Goal: Information Seeking & Learning: Learn about a topic

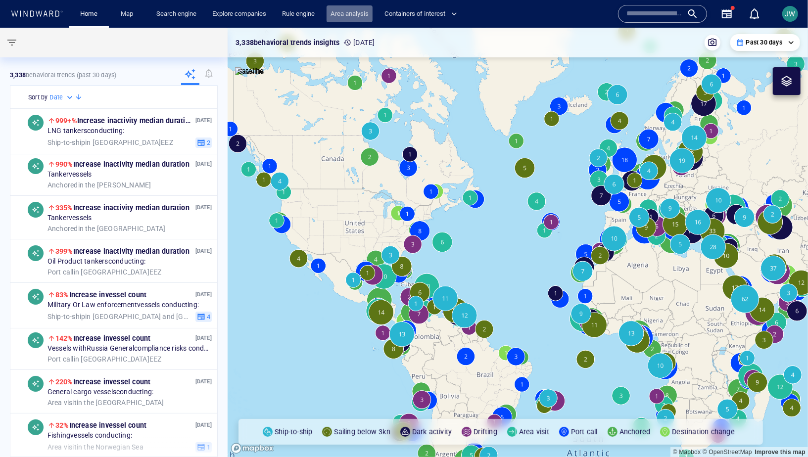
click at [344, 20] on link "Area analysis" at bounding box center [350, 13] width 46 height 17
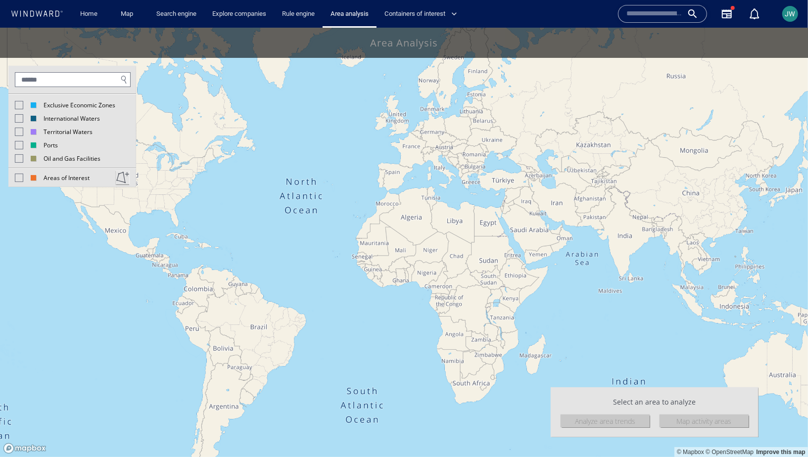
drag, startPoint x: 19, startPoint y: 103, endPoint x: 481, endPoint y: 244, distance: 483.6
click at [38, 103] on div "Exclusive Economic Zones" at bounding box center [65, 104] width 100 height 8
drag, startPoint x: 491, startPoint y: 244, endPoint x: 141, endPoint y: 213, distance: 352.1
click at [141, 213] on canvas "Map" at bounding box center [404, 241] width 808 height 429
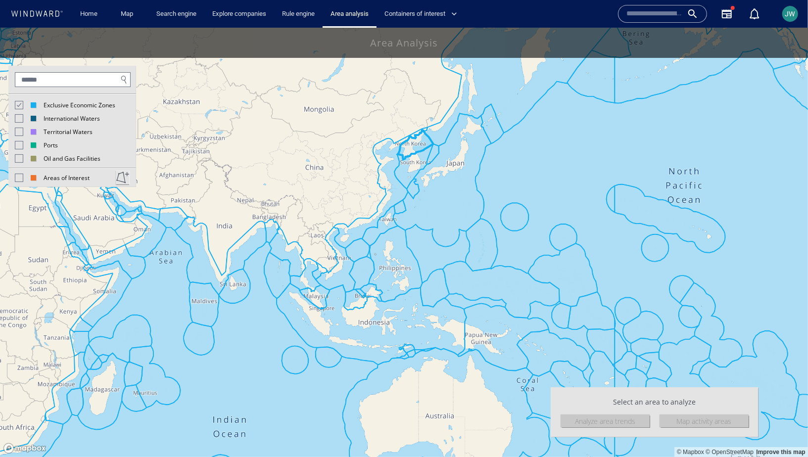
click at [409, 148] on canvas "Map" at bounding box center [404, 241] width 808 height 429
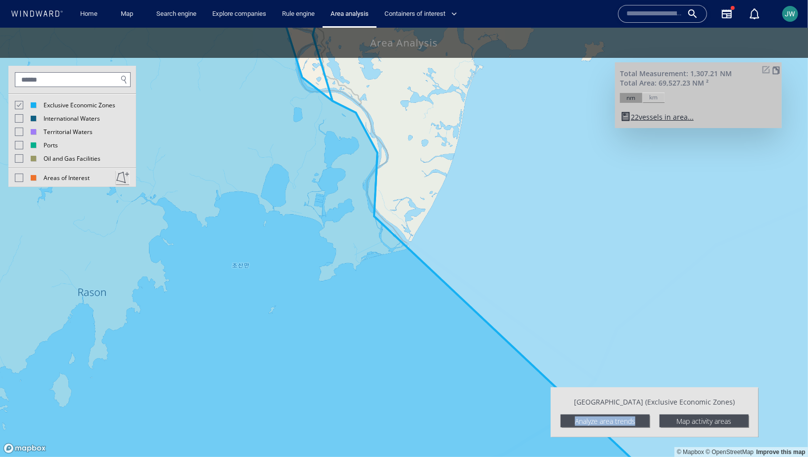
drag, startPoint x: 501, startPoint y: 157, endPoint x: 327, endPoint y: 346, distance: 257.0
click at [327, 346] on canvas "Map" at bounding box center [404, 241] width 808 height 429
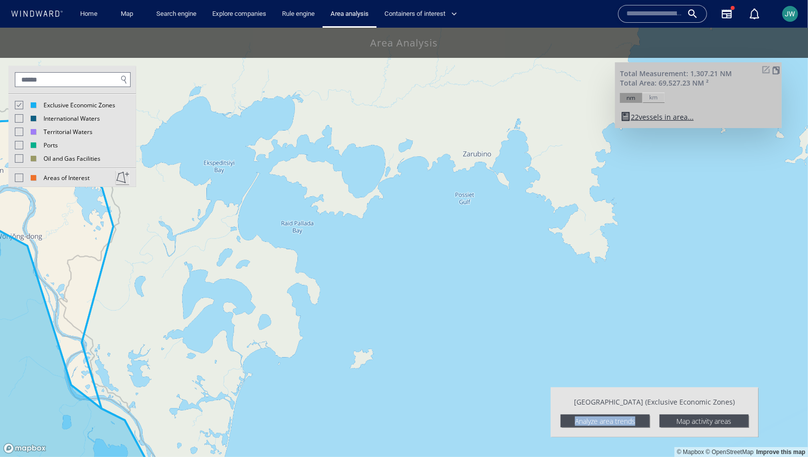
drag, startPoint x: 439, startPoint y: 136, endPoint x: 382, endPoint y: 254, distance: 131.2
click at [382, 254] on canvas "Map" at bounding box center [404, 241] width 808 height 429
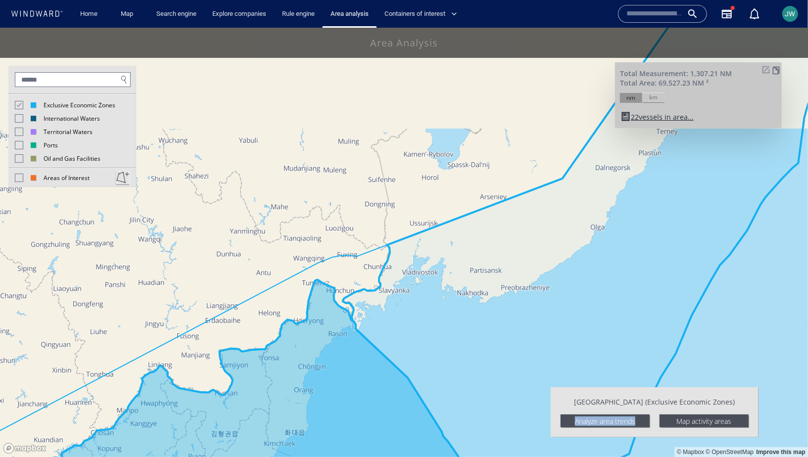
drag, startPoint x: 334, startPoint y: 389, endPoint x: 443, endPoint y: 238, distance: 185.4
click at [443, 238] on canvas "Map" at bounding box center [404, 241] width 808 height 429
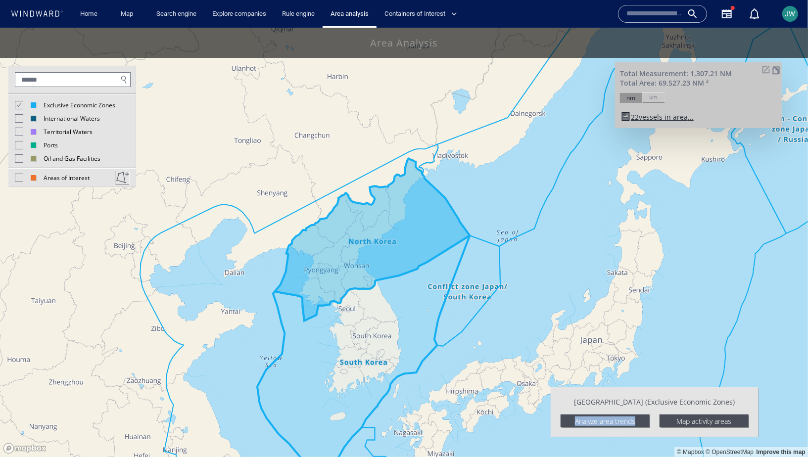
drag, startPoint x: 437, startPoint y: 335, endPoint x: 384, endPoint y: 289, distance: 69.8
click at [383, 289] on canvas "Map" at bounding box center [404, 241] width 808 height 429
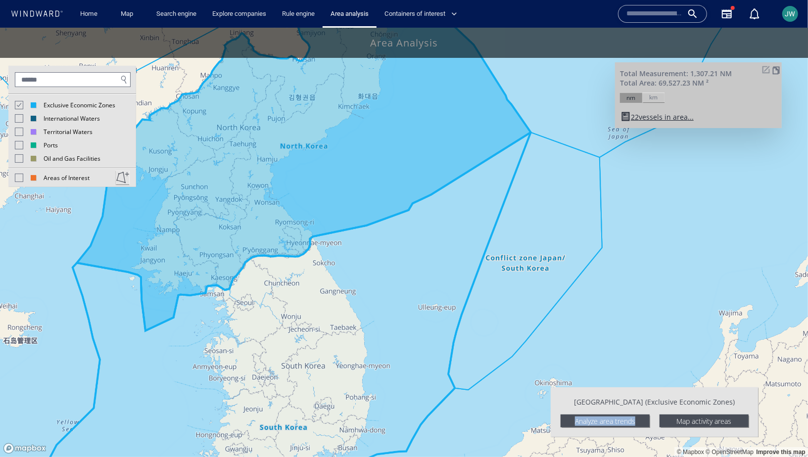
drag, startPoint x: 384, startPoint y: 289, endPoint x: 452, endPoint y: 281, distance: 68.9
click at [454, 281] on canvas "Map" at bounding box center [404, 241] width 808 height 429
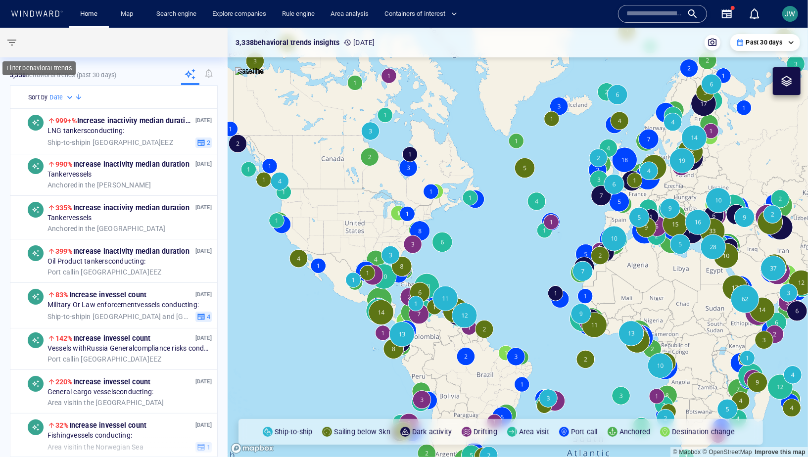
click at [13, 43] on span "button" at bounding box center [12, 43] width 12 height 12
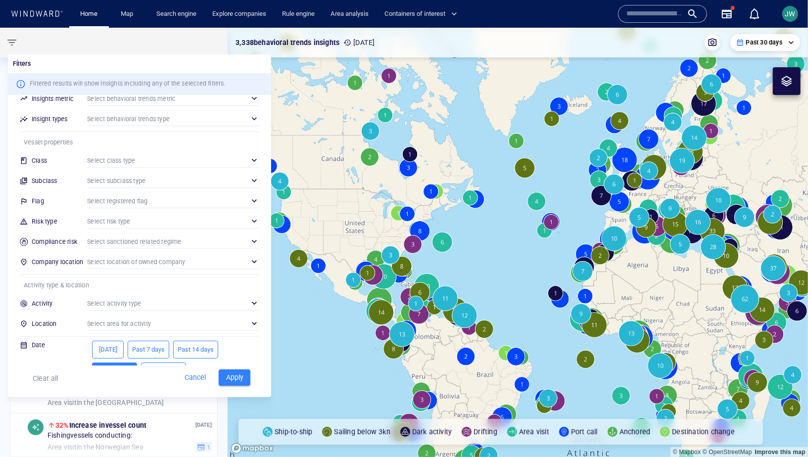
scroll to position [10, 0]
click at [124, 320] on div "​" at bounding box center [173, 322] width 172 height 15
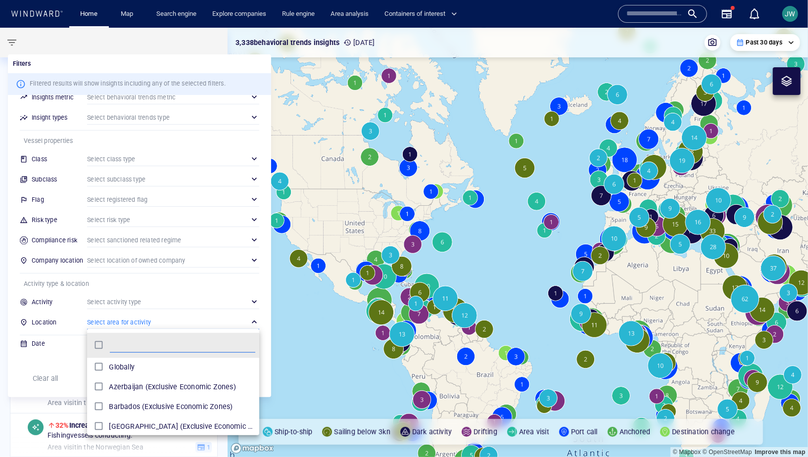
scroll to position [98, 172]
type input "*****"
click at [7, 372] on div at bounding box center [404, 228] width 808 height 457
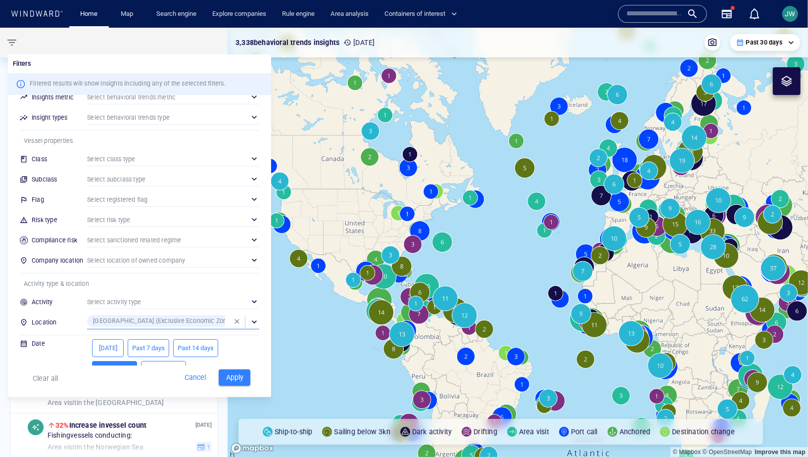
click at [229, 372] on span "Apply" at bounding box center [235, 378] width 22 height 12
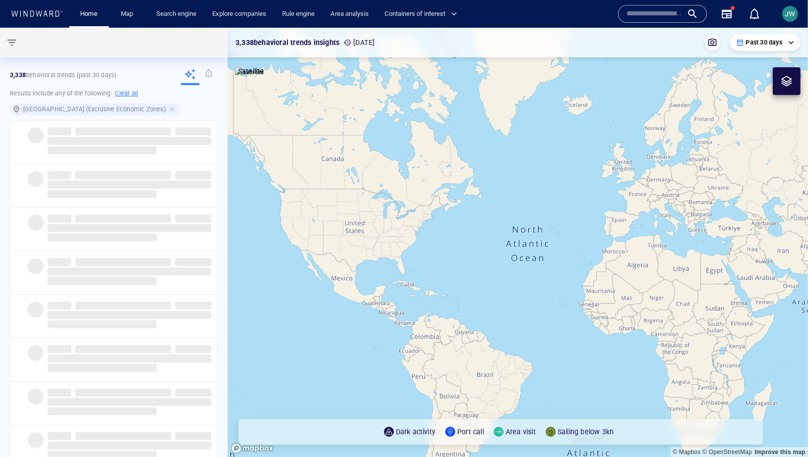
drag, startPoint x: 669, startPoint y: 273, endPoint x: 289, endPoint y: 274, distance: 380.5
click at [289, 274] on canvas "Map" at bounding box center [518, 242] width 580 height 429
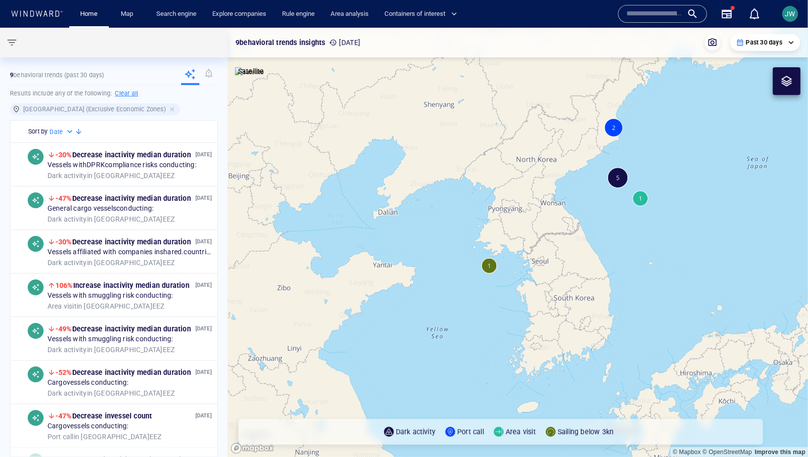
drag, startPoint x: 571, startPoint y: 224, endPoint x: 486, endPoint y: 265, distance: 94.7
click at [485, 265] on canvas "Map" at bounding box center [518, 242] width 580 height 429
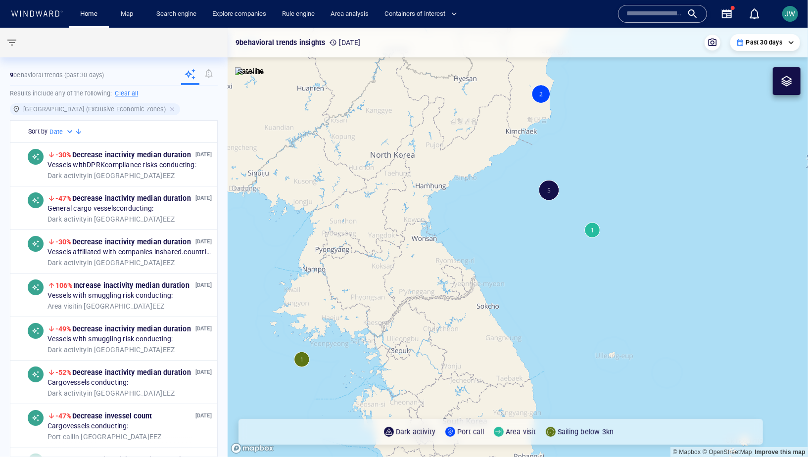
click at [546, 193] on canvas "Map" at bounding box center [518, 242] width 580 height 429
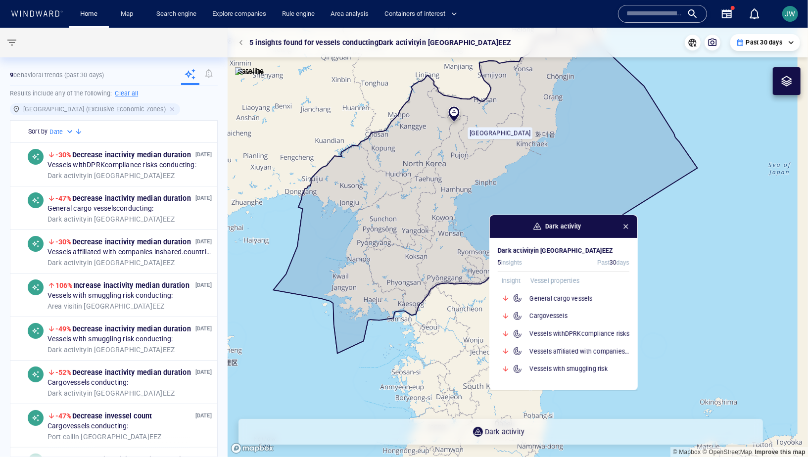
drag, startPoint x: 578, startPoint y: 164, endPoint x: 457, endPoint y: 233, distance: 139.4
click at [456, 234] on canvas "Map" at bounding box center [518, 242] width 580 height 429
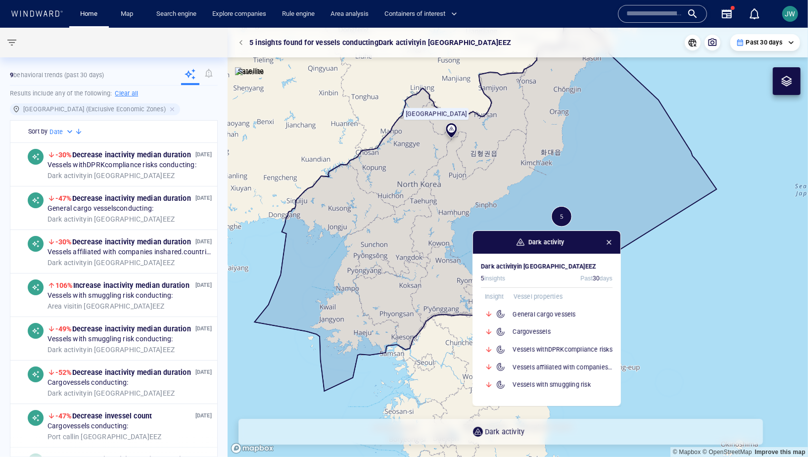
drag, startPoint x: 425, startPoint y: 271, endPoint x: 397, endPoint y: 271, distance: 27.7
click at [396, 271] on canvas "Map" at bounding box center [518, 242] width 580 height 429
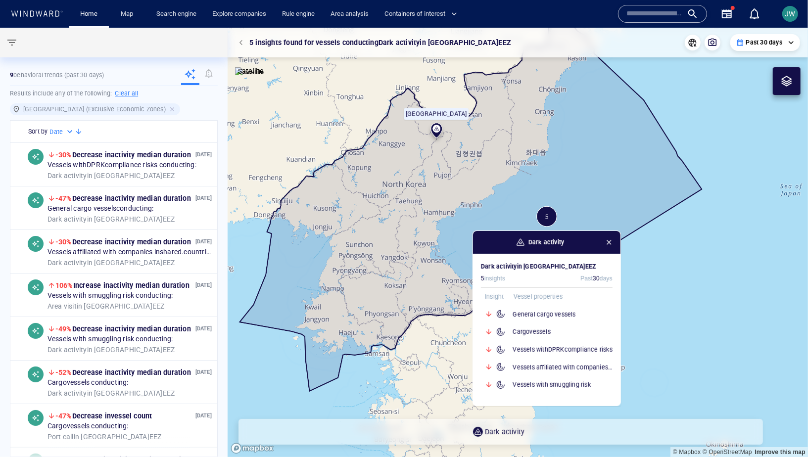
click at [439, 353] on canvas "Map" at bounding box center [518, 242] width 580 height 429
click at [610, 245] on span "button" at bounding box center [609, 242] width 8 height 8
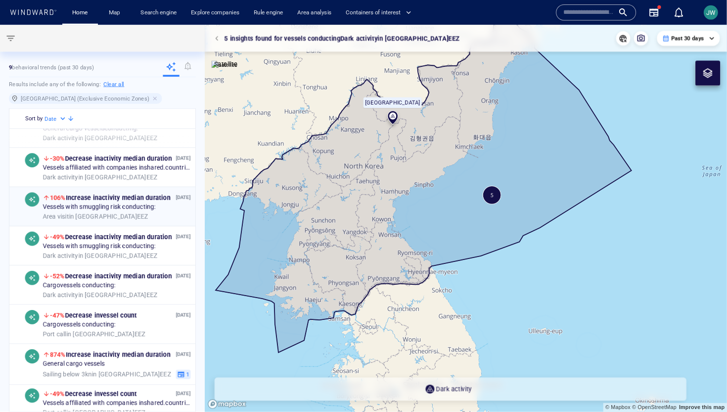
scroll to position [77, 0]
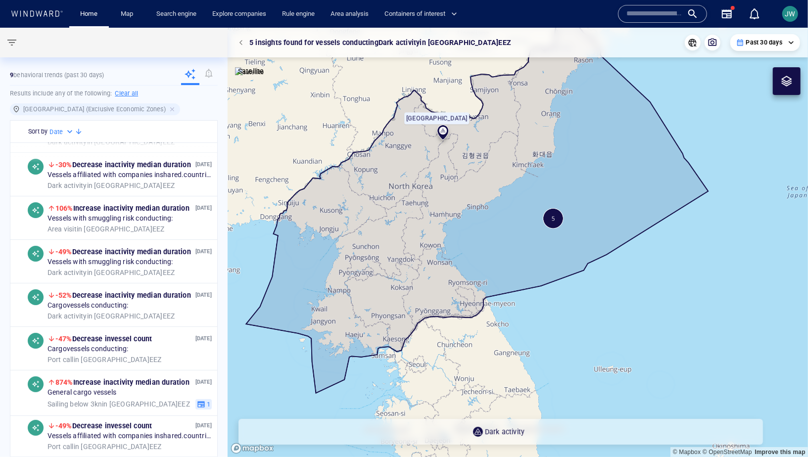
click at [229, 361] on canvas "Map" at bounding box center [518, 242] width 580 height 429
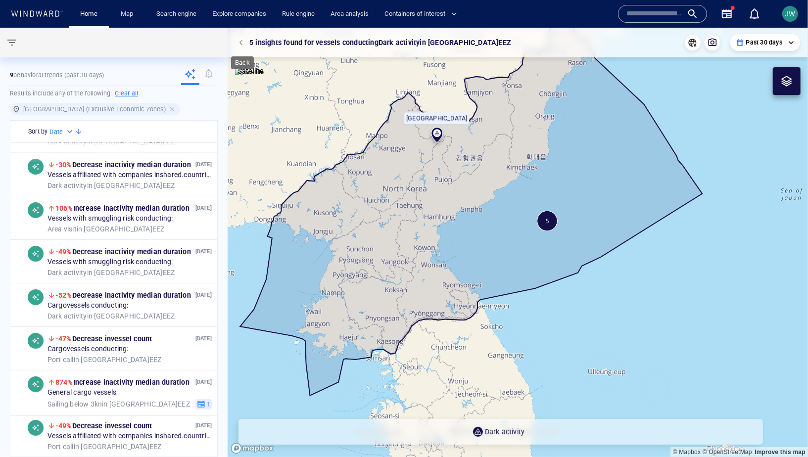
click at [243, 42] on span "button" at bounding box center [242, 43] width 6 height 6
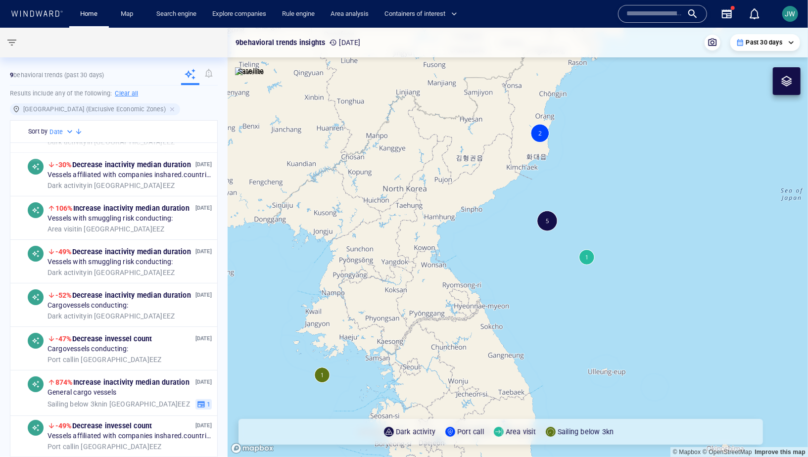
click at [325, 374] on canvas "Map" at bounding box center [518, 242] width 580 height 429
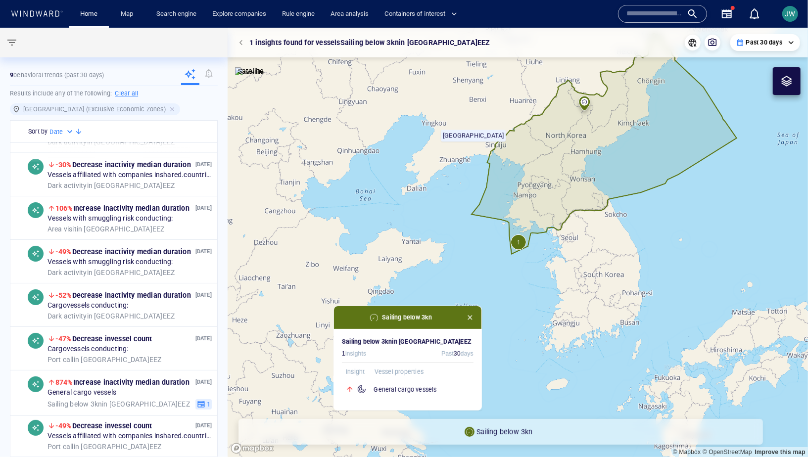
drag, startPoint x: 590, startPoint y: 151, endPoint x: 480, endPoint y: 201, distance: 120.9
click at [480, 201] on canvas "Map" at bounding box center [518, 242] width 580 height 429
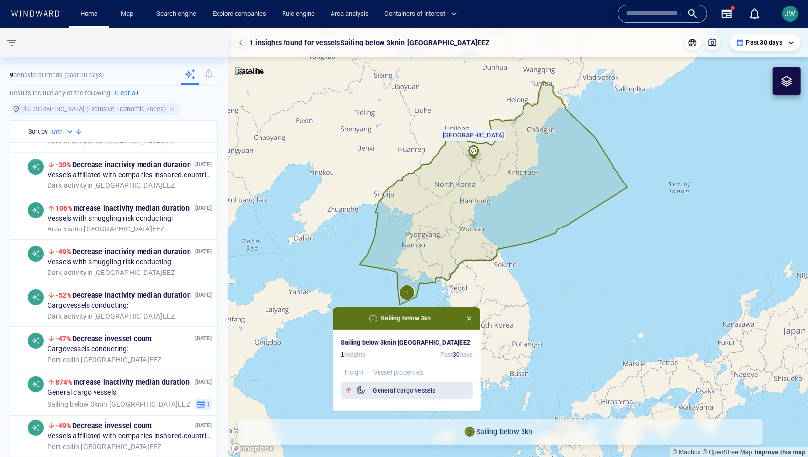
click at [381, 386] on h6 "General cargo vessels" at bounding box center [423, 391] width 100 height 10
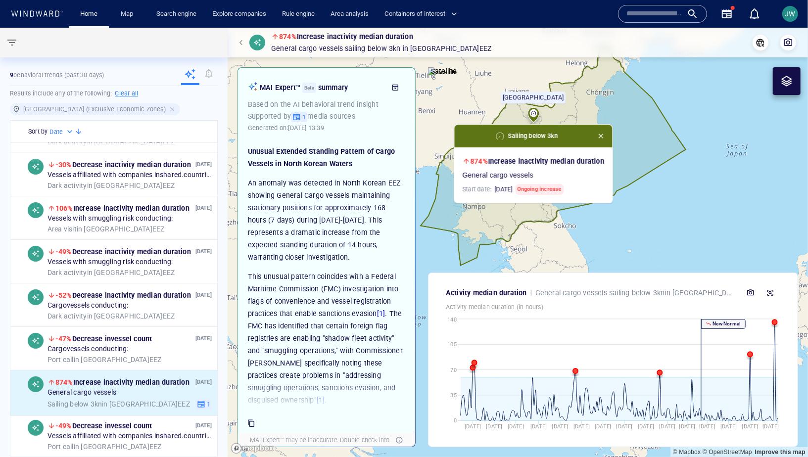
drag, startPoint x: 690, startPoint y: 185, endPoint x: 640, endPoint y: 196, distance: 51.7
click at [640, 196] on canvas "Map" at bounding box center [518, 242] width 580 height 429
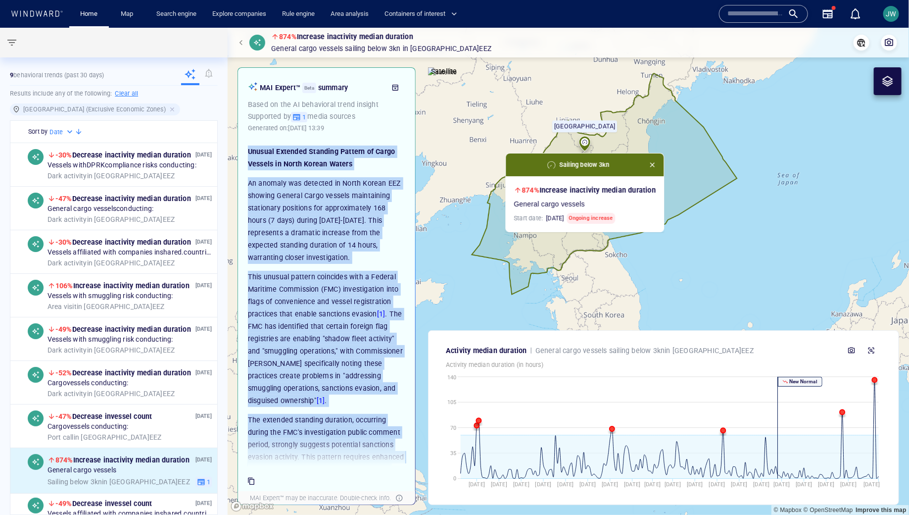
drag, startPoint x: 320, startPoint y: 423, endPoint x: 241, endPoint y: 154, distance: 279.8
click at [241, 154] on div "MAI Expert™ Beta summary Based on the AI behavioral trend insight Supported by …" at bounding box center [326, 269] width 177 height 403
copy div "Unusual Extended Standing Pattern of Cargo Vessels in North Korean Waters An an…"
click at [807, 347] on button "button" at bounding box center [871, 350] width 20 height 20
click at [807, 351] on span "button" at bounding box center [852, 350] width 8 height 8
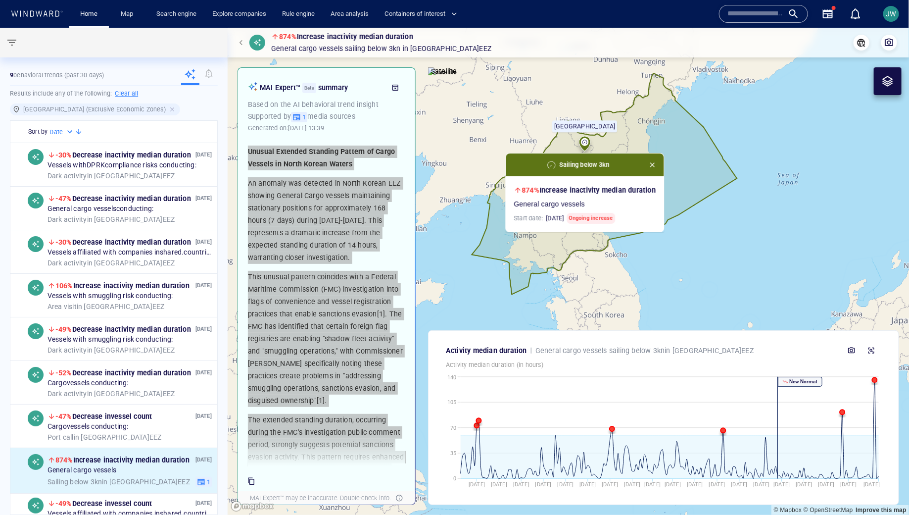
click at [689, 26] on div "Home Map Search engine Explore companies Rule engine Area analysis Containers o…" at bounding box center [455, 14] width 895 height 28
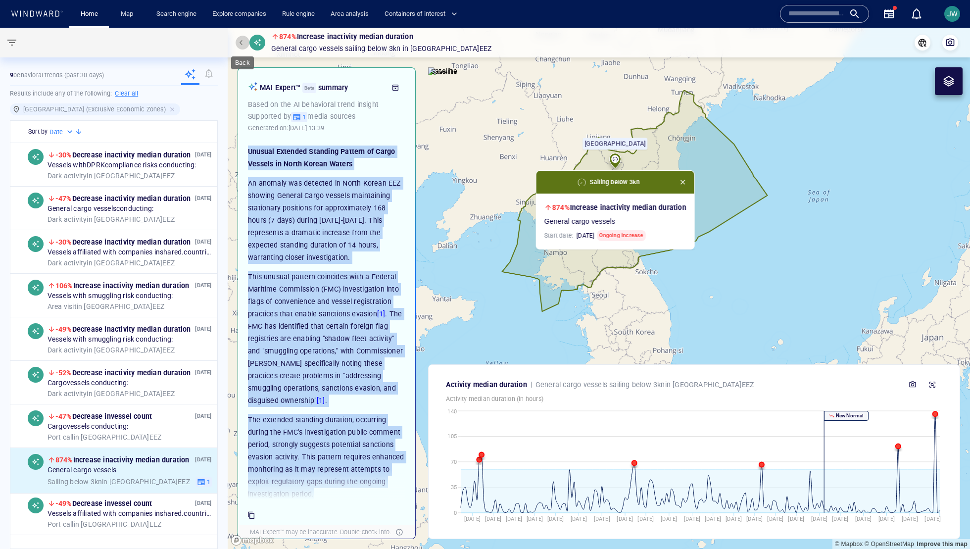
click at [237, 39] on button "button" at bounding box center [243, 43] width 14 height 14
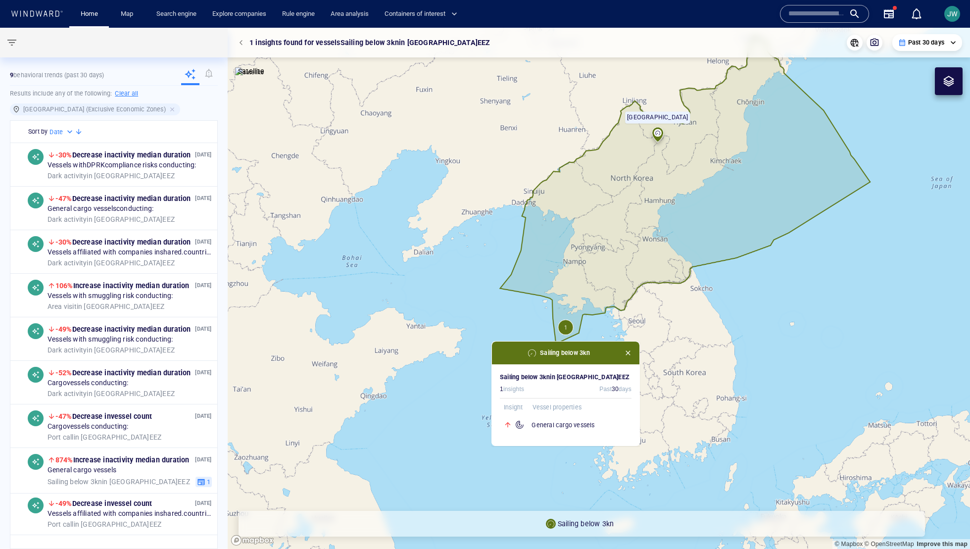
click at [248, 48] on div at bounding box center [243, 43] width 14 height 14
click at [240, 42] on span "button" at bounding box center [242, 43] width 6 height 6
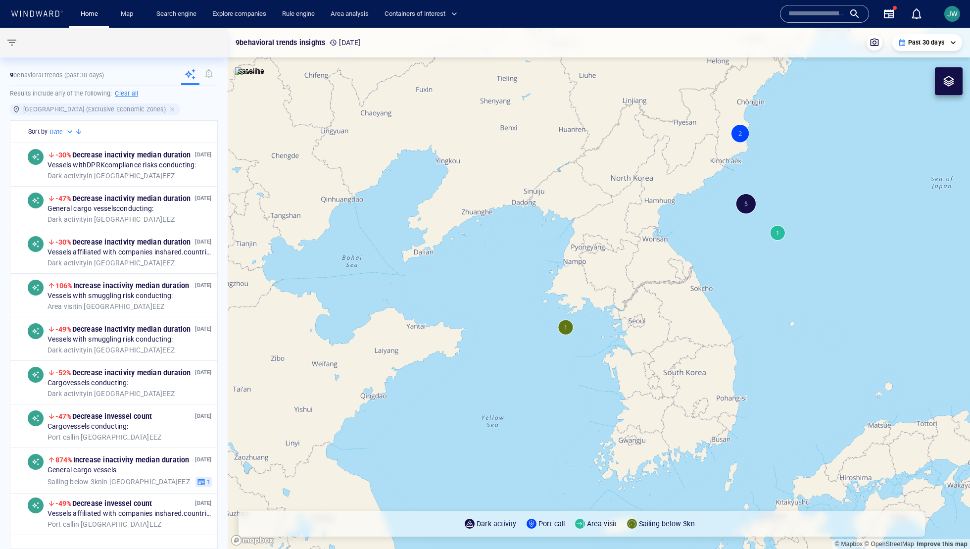
click at [776, 231] on canvas "Map" at bounding box center [599, 288] width 742 height 521
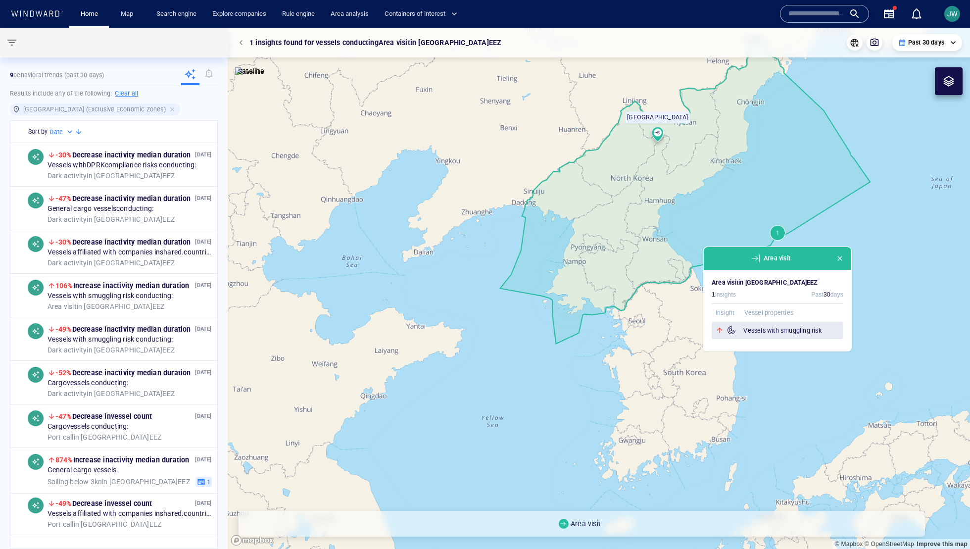
click at [774, 332] on h6 "Vessels with smuggling risk" at bounding box center [793, 331] width 100 height 10
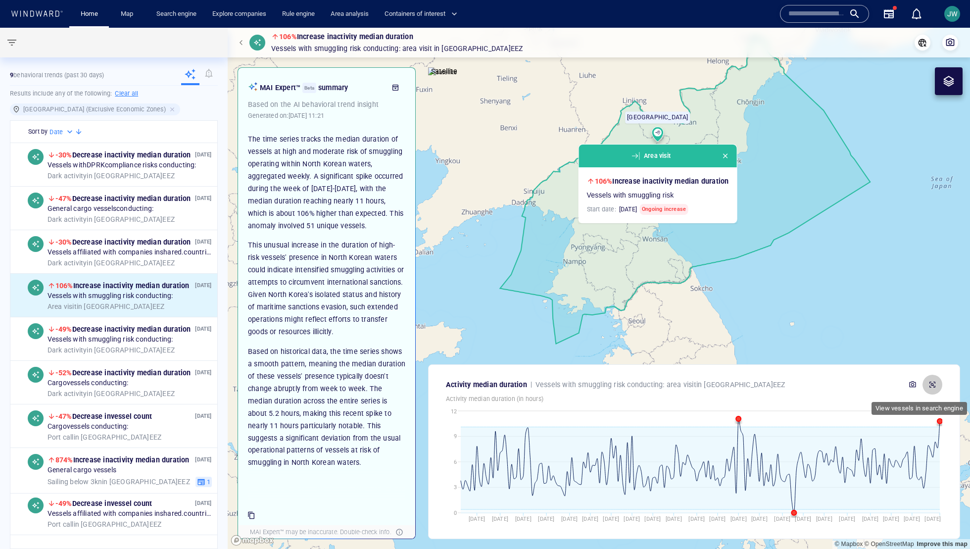
click at [807, 385] on icon "button" at bounding box center [932, 384] width 6 height 6
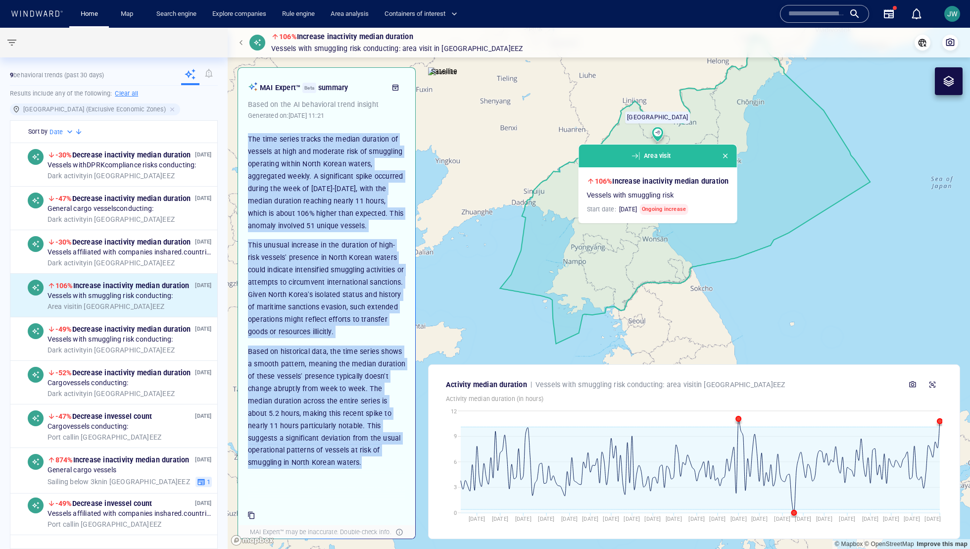
drag, startPoint x: 331, startPoint y: 453, endPoint x: 244, endPoint y: 138, distance: 326.7
click at [244, 138] on div "The time series tracks the median duration of vessels at high and moderate risk…" at bounding box center [326, 313] width 167 height 374
copy div "The time series tracks the median duration of vessels at high and moderate risk…"
click at [807, 380] on button "button" at bounding box center [912, 385] width 20 height 20
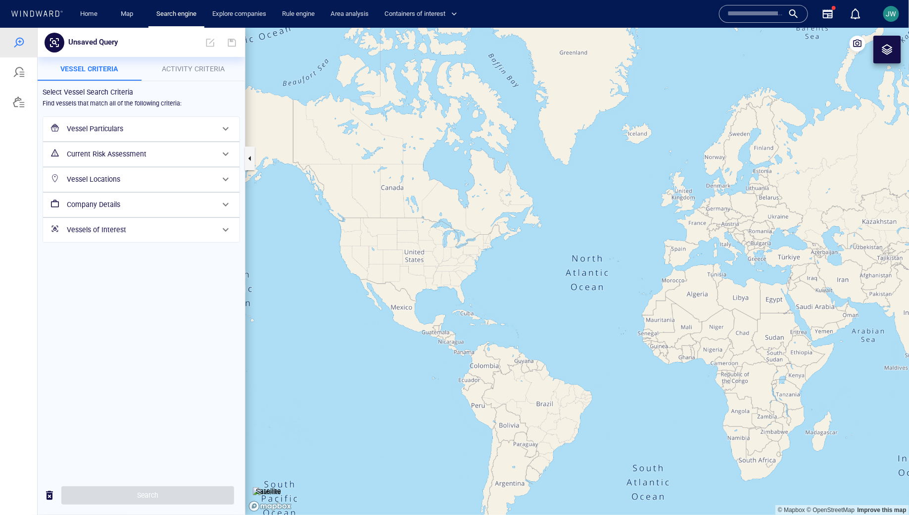
click at [194, 77] on button "Activity Criteria" at bounding box center [194, 68] width 104 height 24
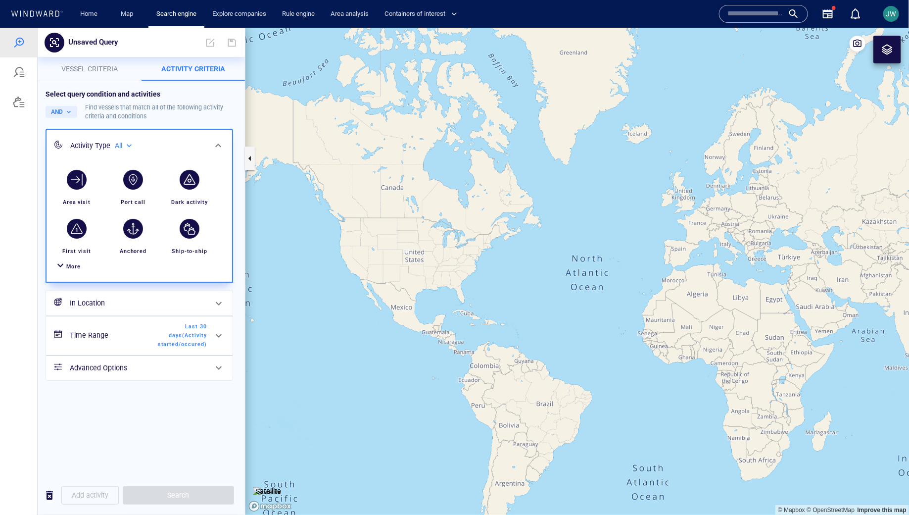
click at [188, 183] on div "button" at bounding box center [190, 179] width 20 height 20
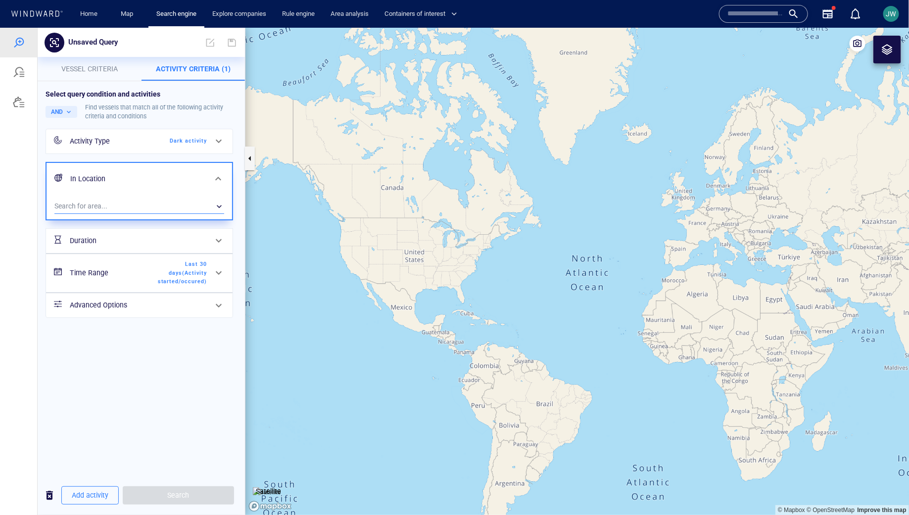
click at [162, 202] on div "​" at bounding box center [139, 205] width 170 height 15
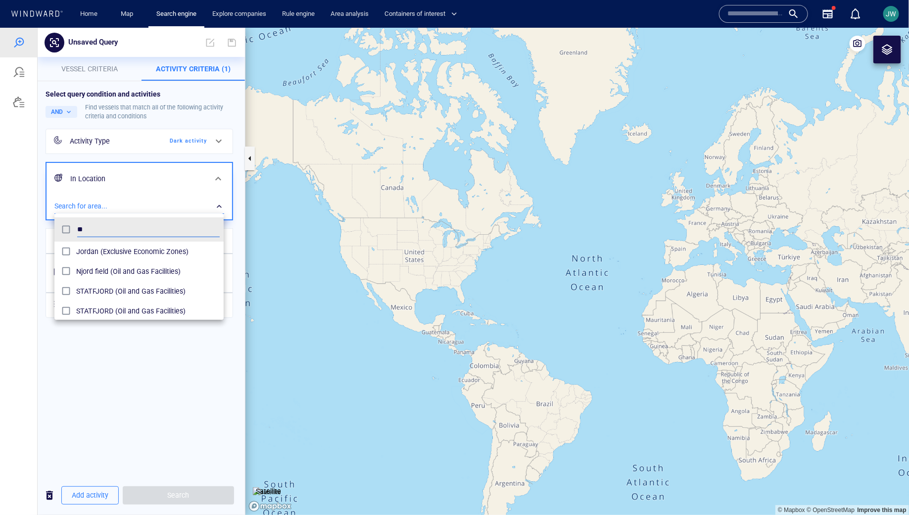
scroll to position [98, 169]
type input "*"
type input "**********"
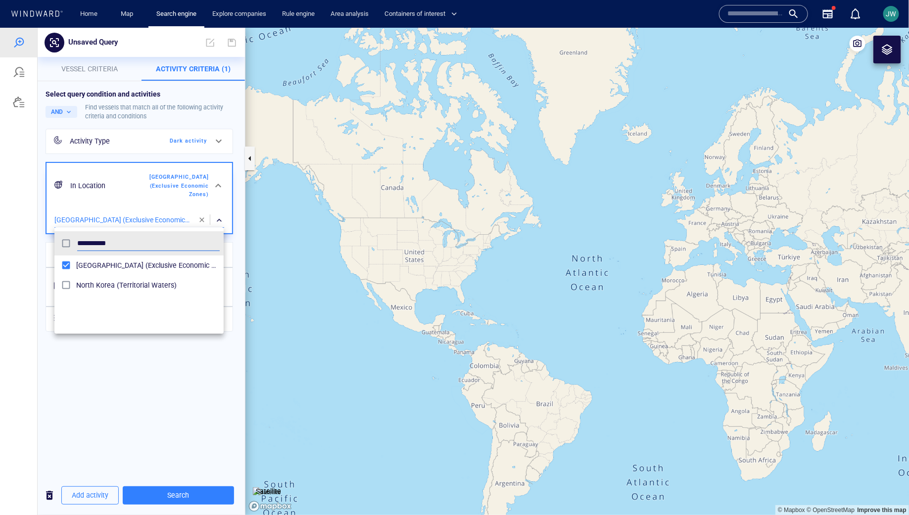
click at [57, 329] on ul "**********" at bounding box center [138, 280] width 169 height 106
click at [68, 359] on div at bounding box center [454, 270] width 909 height 487
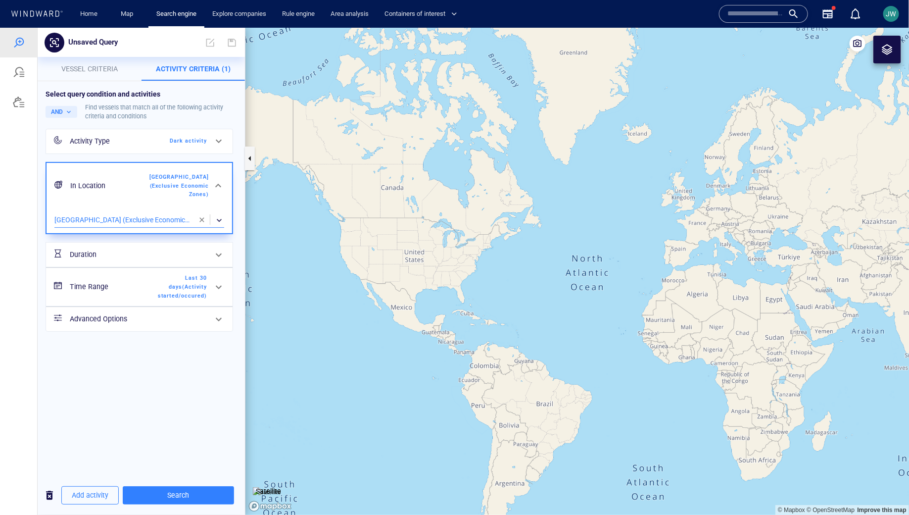
click at [156, 288] on span "Last 30 days ( Activity started/occured )" at bounding box center [178, 286] width 57 height 26
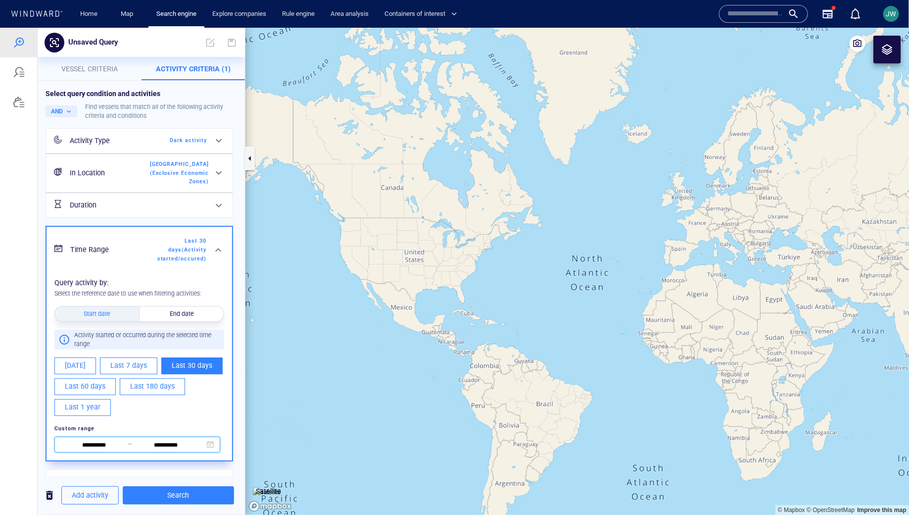
click at [99, 448] on span "**********" at bounding box center [137, 444] width 166 height 16
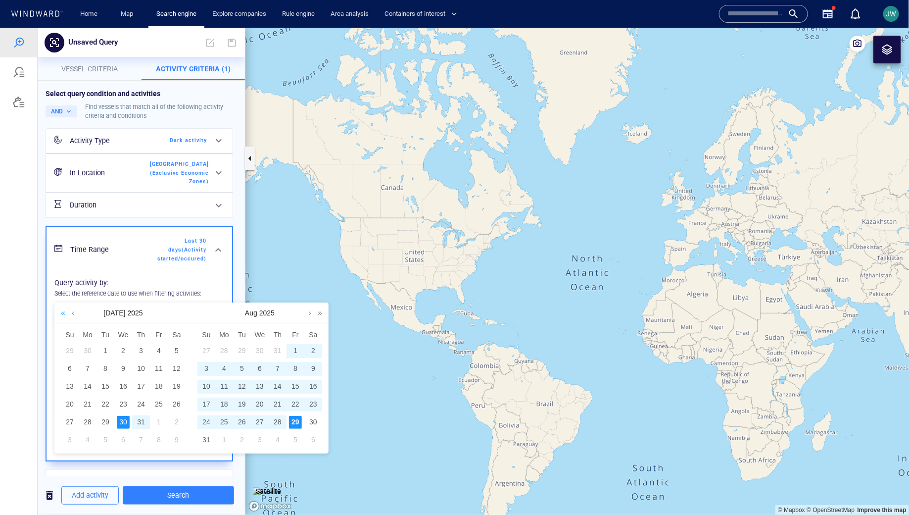
click at [66, 312] on link at bounding box center [62, 312] width 9 height 20
click at [75, 314] on link at bounding box center [72, 312] width 7 height 20
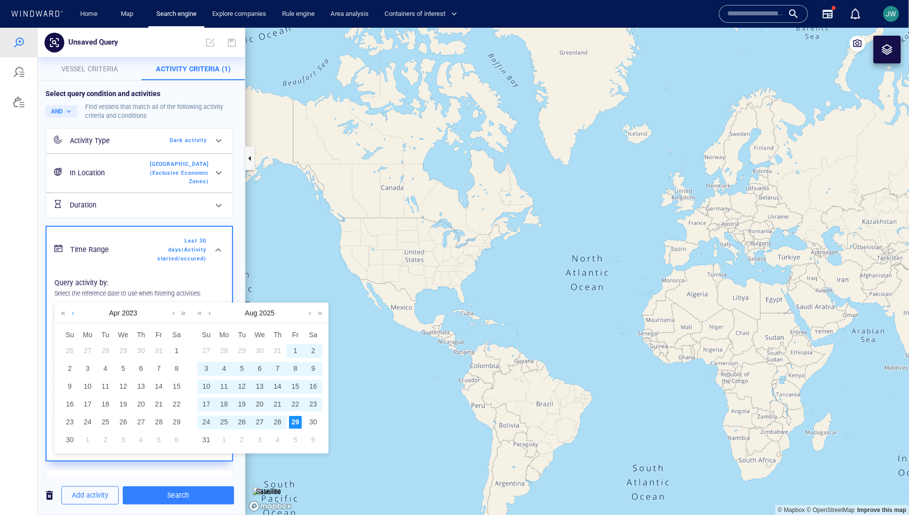
click at [75, 314] on link at bounding box center [72, 312] width 7 height 20
click at [72, 348] on div "1" at bounding box center [69, 350] width 13 height 13
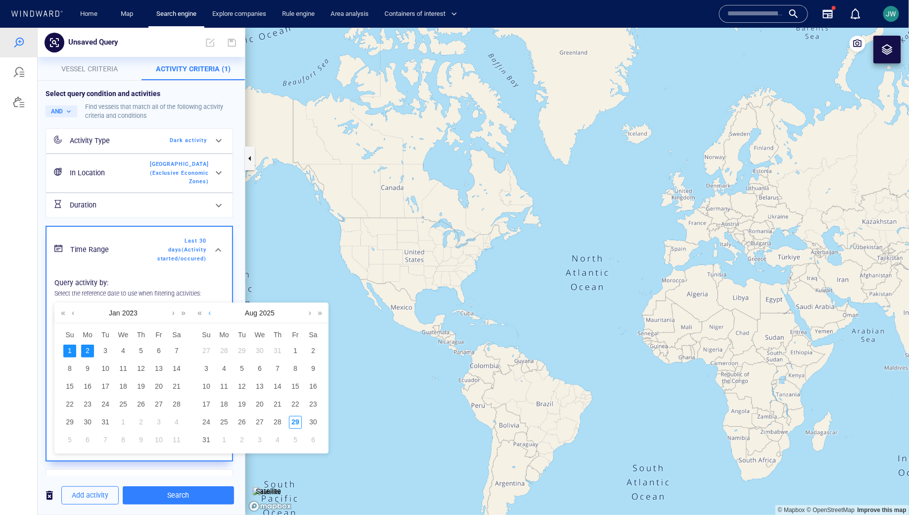
click at [208, 312] on link at bounding box center [209, 312] width 7 height 20
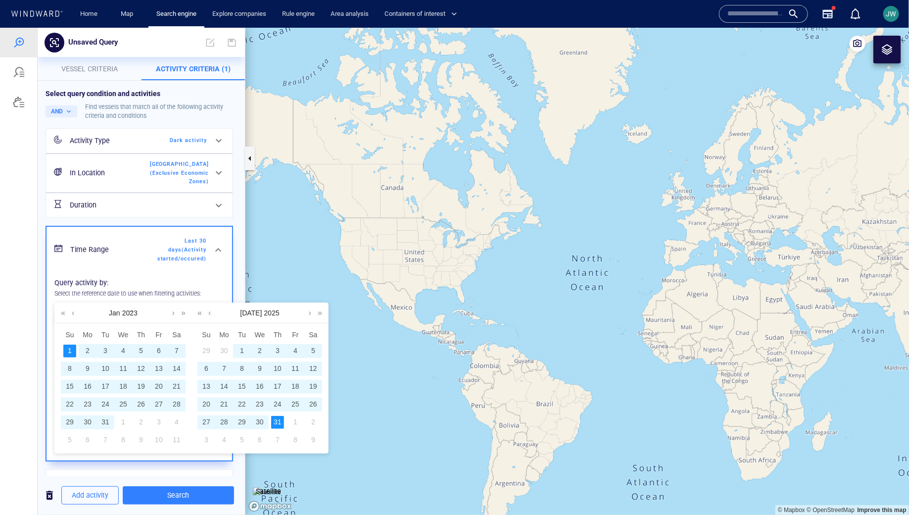
click at [272, 419] on div "31" at bounding box center [277, 421] width 13 height 13
type input "**********"
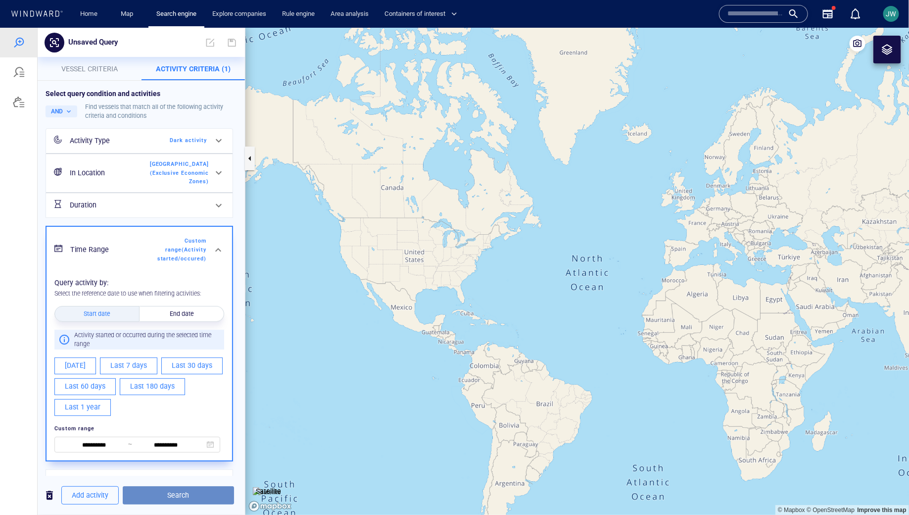
click at [198, 497] on span "Search" at bounding box center [178, 494] width 95 height 12
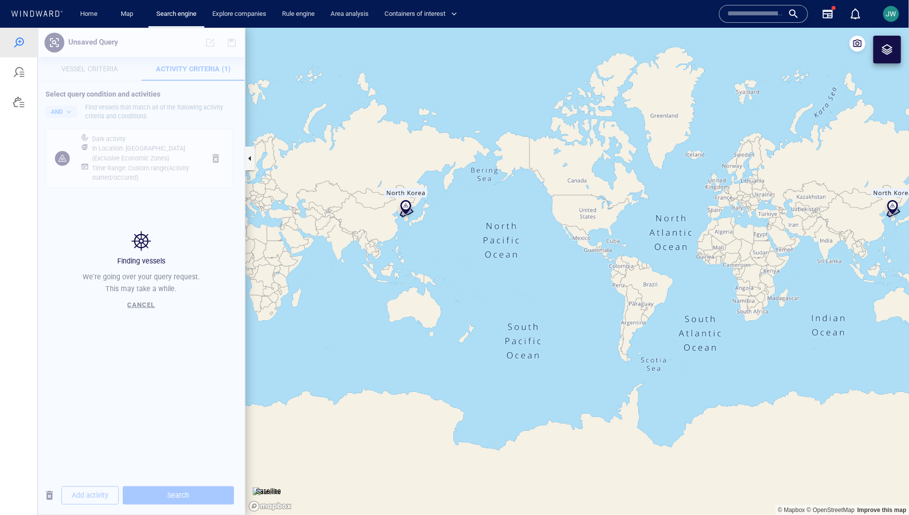
drag, startPoint x: 834, startPoint y: 220, endPoint x: 483, endPoint y: 228, distance: 350.4
click at [481, 230] on canvas "Map" at bounding box center [577, 270] width 664 height 487
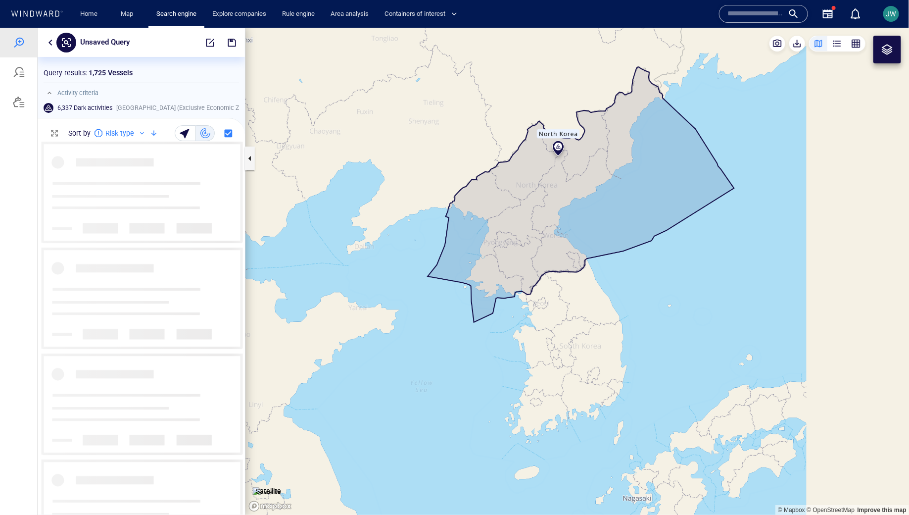
scroll to position [373, 207]
drag, startPoint x: 575, startPoint y: 195, endPoint x: 245, endPoint y: 274, distance: 339.3
click at [244, 274] on div "Unsaved Query Something went wrong An error occurred while searching for the en…" at bounding box center [454, 270] width 909 height 487
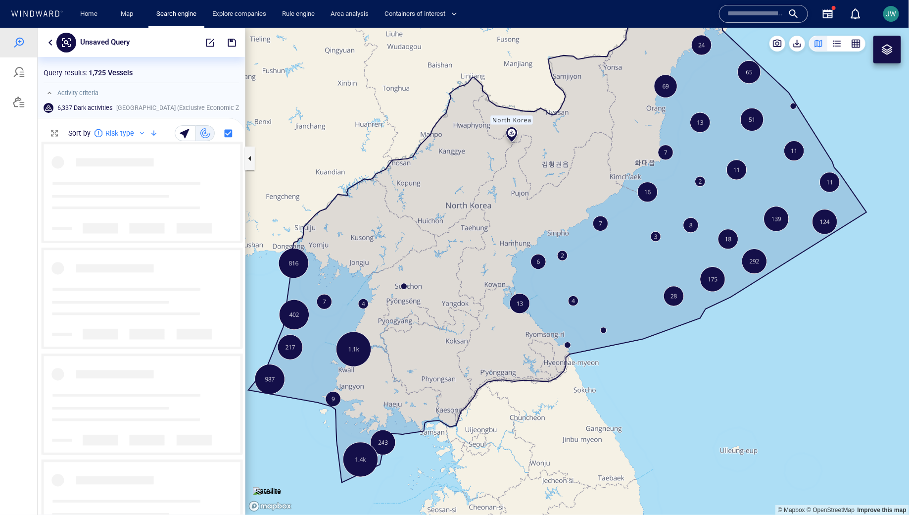
drag, startPoint x: 451, startPoint y: 225, endPoint x: 465, endPoint y: 229, distance: 14.1
click at [465, 229] on canvas "Map" at bounding box center [577, 270] width 664 height 487
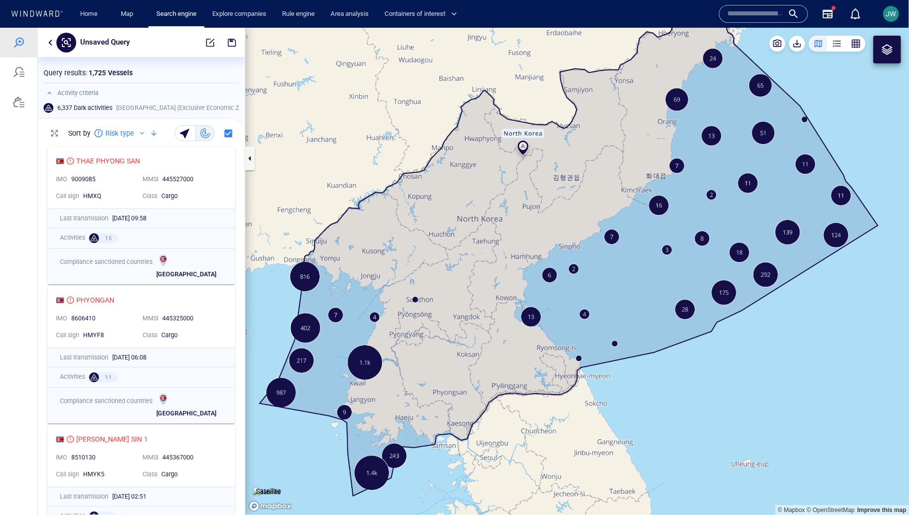
drag, startPoint x: 465, startPoint y: 229, endPoint x: 465, endPoint y: 216, distance: 13.4
click at [465, 216] on canvas "Map" at bounding box center [577, 270] width 664 height 487
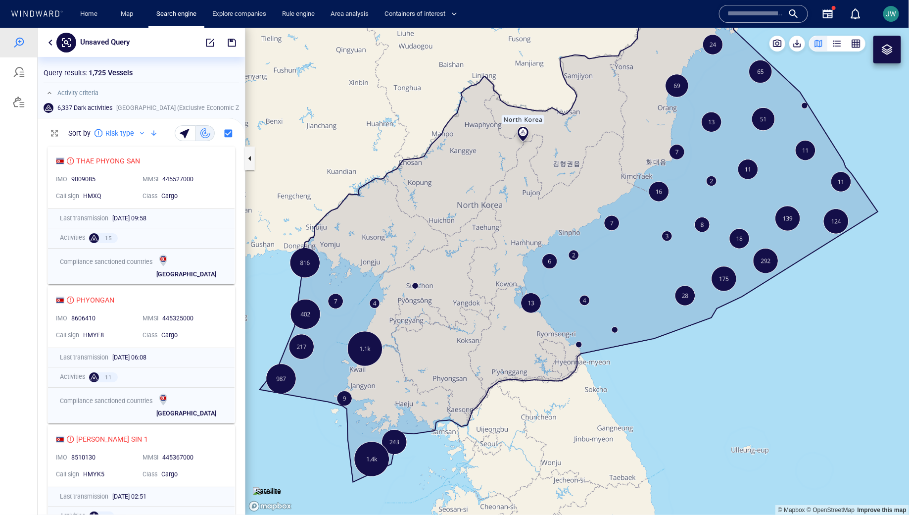
click at [50, 34] on div "Unsaved Query" at bounding box center [141, 41] width 207 height 29
click at [50, 36] on button "button" at bounding box center [51, 42] width 12 height 12
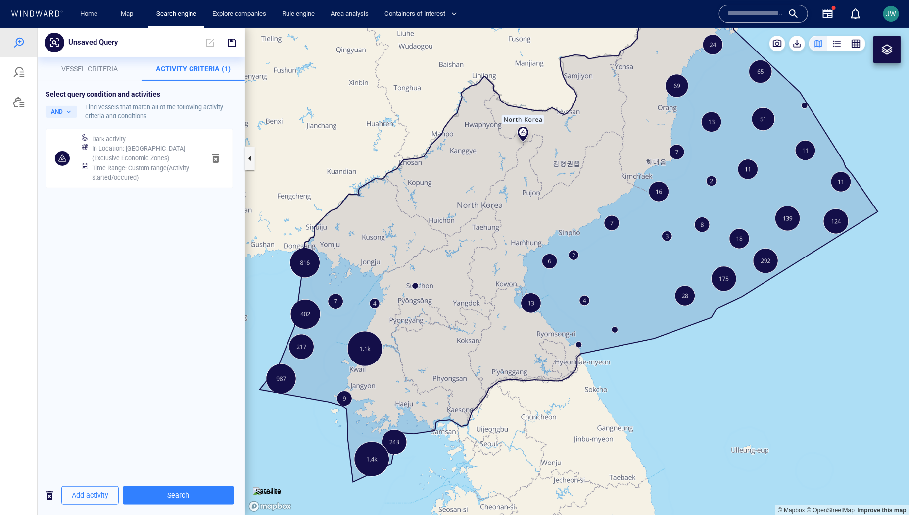
click at [214, 156] on span "button" at bounding box center [216, 158] width 12 height 12
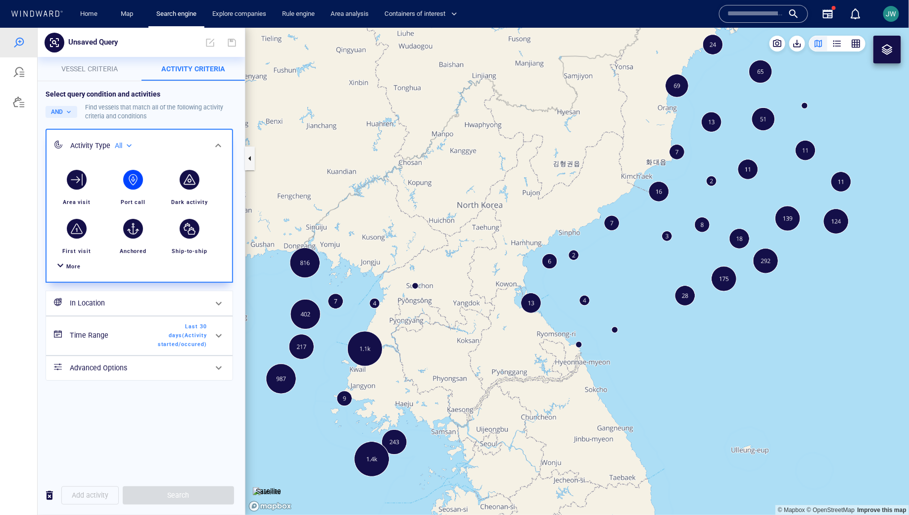
click at [139, 181] on div "button" at bounding box center [133, 179] width 20 height 20
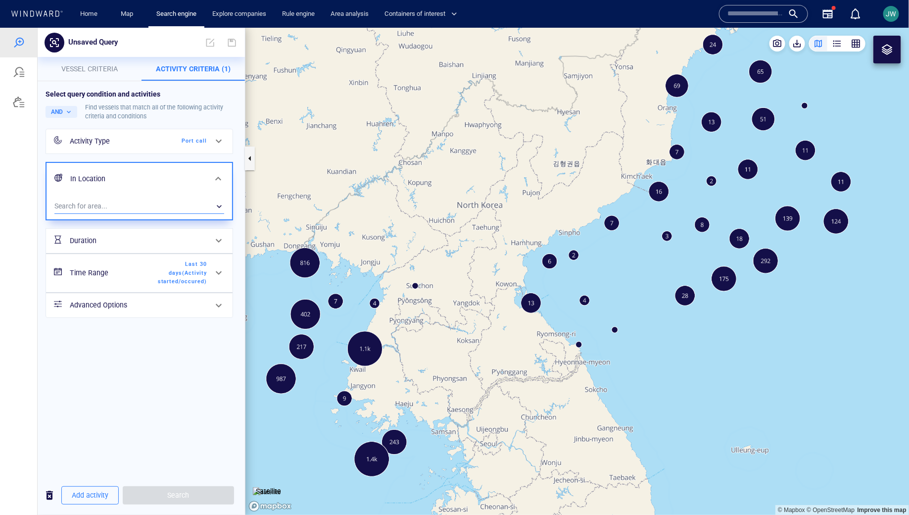
click at [138, 206] on div "​" at bounding box center [139, 205] width 170 height 15
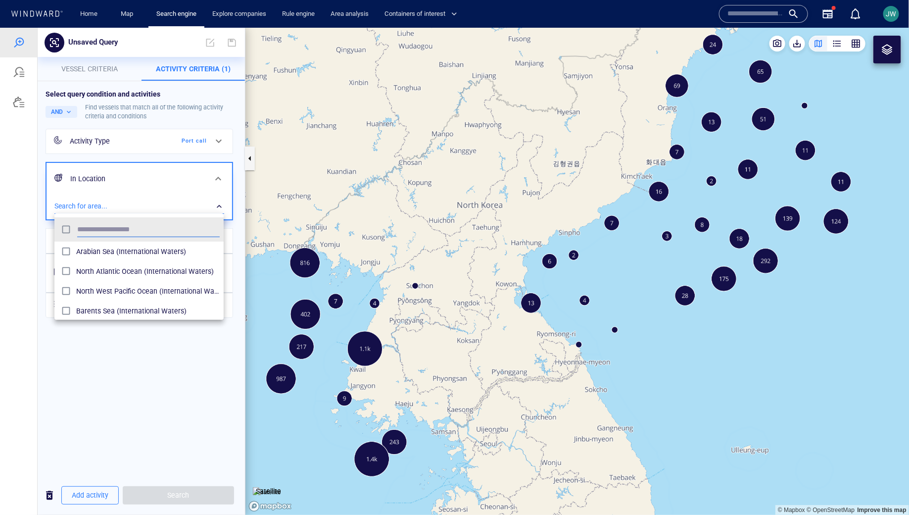
scroll to position [98, 169]
type input "**********"
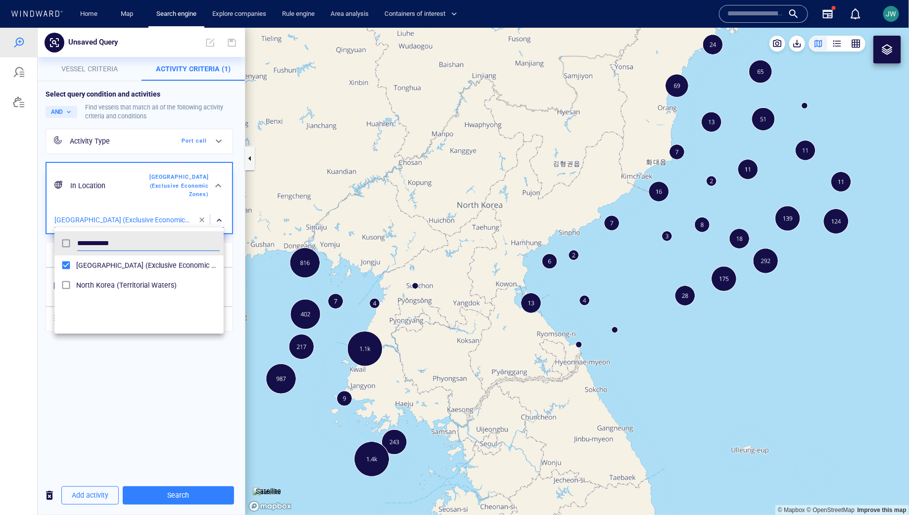
click at [60, 365] on div at bounding box center [454, 270] width 909 height 487
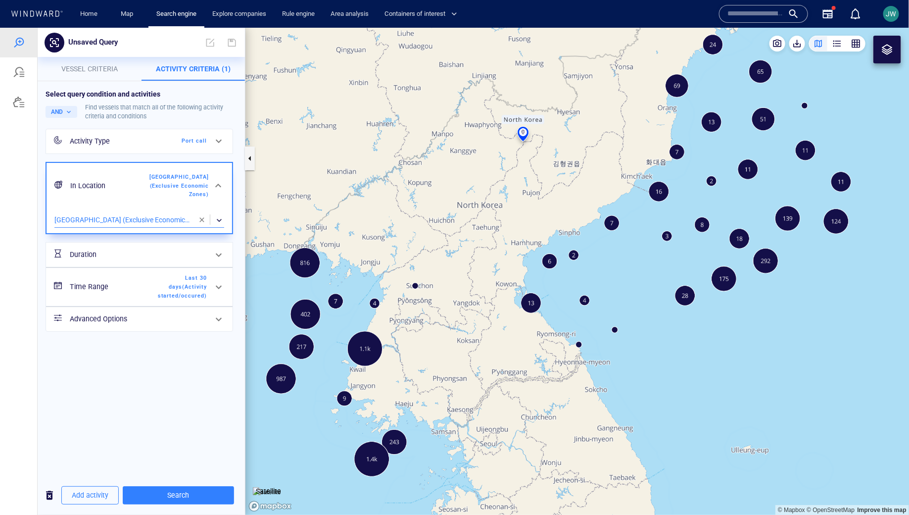
click at [158, 283] on span "Last 30 days ( Activity started/occured )" at bounding box center [178, 286] width 57 height 26
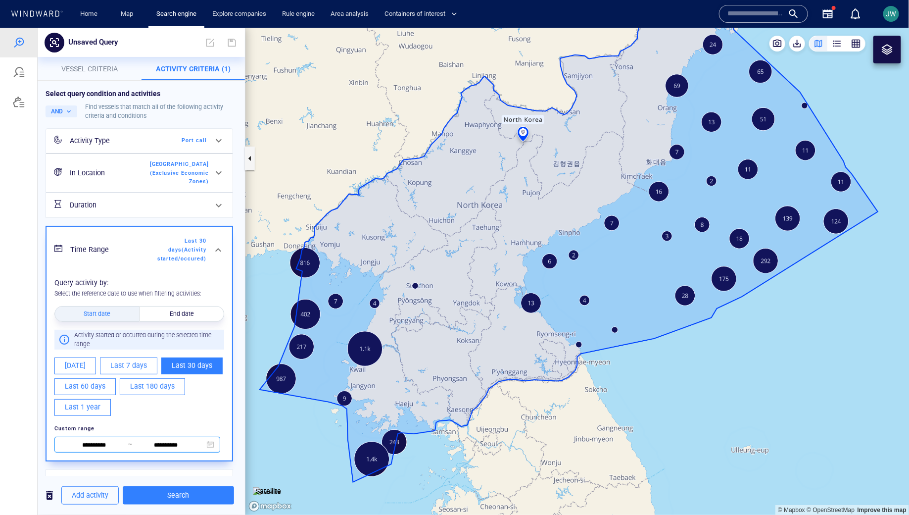
click at [101, 440] on input "**********" at bounding box center [94, 444] width 68 height 11
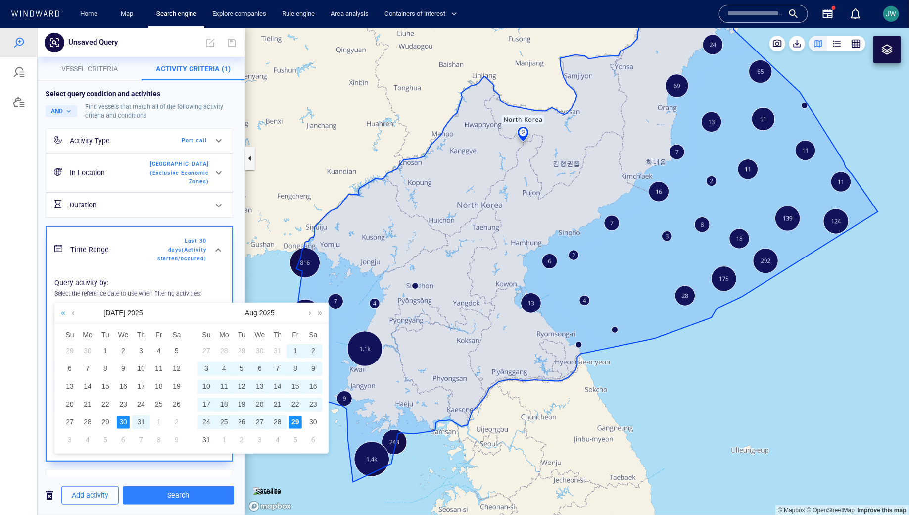
click at [61, 313] on link at bounding box center [62, 312] width 9 height 20
click at [74, 313] on link at bounding box center [72, 312] width 7 height 20
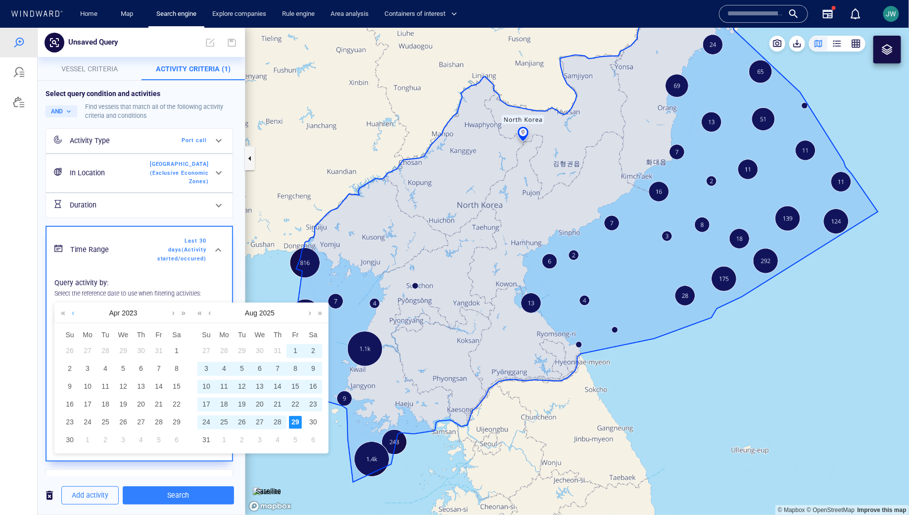
click at [74, 313] on link at bounding box center [72, 312] width 7 height 20
click at [69, 348] on div "1" at bounding box center [69, 350] width 13 height 13
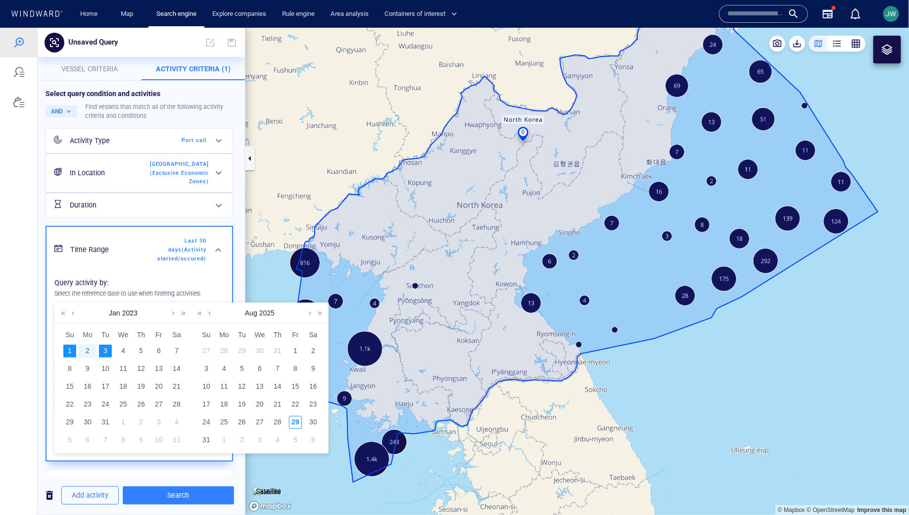
click at [209, 314] on link at bounding box center [209, 312] width 7 height 20
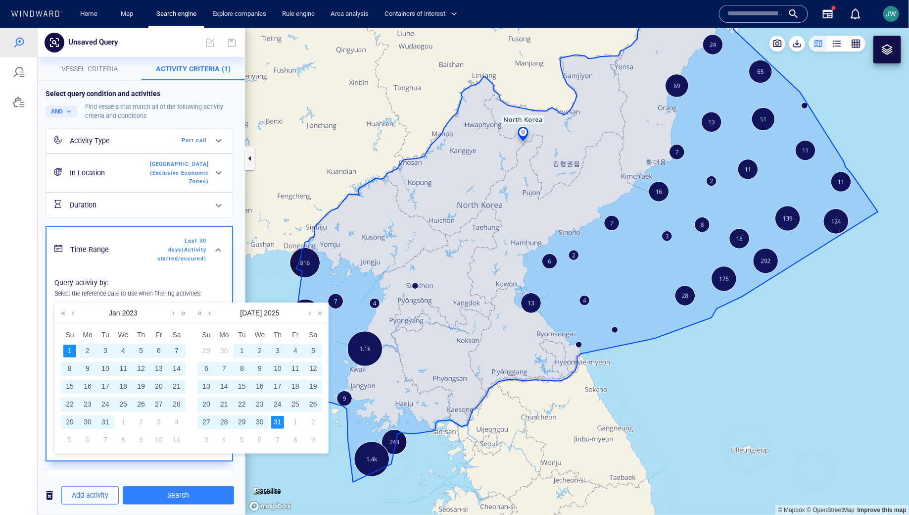
click at [276, 426] on div "31" at bounding box center [277, 421] width 13 height 13
type input "**********"
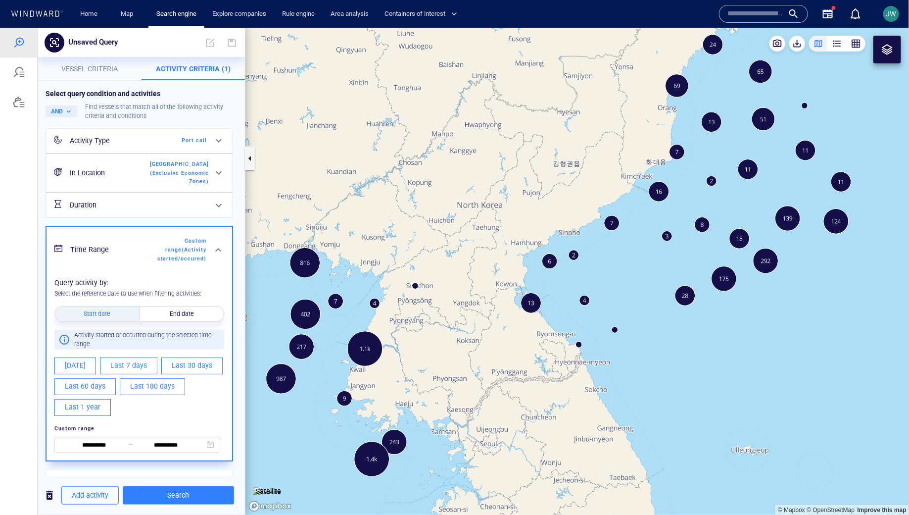
click at [214, 492] on span "Search" at bounding box center [178, 494] width 95 height 12
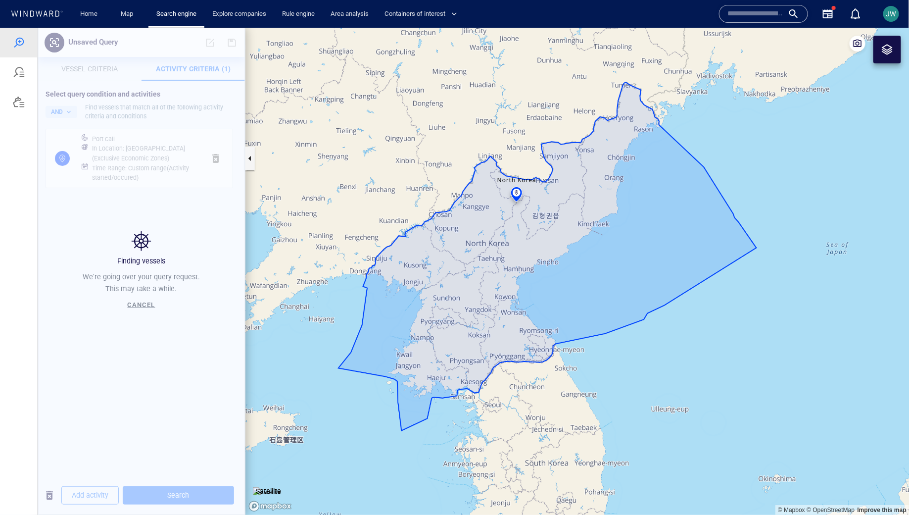
drag, startPoint x: 543, startPoint y: 288, endPoint x: 520, endPoint y: 308, distance: 30.5
click at [520, 308] on canvas "Map" at bounding box center [577, 270] width 664 height 487
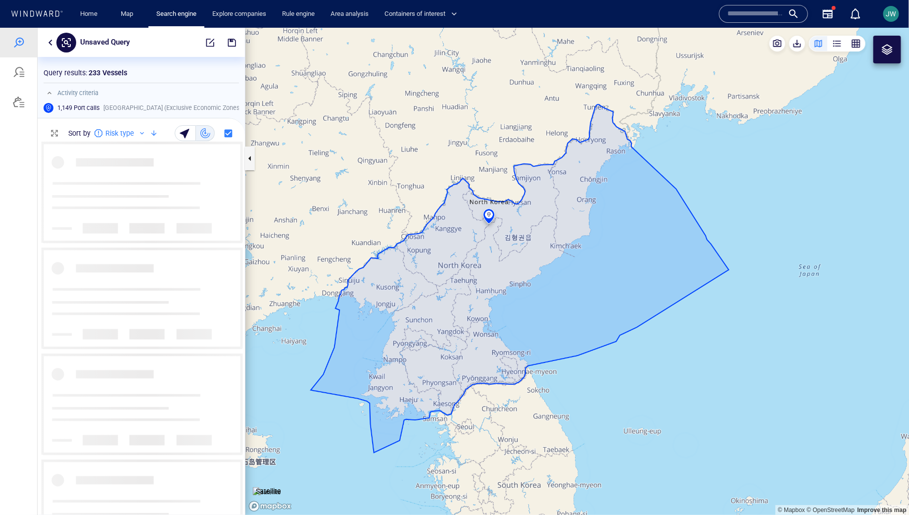
scroll to position [373, 207]
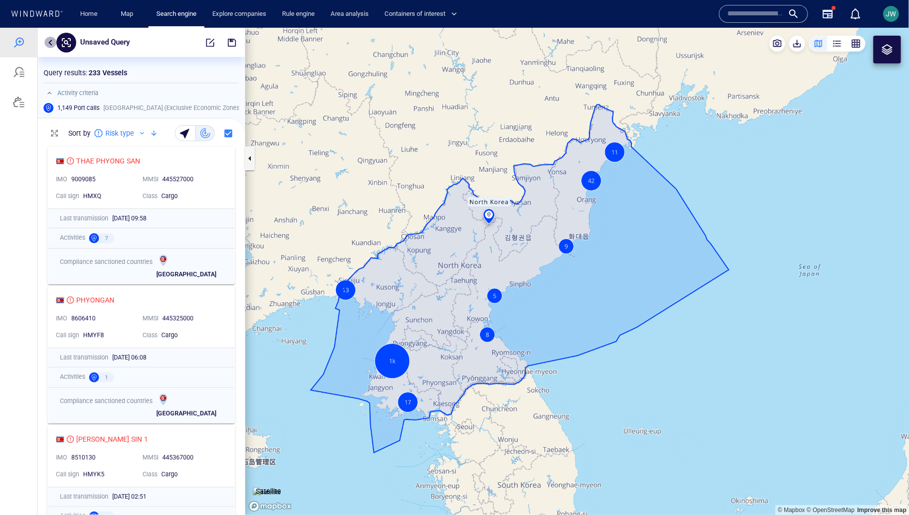
click at [50, 38] on button "button" at bounding box center [51, 42] width 12 height 12
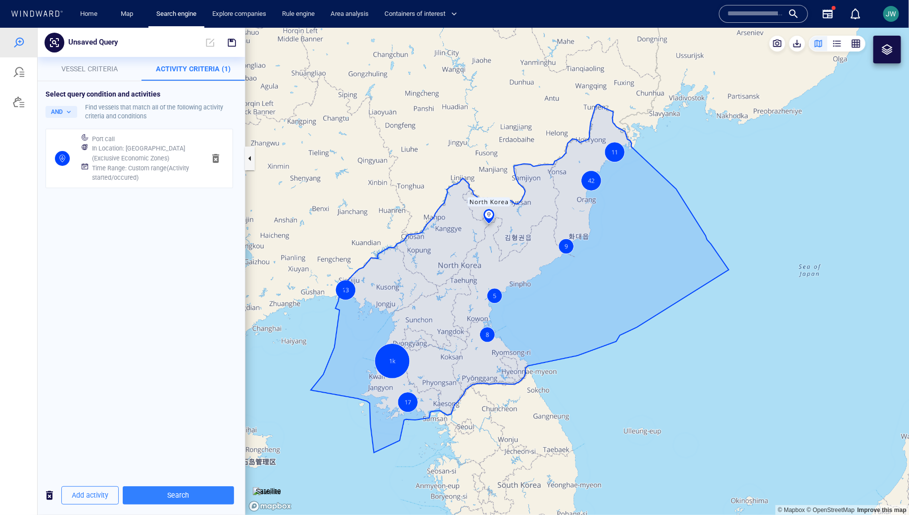
click at [126, 145] on h6 "In Location : North Korea (Exclusive Economic Zones)" at bounding box center [144, 152] width 105 height 19
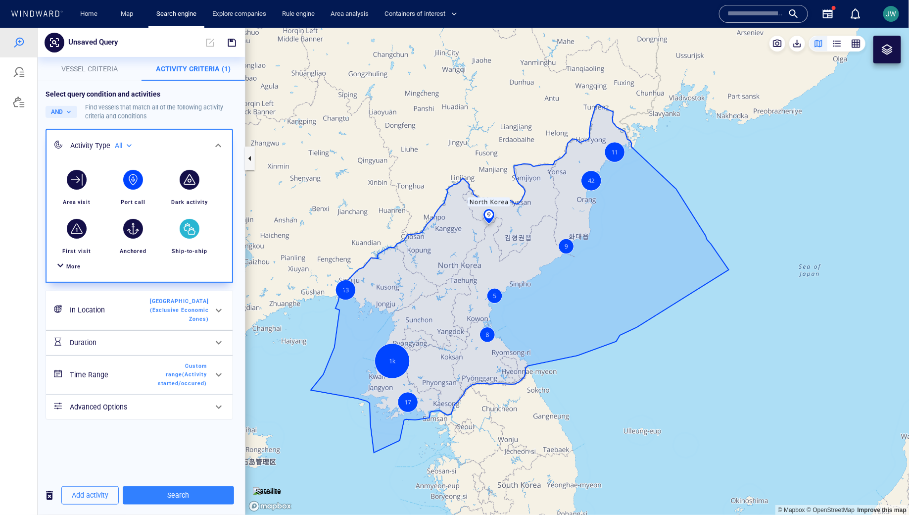
click at [190, 236] on div "button" at bounding box center [190, 228] width 20 height 20
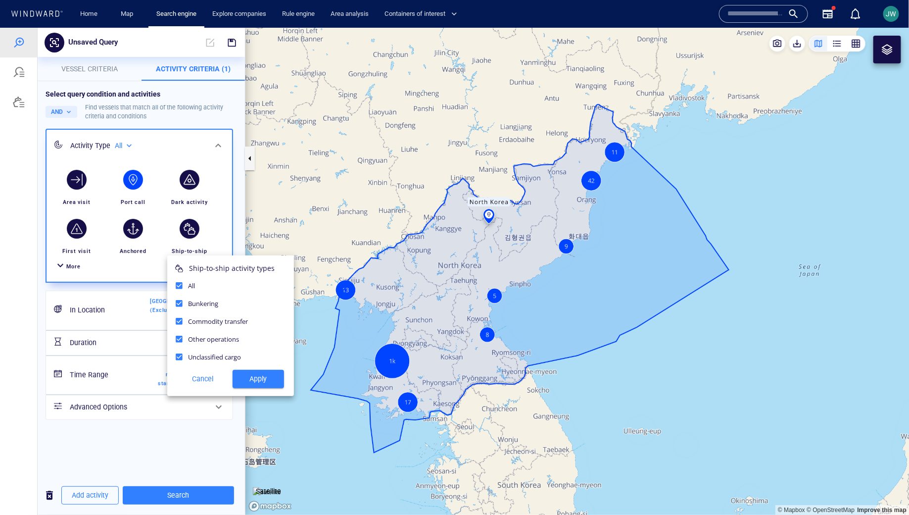
click at [254, 375] on span "Apply" at bounding box center [258, 378] width 36 height 12
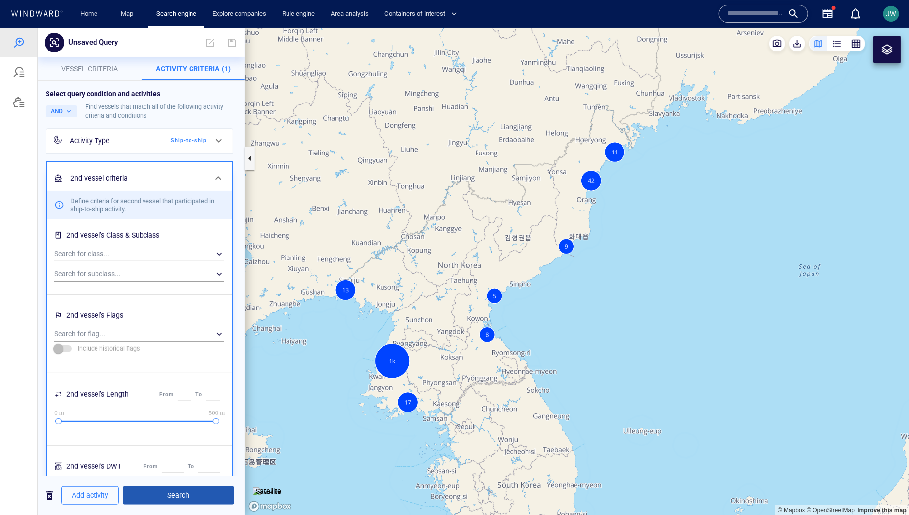
click at [197, 498] on span "Search" at bounding box center [178, 494] width 95 height 12
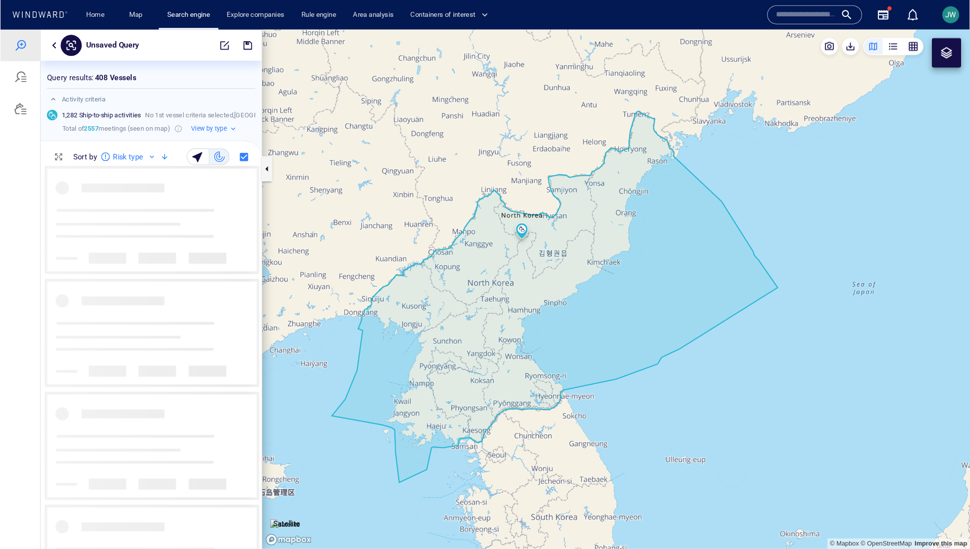
scroll to position [359, 207]
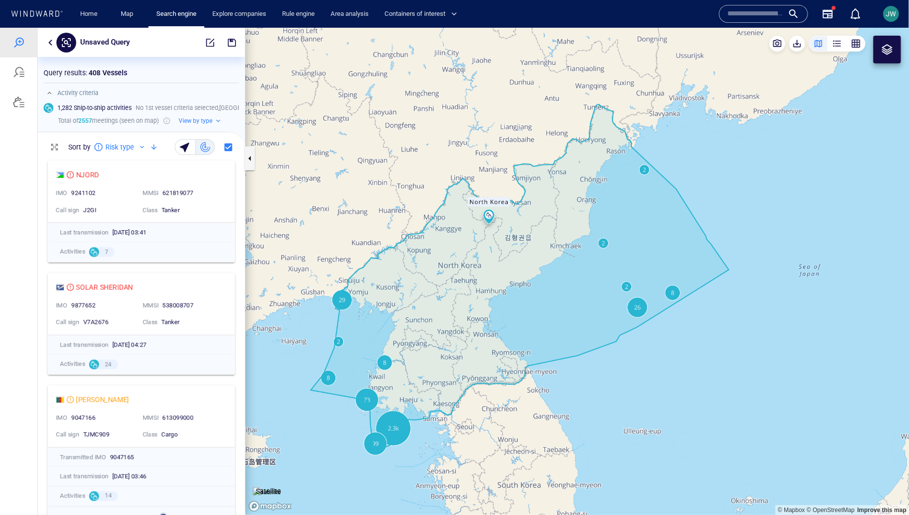
click at [272, 486] on img at bounding box center [267, 491] width 28 height 10
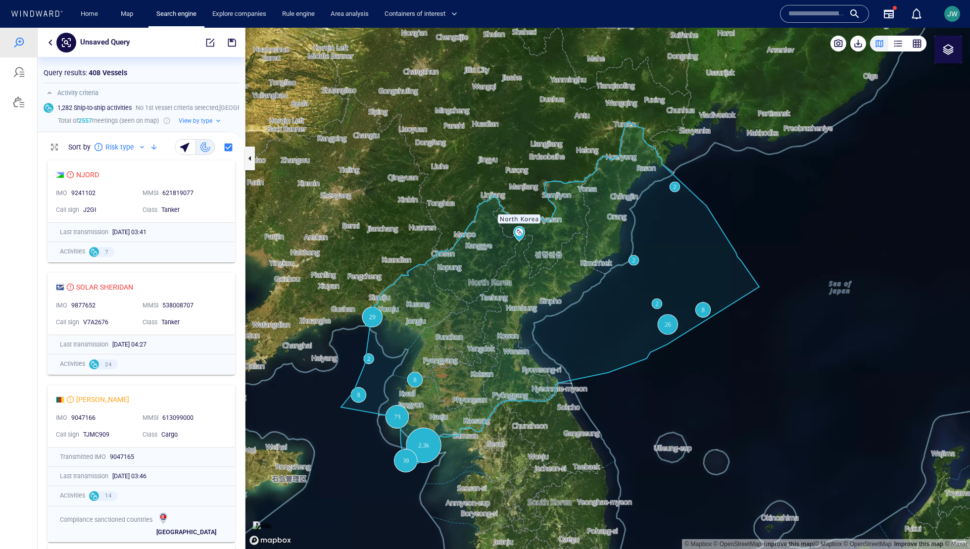
scroll to position [0, 0]
click at [48, 44] on button "button" at bounding box center [51, 43] width 12 height 12
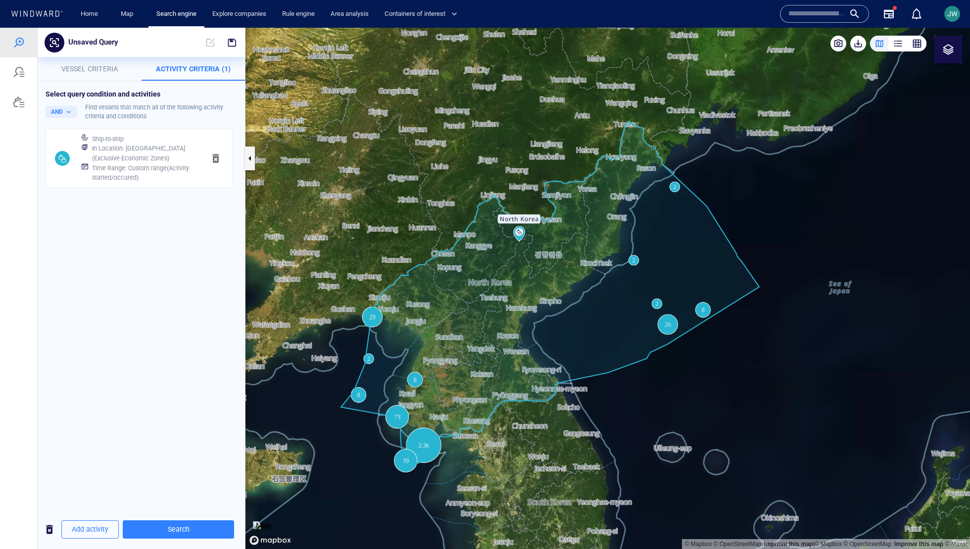
click at [83, 61] on button "Vessel criteria" at bounding box center [90, 69] width 104 height 24
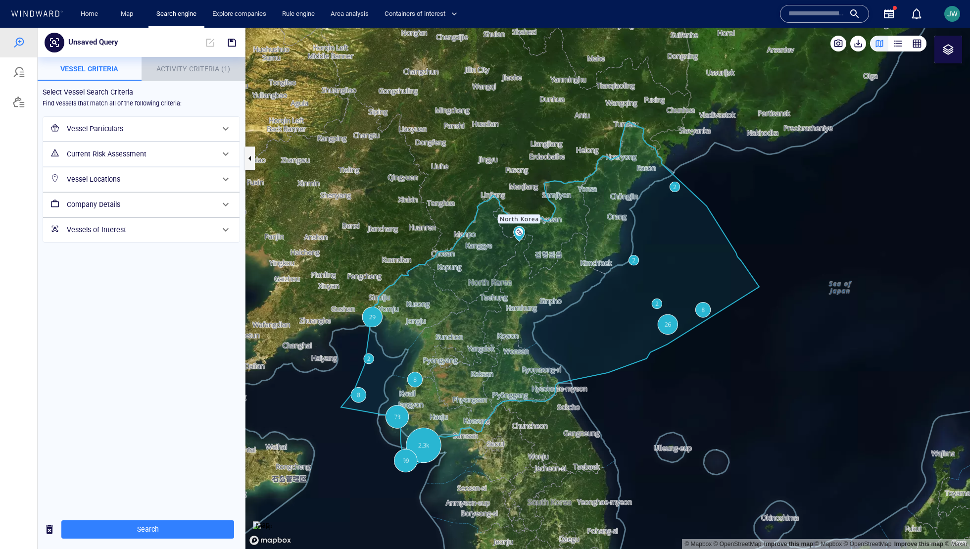
click at [192, 75] on button "Activity Criteria (1)" at bounding box center [194, 69] width 104 height 24
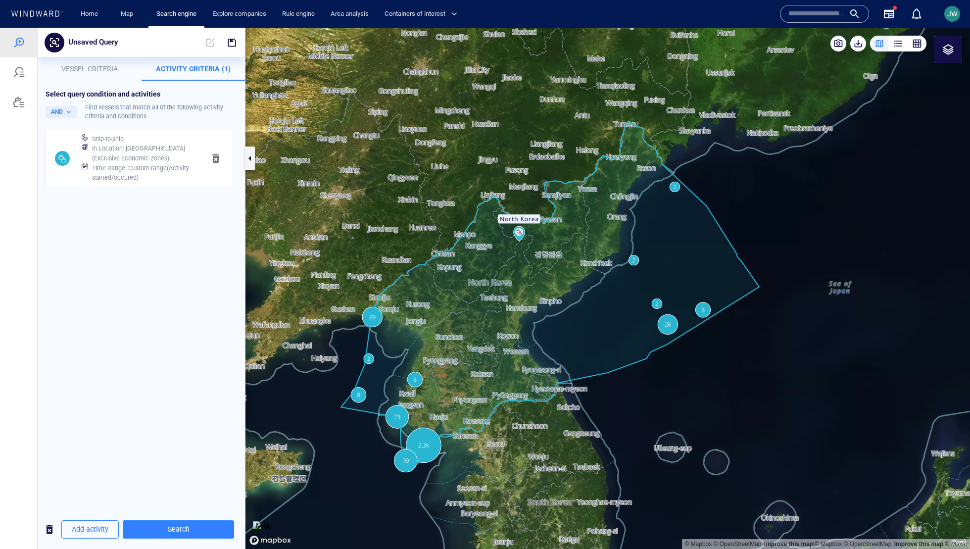
click at [150, 144] on h6 "In Location : North Korea (Exclusive Economic Zones)" at bounding box center [144, 152] width 105 height 19
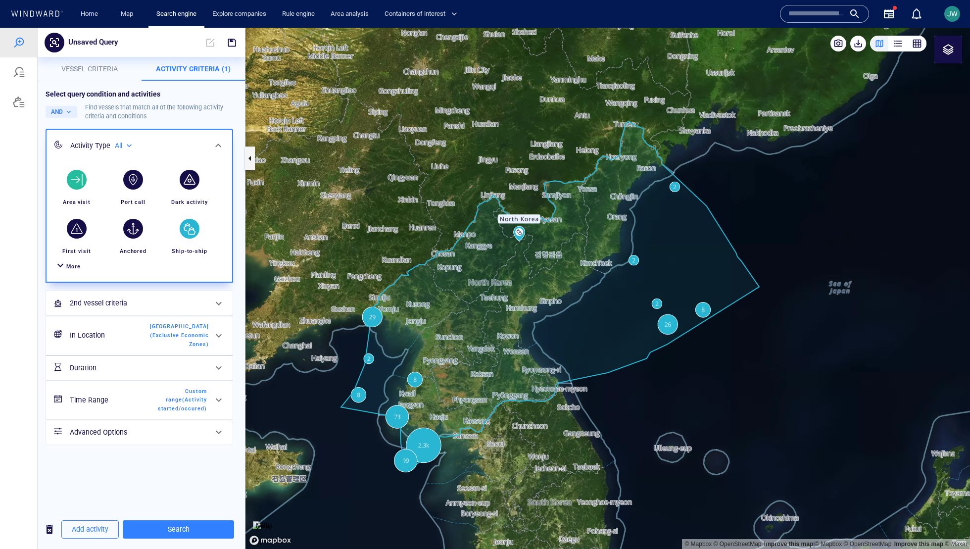
click at [70, 191] on div "button" at bounding box center [77, 180] width 28 height 28
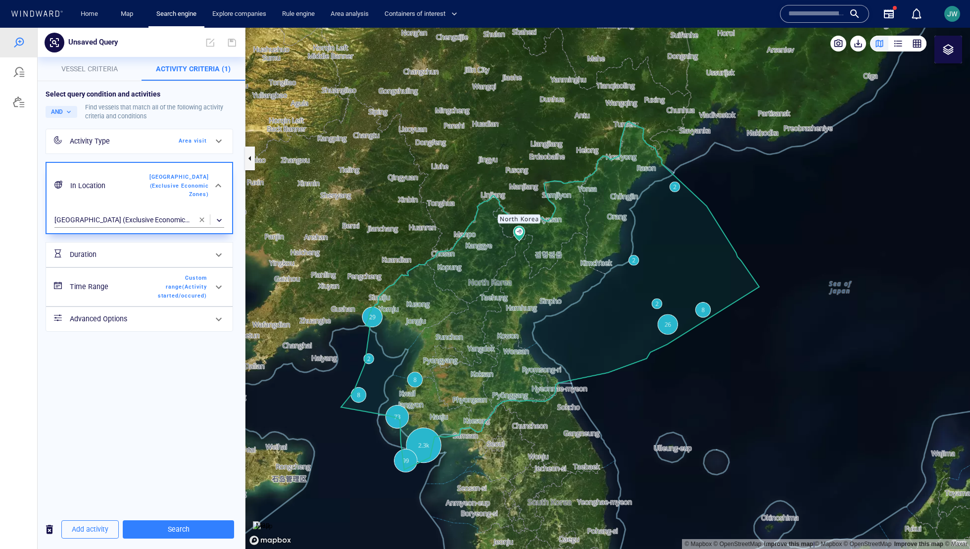
click at [141, 291] on h6 "Time Range" at bounding box center [110, 287] width 80 height 12
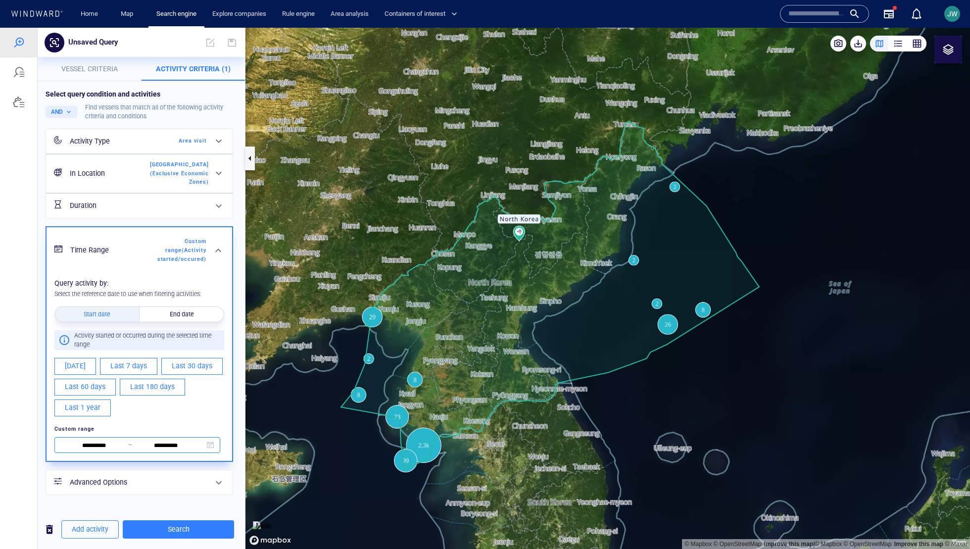
click at [101, 440] on input "**********" at bounding box center [94, 445] width 68 height 11
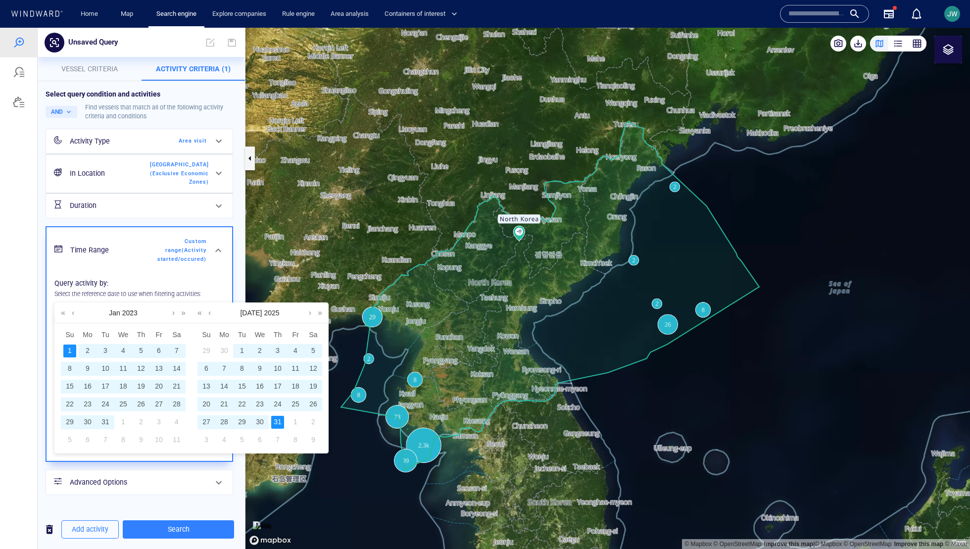
click at [210, 273] on div "**********" at bounding box center [140, 367] width 186 height 188
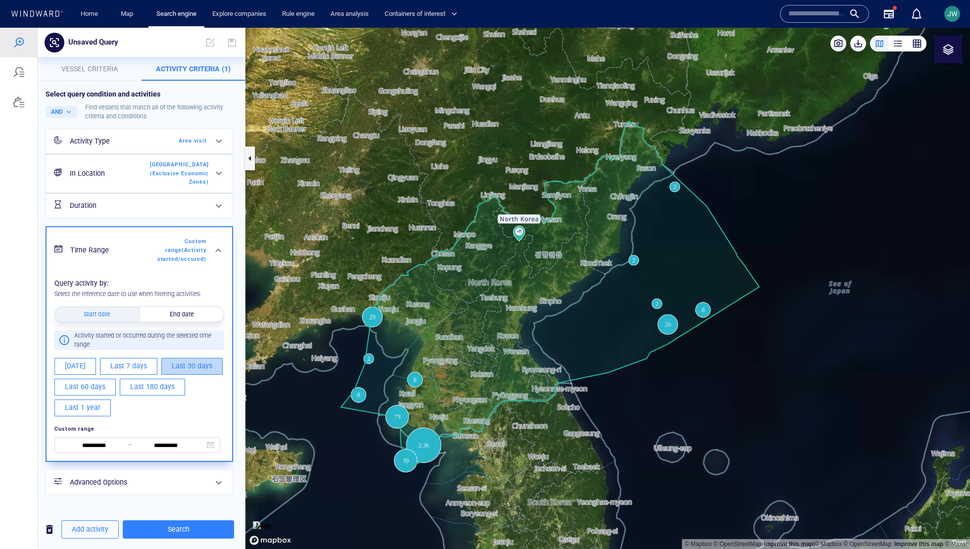
click at [174, 372] on button "Last 30 days" at bounding box center [191, 366] width 61 height 17
type input "**********"
click at [107, 442] on input "**********" at bounding box center [94, 445] width 68 height 11
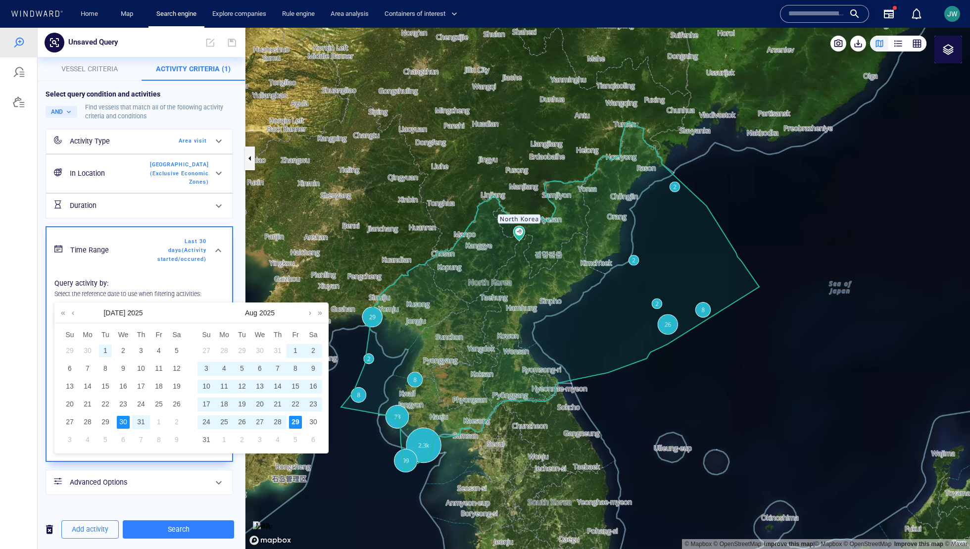
click at [102, 348] on div "1" at bounding box center [105, 350] width 13 height 13
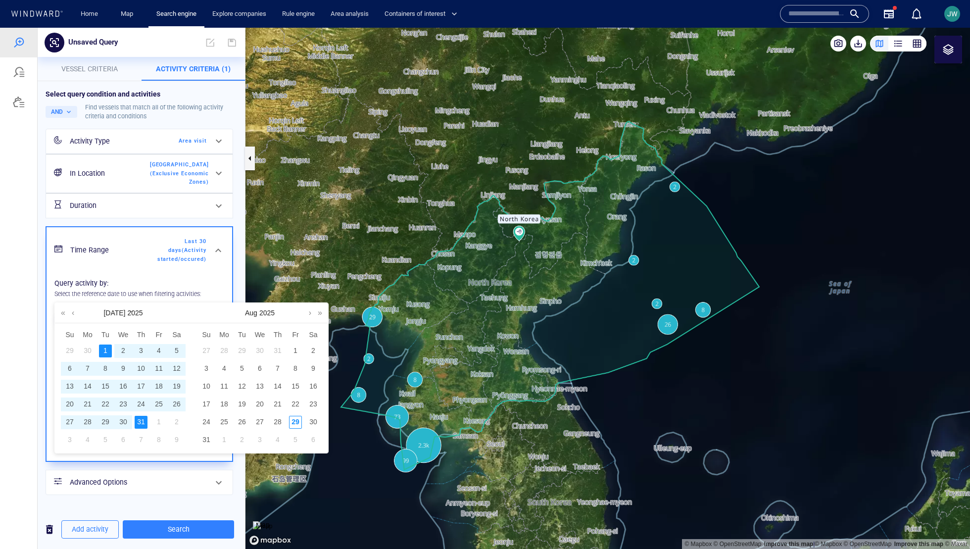
click at [140, 422] on div "31" at bounding box center [141, 422] width 13 height 13
type input "**********"
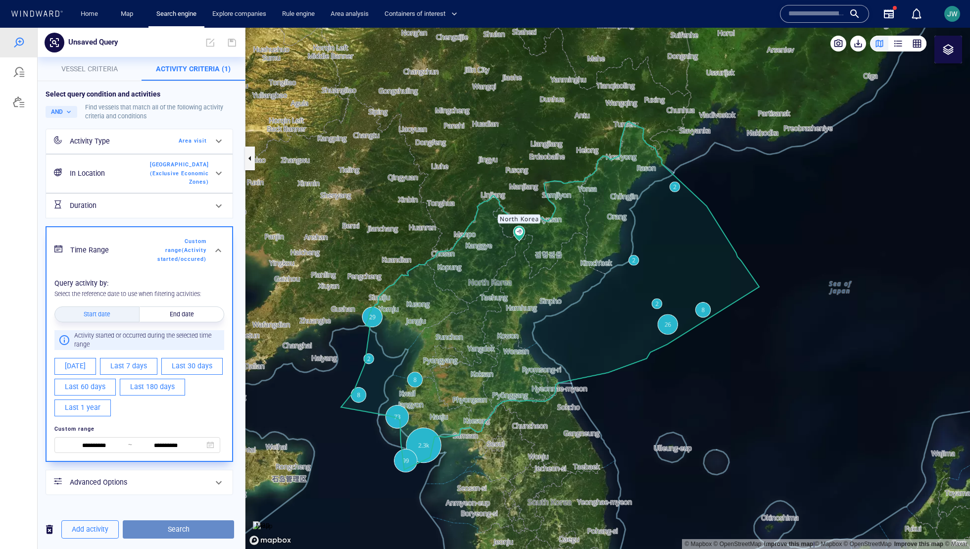
click at [160, 514] on span "Search" at bounding box center [178, 529] width 95 height 12
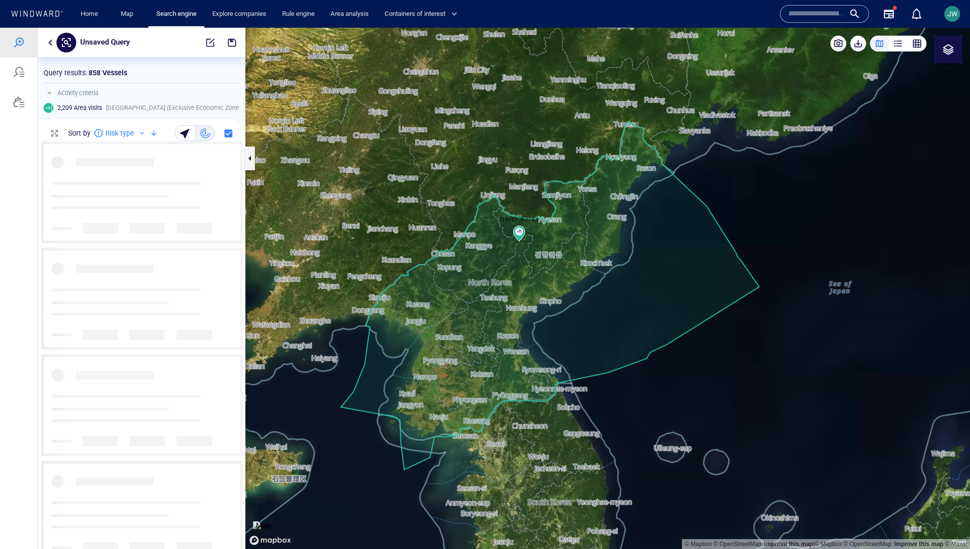
scroll to position [407, 207]
click at [272, 514] on img at bounding box center [262, 526] width 19 height 10
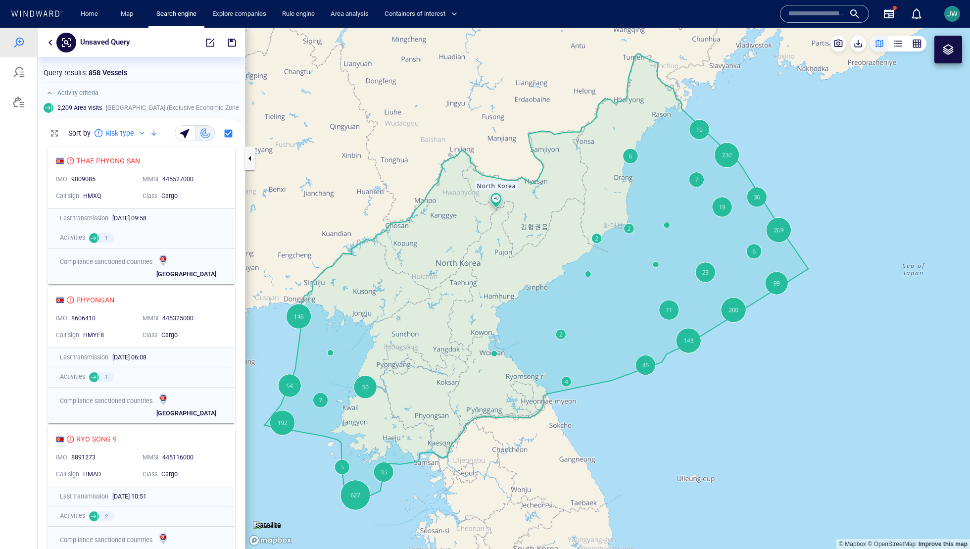
drag, startPoint x: 596, startPoint y: 346, endPoint x: 623, endPoint y: 346, distance: 27.2
click at [623, 346] on canvas "Map" at bounding box center [607, 288] width 724 height 521
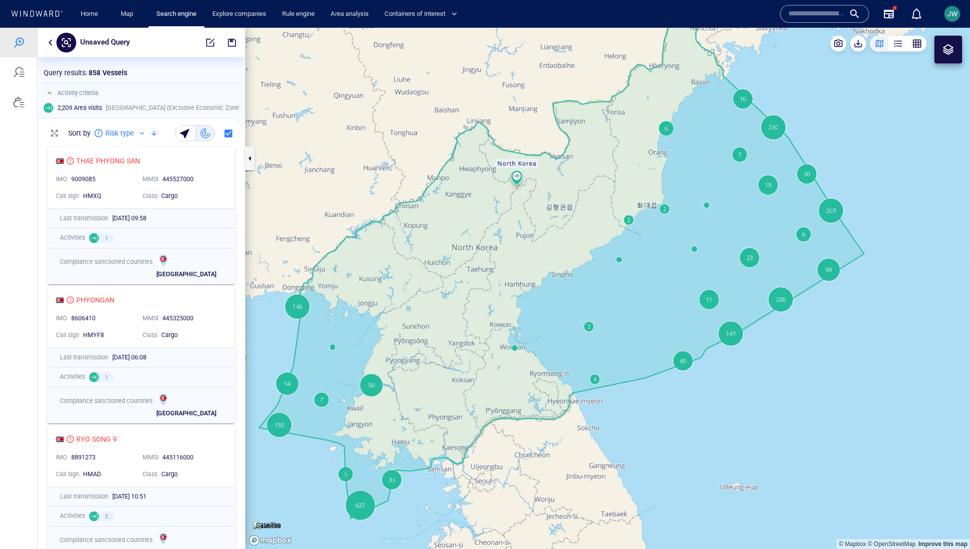
drag, startPoint x: 623, startPoint y: 346, endPoint x: 627, endPoint y: 306, distance: 40.3
click at [627, 306] on canvas "Map" at bounding box center [607, 288] width 724 height 521
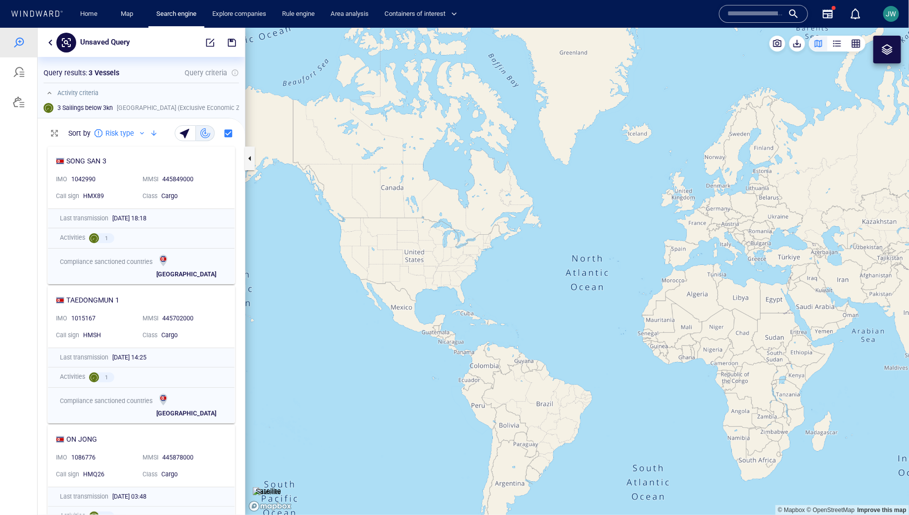
drag, startPoint x: 827, startPoint y: 223, endPoint x: 366, endPoint y: 191, distance: 462.2
click at [366, 191] on canvas "Map" at bounding box center [577, 270] width 664 height 487
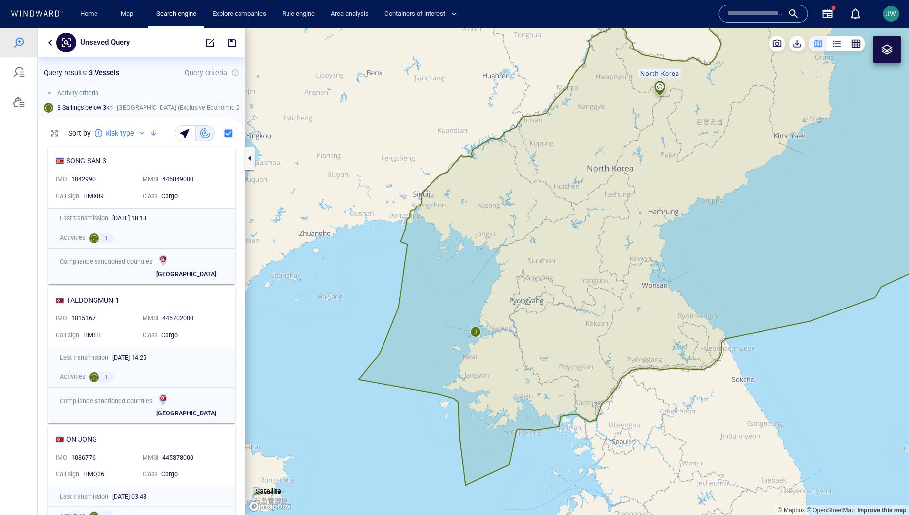
drag, startPoint x: 539, startPoint y: 313, endPoint x: 546, endPoint y: 205, distance: 107.6
click at [546, 205] on canvas "Map" at bounding box center [577, 270] width 664 height 487
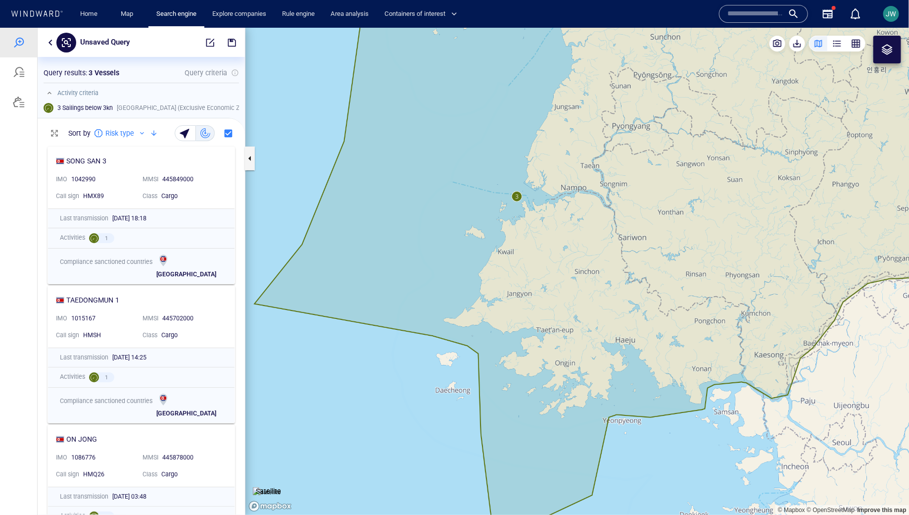
drag, startPoint x: 447, startPoint y: 209, endPoint x: 383, endPoint y: 269, distance: 87.5
click at [382, 269] on canvas "Map" at bounding box center [577, 270] width 664 height 487
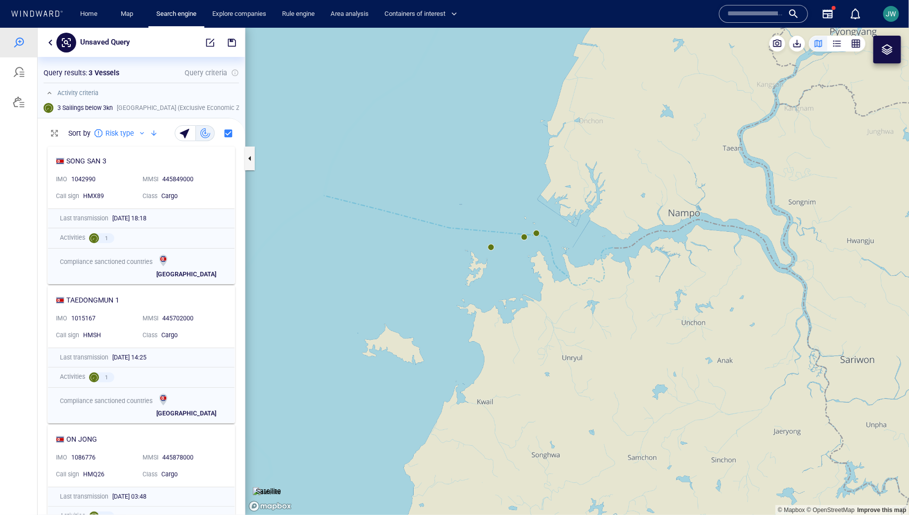
drag, startPoint x: 474, startPoint y: 244, endPoint x: 375, endPoint y: 249, distance: 99.1
click at [372, 250] on canvas "Map" at bounding box center [577, 270] width 664 height 487
click at [268, 486] on img at bounding box center [267, 491] width 28 height 10
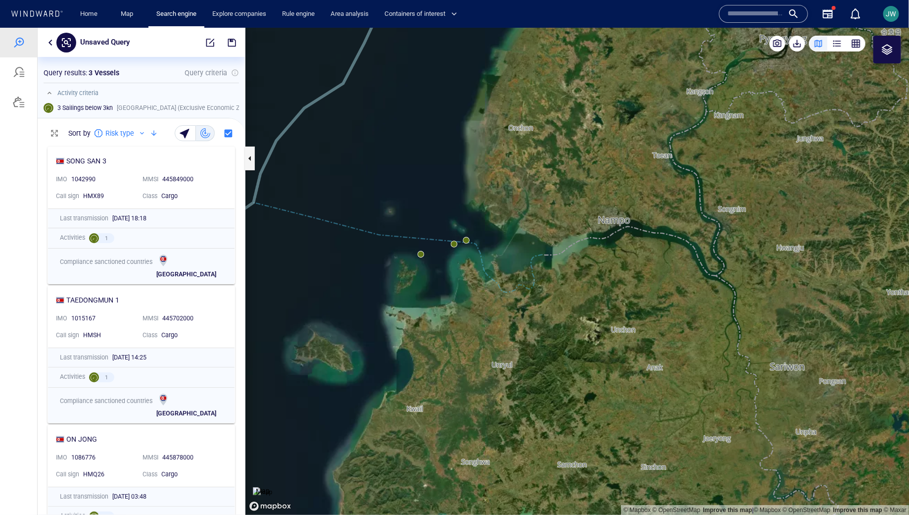
drag, startPoint x: 390, startPoint y: 281, endPoint x: 371, endPoint y: 281, distance: 19.3
click at [371, 281] on canvas "Map" at bounding box center [577, 270] width 664 height 487
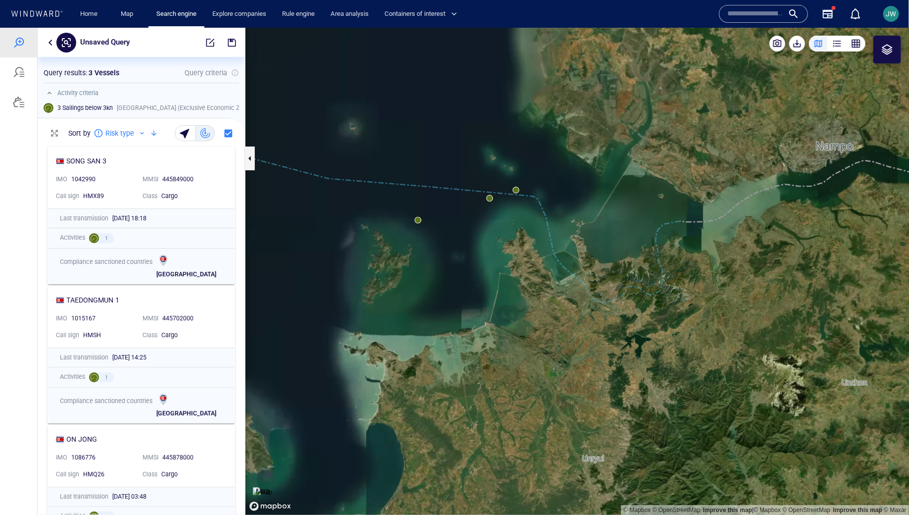
drag, startPoint x: 442, startPoint y: 247, endPoint x: 402, endPoint y: 293, distance: 61.3
click at [402, 293] on canvas "Map" at bounding box center [577, 270] width 664 height 487
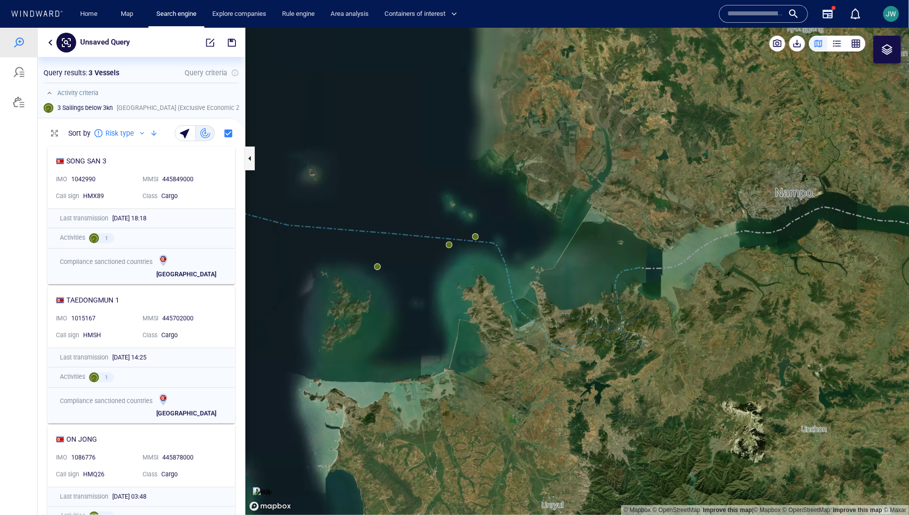
drag, startPoint x: 463, startPoint y: 279, endPoint x: 395, endPoint y: 279, distance: 67.8
click at [395, 279] on canvas "Map" at bounding box center [577, 270] width 664 height 487
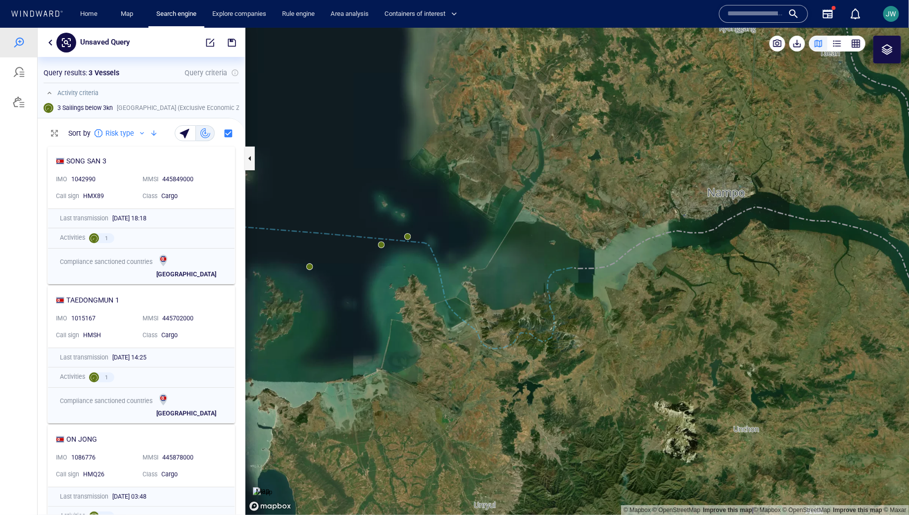
click at [395, 283] on canvas "Map" at bounding box center [577, 270] width 664 height 487
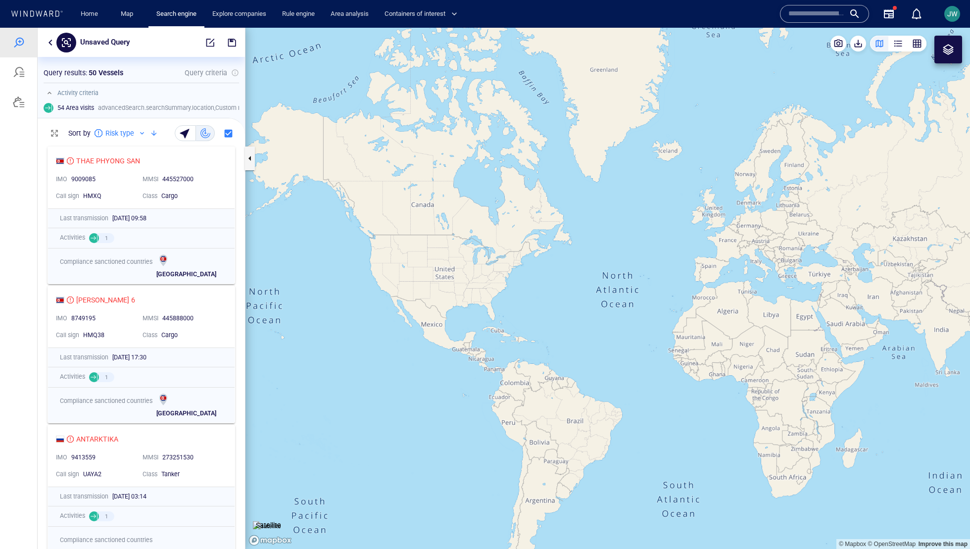
drag, startPoint x: 435, startPoint y: 255, endPoint x: 227, endPoint y: 250, distance: 208.4
click at [226, 250] on div "Unsaved Query Something went wrong An error occurred while searching for the en…" at bounding box center [485, 288] width 970 height 521
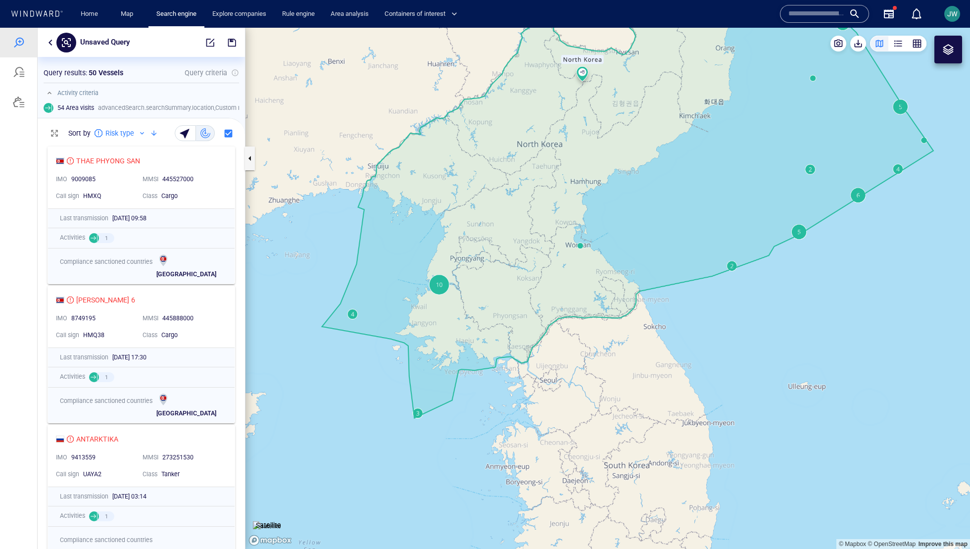
drag, startPoint x: 529, startPoint y: 210, endPoint x: 512, endPoint y: 264, distance: 56.6
click at [512, 264] on canvas "Map" at bounding box center [607, 288] width 724 height 521
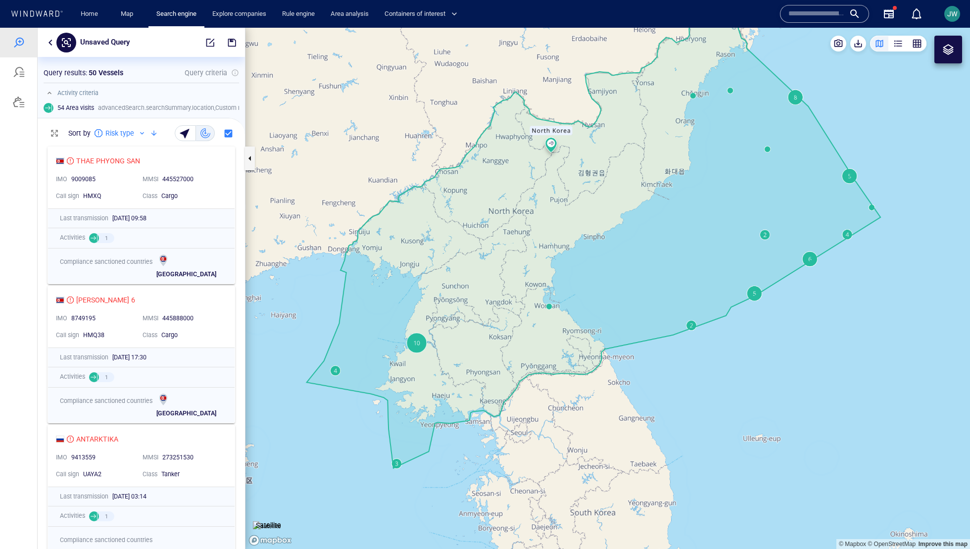
click at [278, 521] on img at bounding box center [267, 526] width 28 height 10
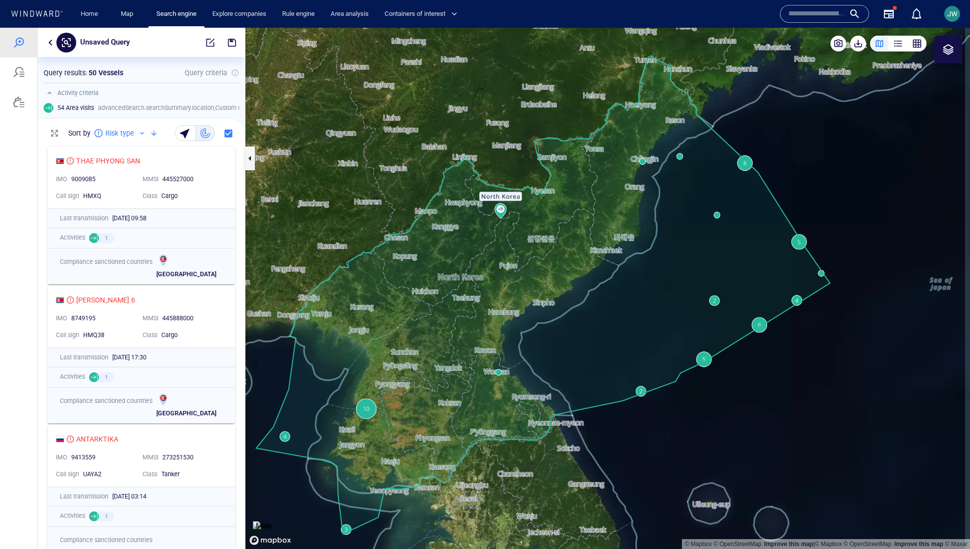
drag, startPoint x: 334, startPoint y: 362, endPoint x: 285, endPoint y: 421, distance: 76.9
click at [285, 421] on canvas "Map" at bounding box center [607, 288] width 724 height 521
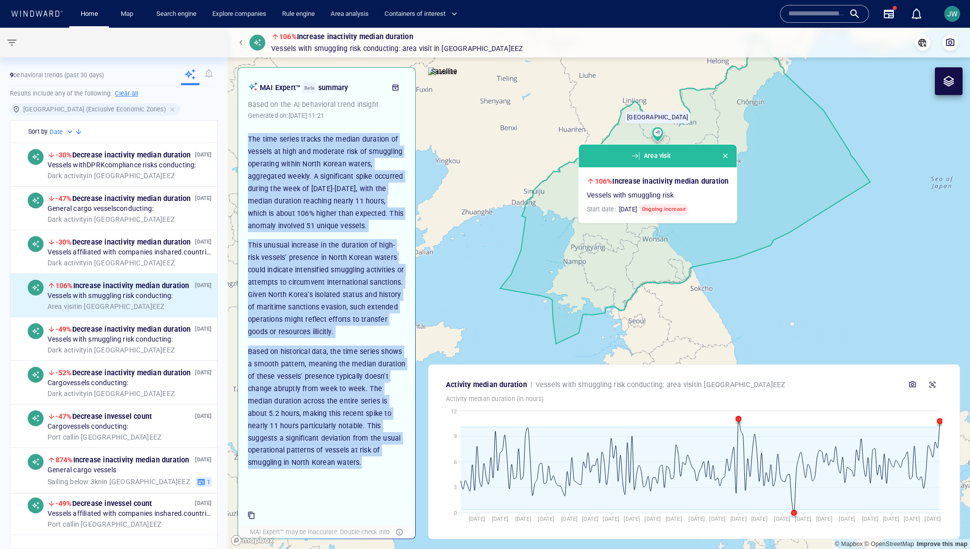
click at [314, 175] on p "The time series tracks the median duration of vessels at high and moderate risk…" at bounding box center [326, 182] width 157 height 99
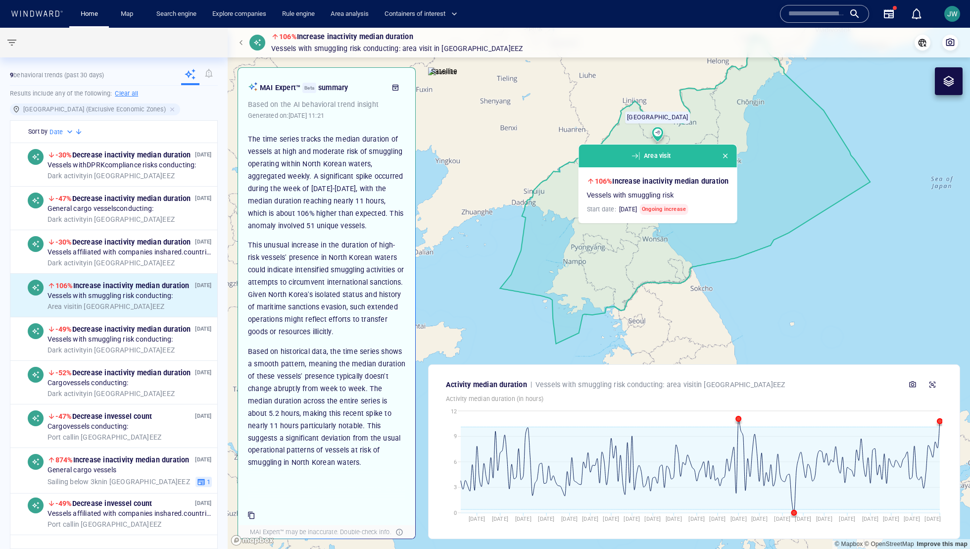
click at [303, 153] on p "The time series tracks the median duration of vessels at high and moderate risk…" at bounding box center [326, 182] width 157 height 99
drag, startPoint x: 714, startPoint y: 194, endPoint x: 593, endPoint y: 183, distance: 121.8
click at [593, 183] on div "106% Increase in activity median duration Vessels with smuggling risk Start dat…" at bounding box center [658, 195] width 142 height 40
copy div "106% Increase in activity median duration Vessels with smuggling risk"
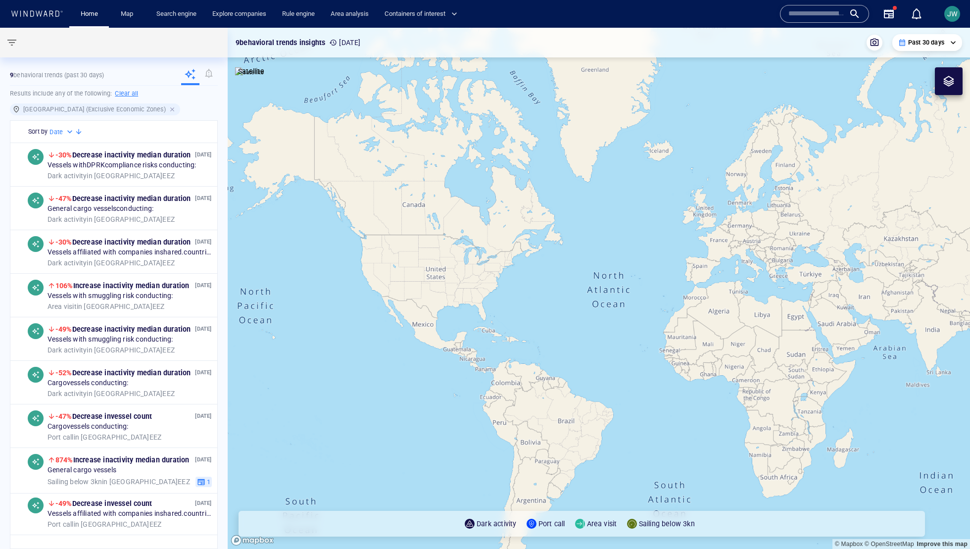
click at [169, 108] on div at bounding box center [173, 109] width 9 height 9
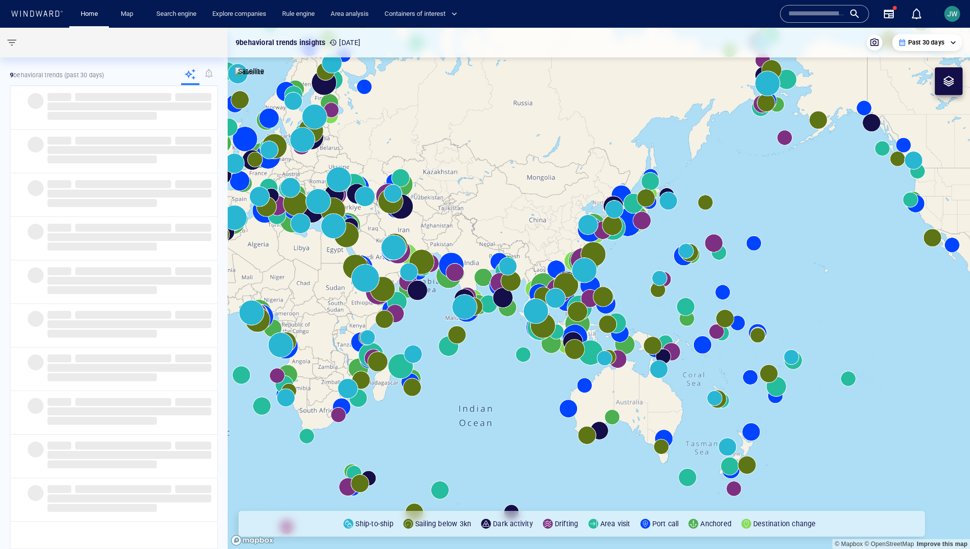
drag, startPoint x: 860, startPoint y: 346, endPoint x: 399, endPoint y: 280, distance: 466.0
click at [399, 280] on canvas "Map" at bounding box center [599, 288] width 742 height 521
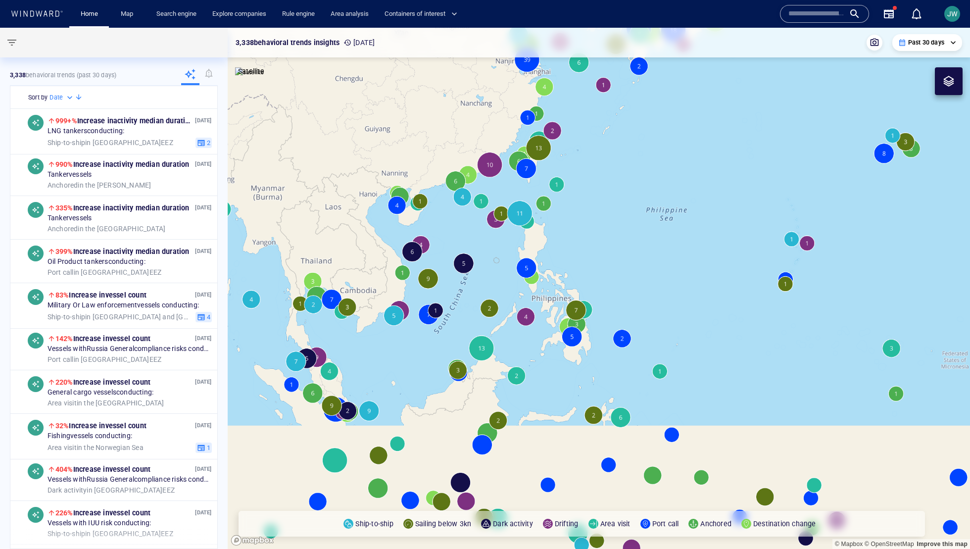
drag, startPoint x: 617, startPoint y: 355, endPoint x: 658, endPoint y: 137, distance: 222.1
click at [657, 137] on canvas "Map" at bounding box center [599, 288] width 742 height 521
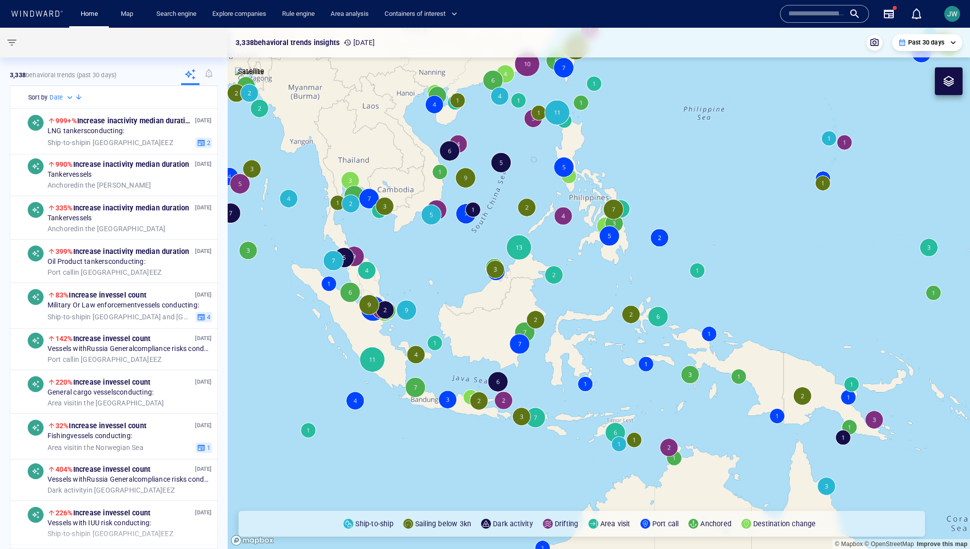
drag, startPoint x: 538, startPoint y: 192, endPoint x: 527, endPoint y: 227, distance: 36.6
click at [527, 227] on canvas "Map" at bounding box center [599, 288] width 742 height 521
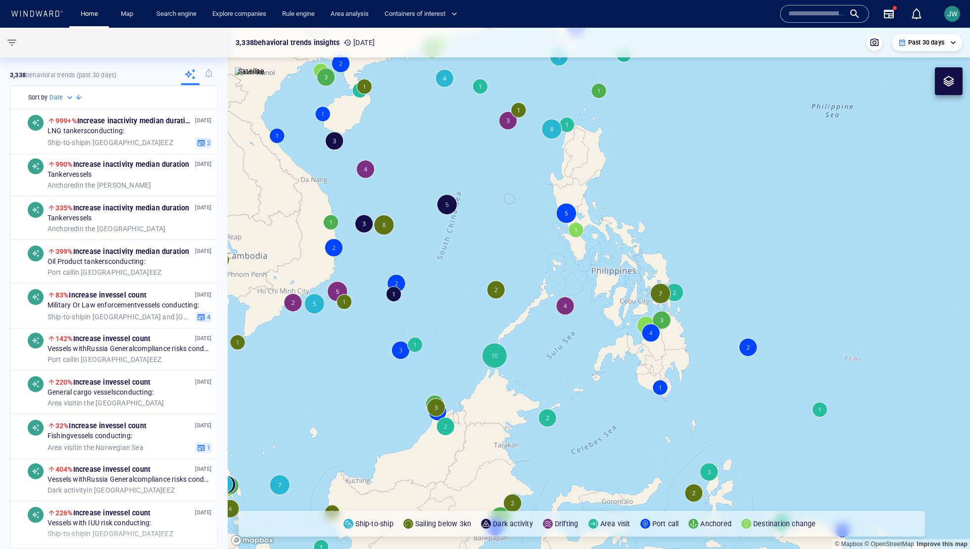
click at [566, 310] on canvas "Map" at bounding box center [599, 288] width 742 height 521
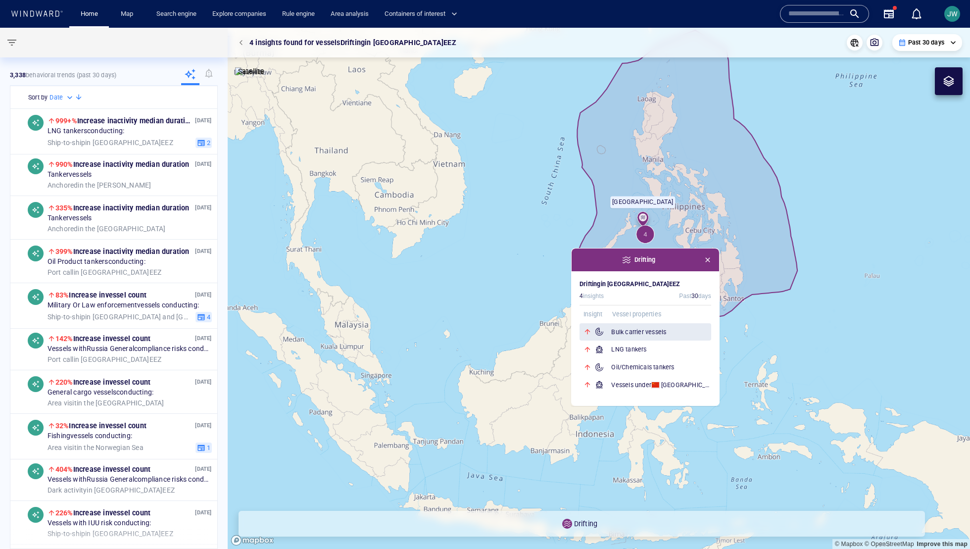
click at [675, 333] on h6 "Bulk carrier vessels" at bounding box center [661, 332] width 100 height 10
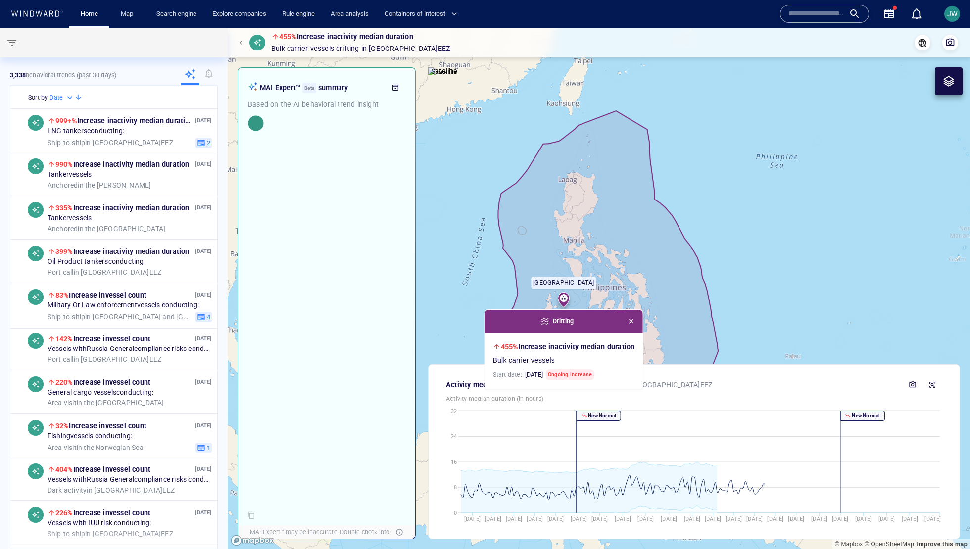
drag, startPoint x: 870, startPoint y: 200, endPoint x: 799, endPoint y: 272, distance: 100.8
click at [799, 272] on canvas "Map" at bounding box center [599, 288] width 742 height 521
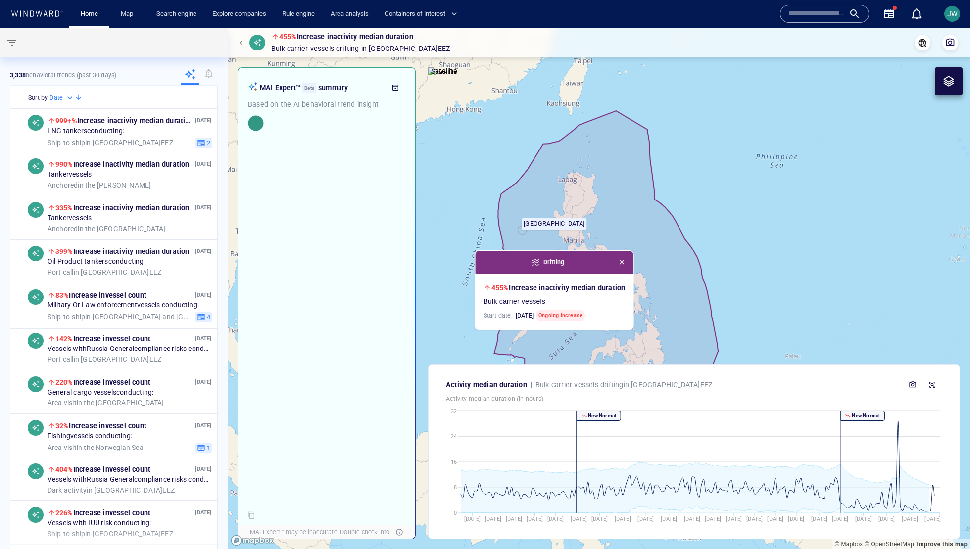
drag, startPoint x: 799, startPoint y: 272, endPoint x: 789, endPoint y: 214, distance: 58.2
click at [789, 214] on canvas "Map" at bounding box center [599, 288] width 742 height 521
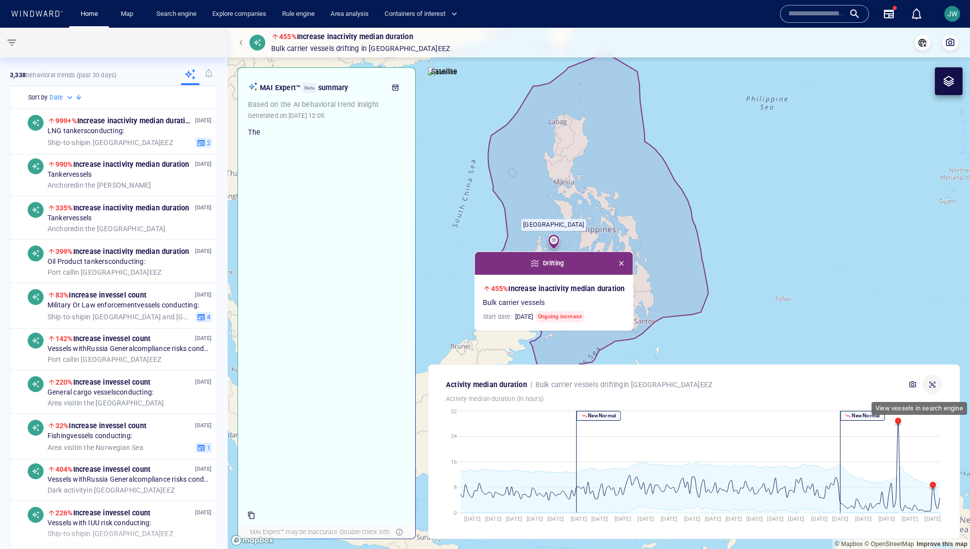
click at [931, 385] on icon "button" at bounding box center [932, 384] width 8 height 8
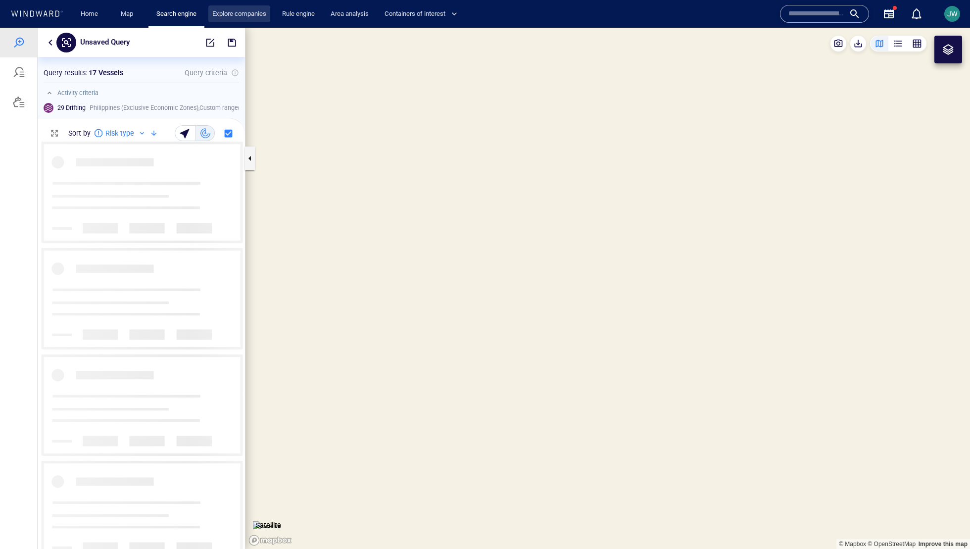
scroll to position [407, 207]
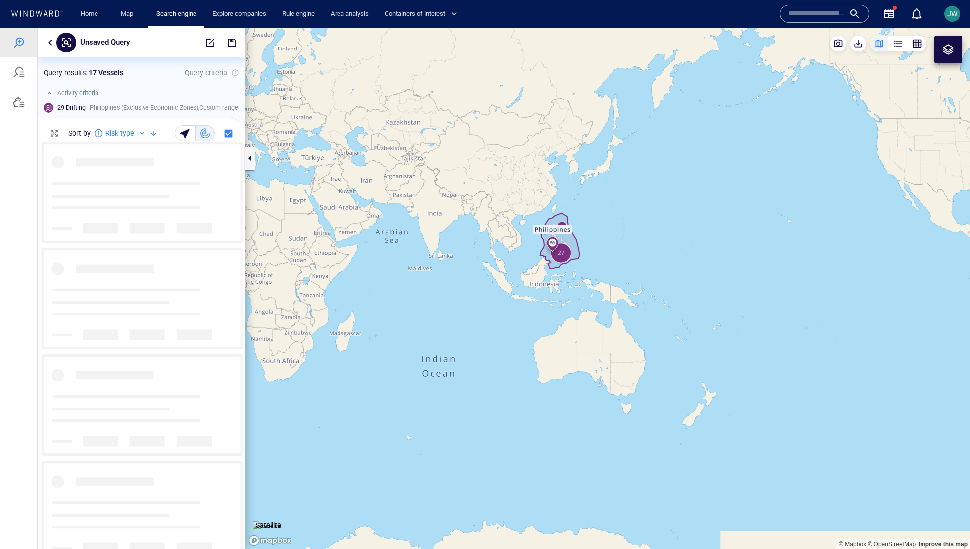
drag, startPoint x: 828, startPoint y: 391, endPoint x: 321, endPoint y: 275, distance: 520.9
click at [321, 275] on canvas "Map" at bounding box center [607, 288] width 724 height 521
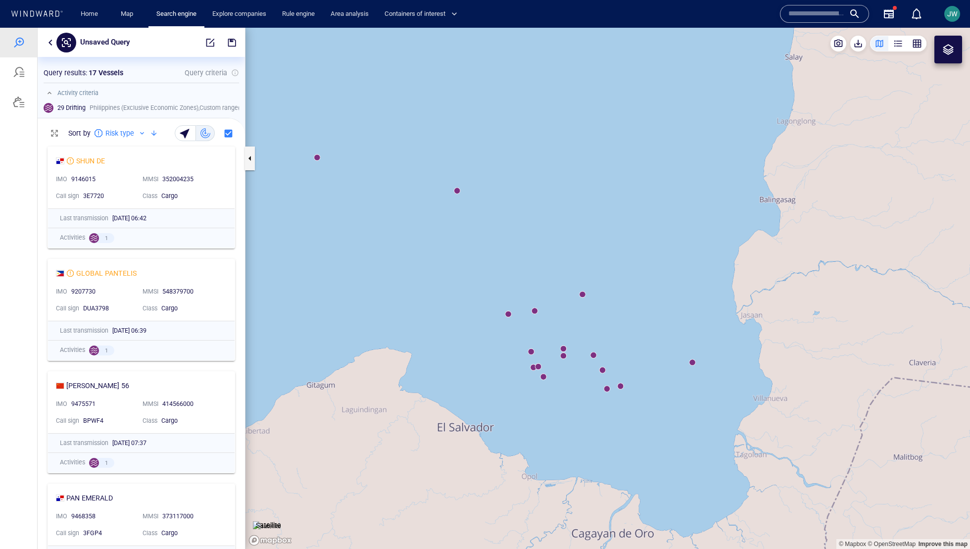
click at [274, 521] on img at bounding box center [267, 526] width 28 height 10
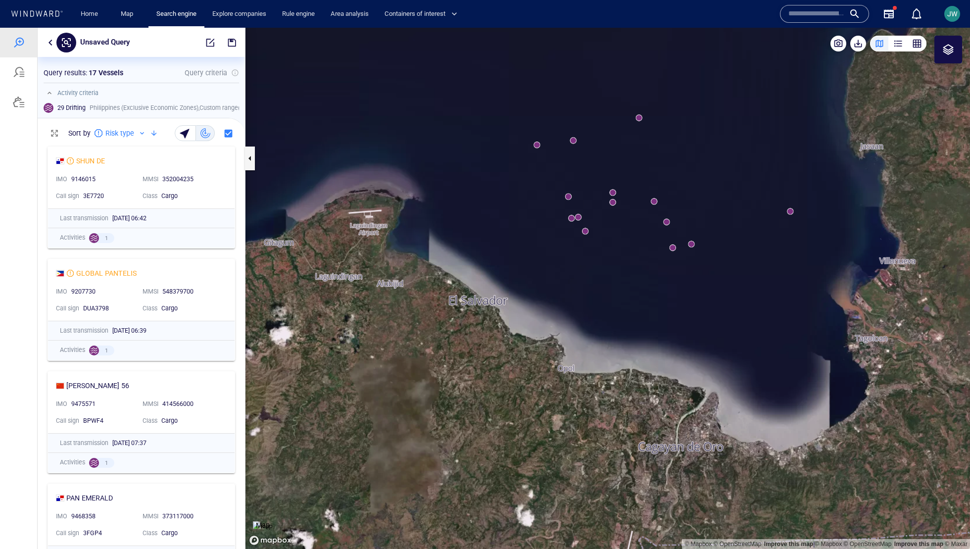
drag, startPoint x: 535, startPoint y: 414, endPoint x: 574, endPoint y: 273, distance: 146.0
click at [574, 273] on canvas "Map" at bounding box center [607, 288] width 724 height 521
click at [791, 213] on canvas "Map" at bounding box center [607, 288] width 724 height 521
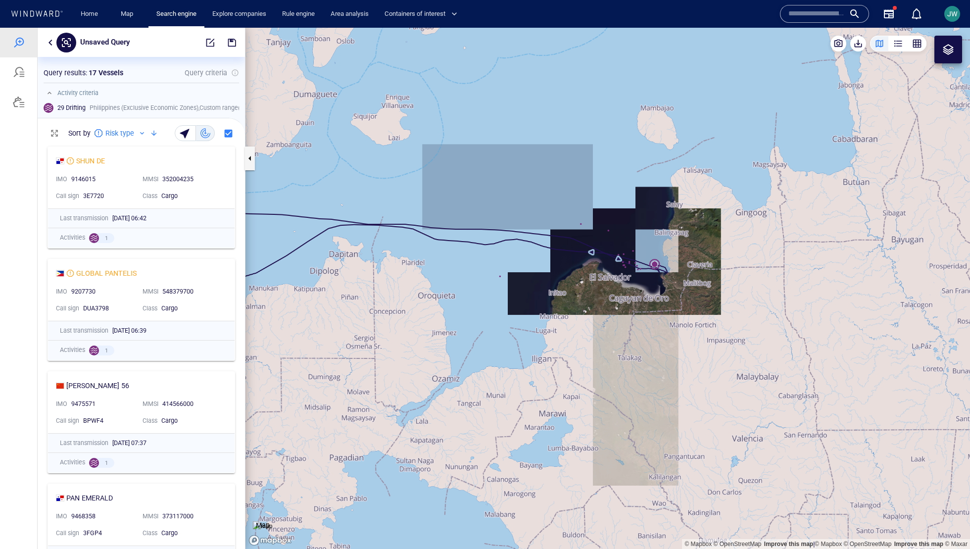
drag, startPoint x: 665, startPoint y: 254, endPoint x: 660, endPoint y: 267, distance: 14.2
click at [660, 267] on canvas "Map" at bounding box center [607, 288] width 724 height 521
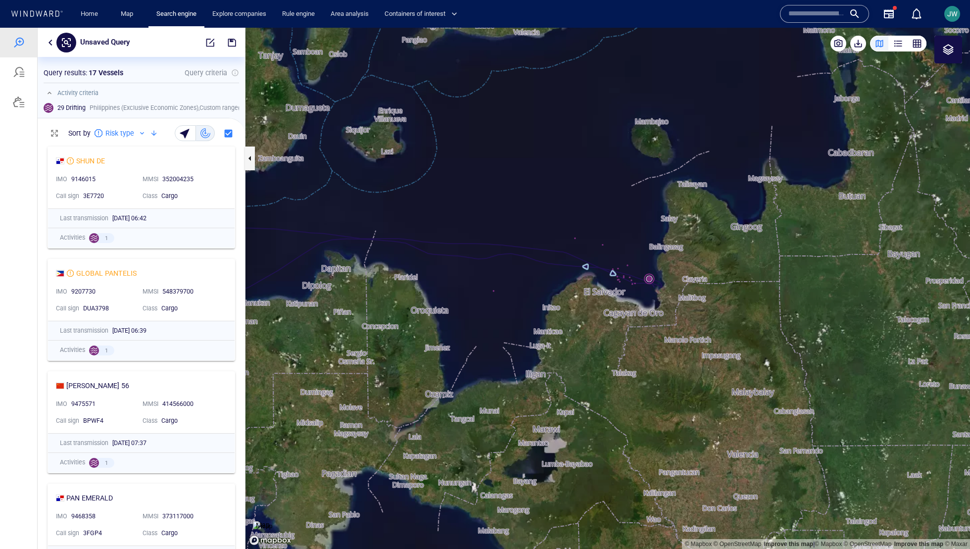
click at [650, 244] on canvas "Map" at bounding box center [607, 288] width 724 height 521
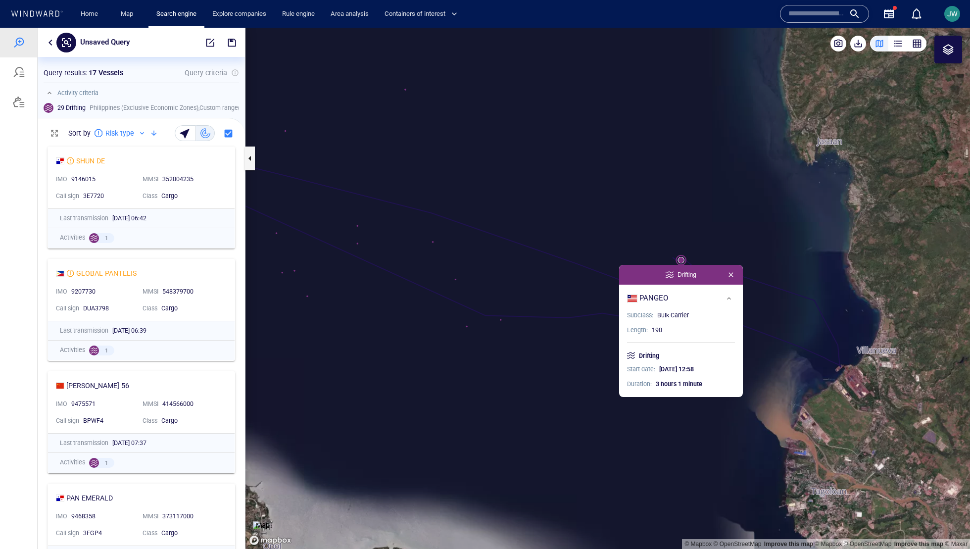
click at [582, 353] on canvas "Map" at bounding box center [607, 288] width 724 height 521
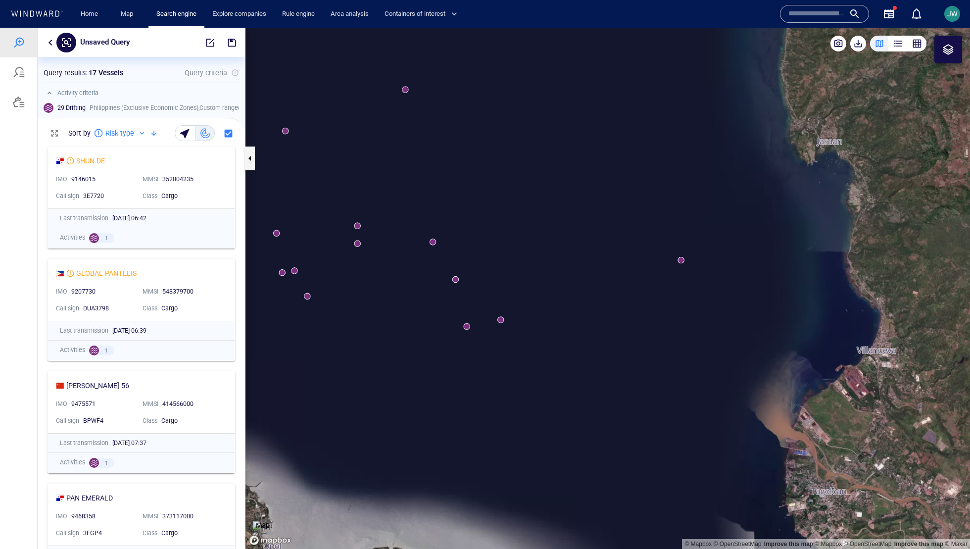
click at [405, 91] on canvas "Map" at bounding box center [607, 288] width 724 height 521
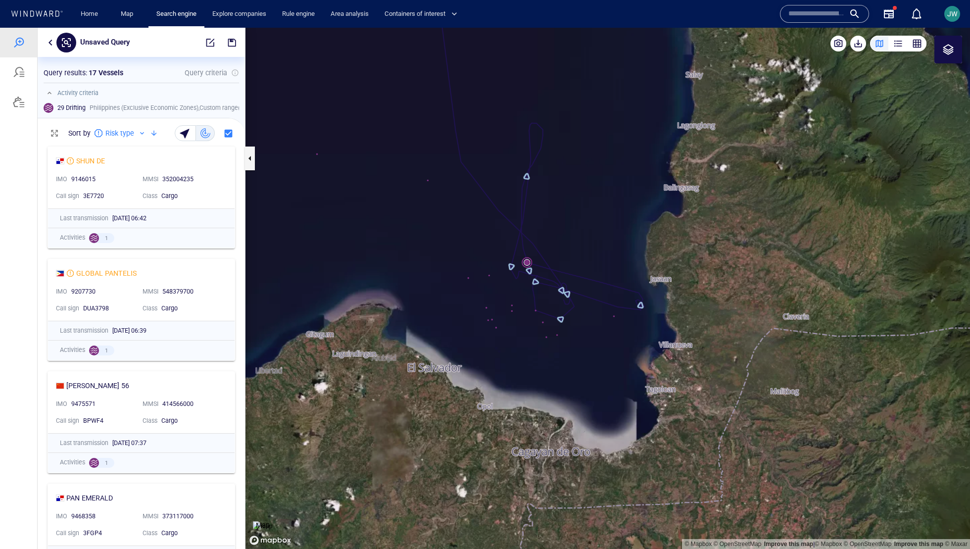
drag, startPoint x: 470, startPoint y: 144, endPoint x: 449, endPoint y: 127, distance: 27.1
click at [449, 127] on canvas "Map" at bounding box center [607, 288] width 724 height 521
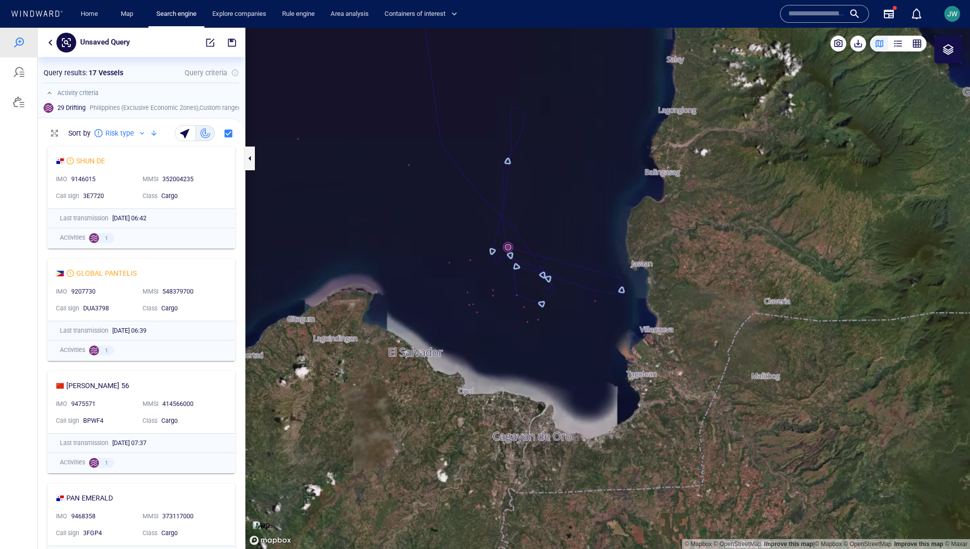
click at [507, 246] on canvas "Map" at bounding box center [607, 288] width 724 height 521
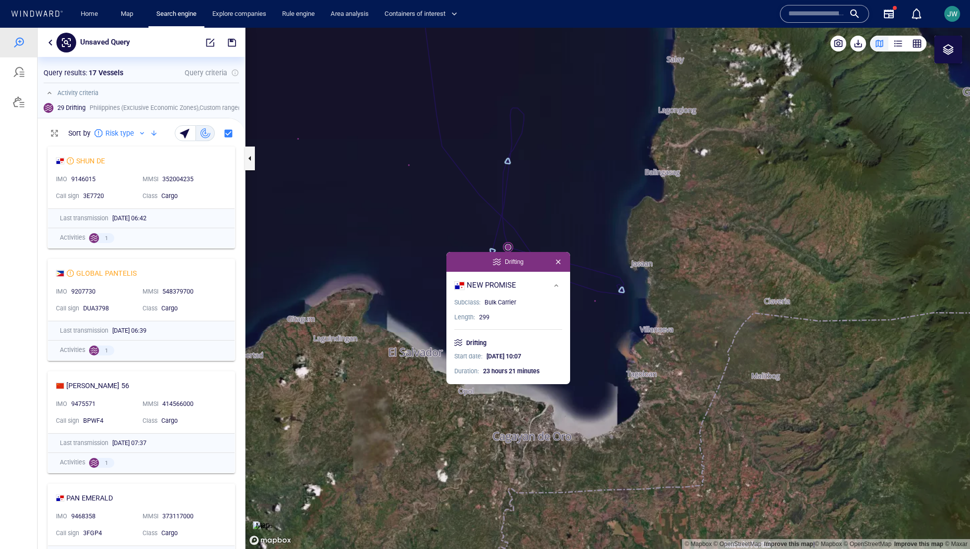
click at [578, 221] on canvas "Map" at bounding box center [607, 288] width 724 height 521
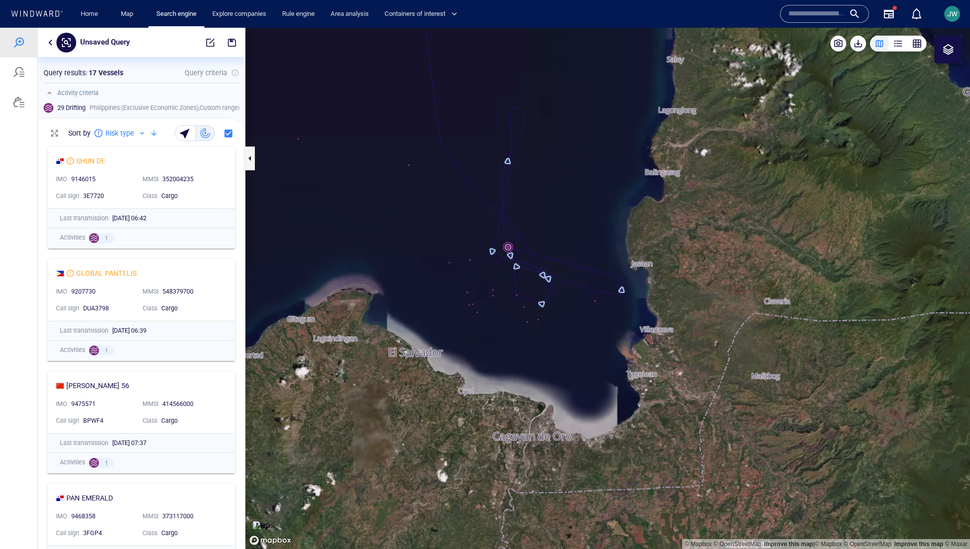
click at [578, 221] on canvas "Map" at bounding box center [607, 288] width 724 height 521
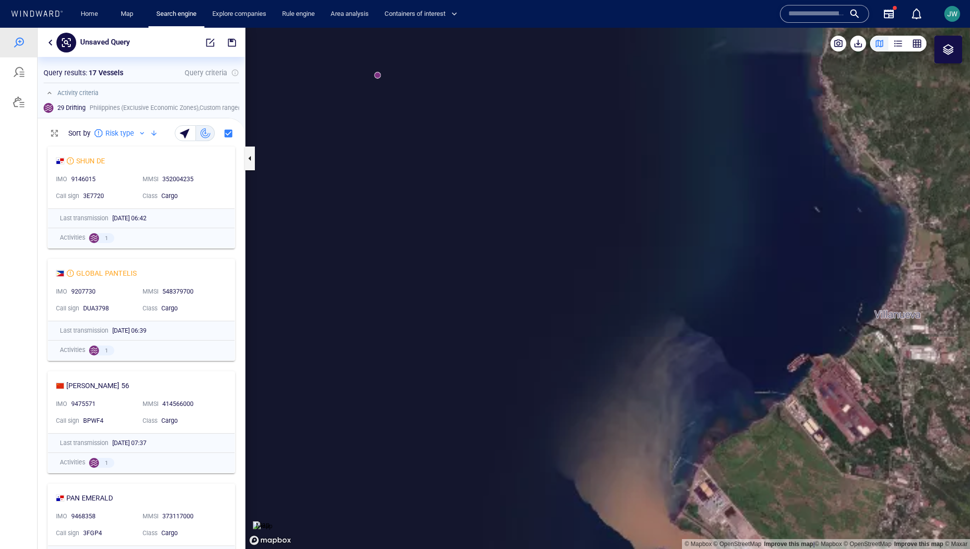
drag, startPoint x: 758, startPoint y: 415, endPoint x: 475, endPoint y: 335, distance: 293.5
click at [475, 335] on canvas "Map" at bounding box center [607, 288] width 724 height 521
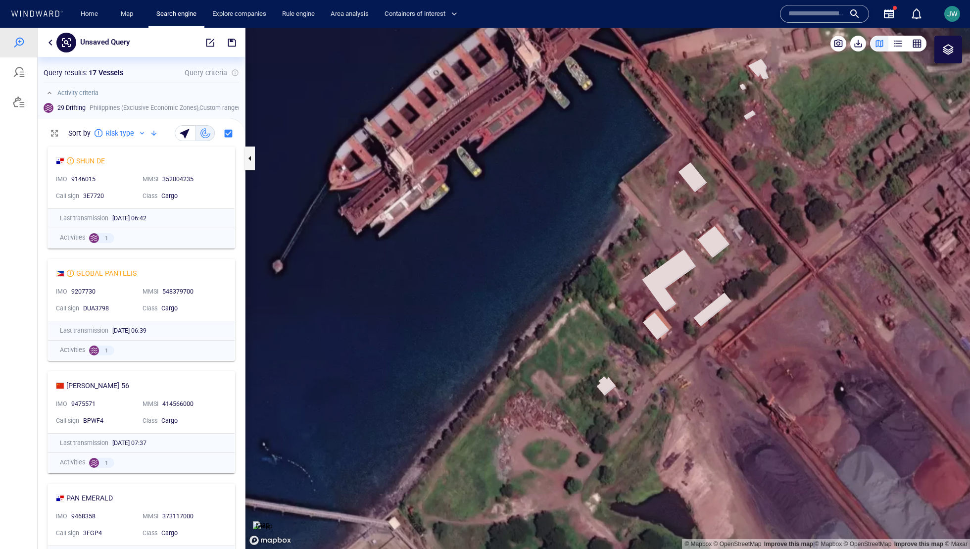
drag, startPoint x: 504, startPoint y: 171, endPoint x: 514, endPoint y: 383, distance: 212.5
click at [514, 383] on canvas "Map" at bounding box center [607, 288] width 724 height 521
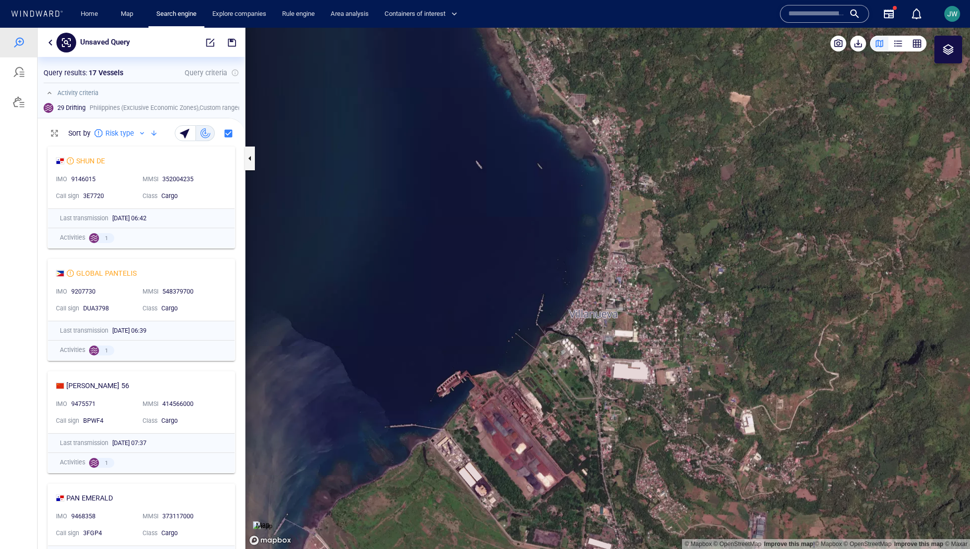
drag, startPoint x: 424, startPoint y: 492, endPoint x: 589, endPoint y: 348, distance: 219.2
click at [589, 348] on canvas "Map" at bounding box center [607, 288] width 724 height 521
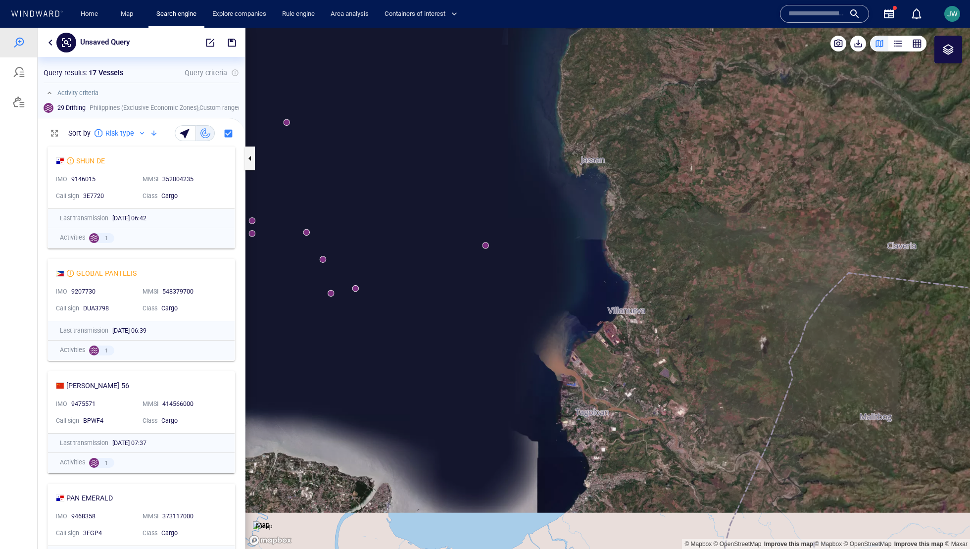
drag, startPoint x: 406, startPoint y: 314, endPoint x: 638, endPoint y: 322, distance: 232.7
click at [638, 322] on canvas "Map" at bounding box center [607, 288] width 724 height 521
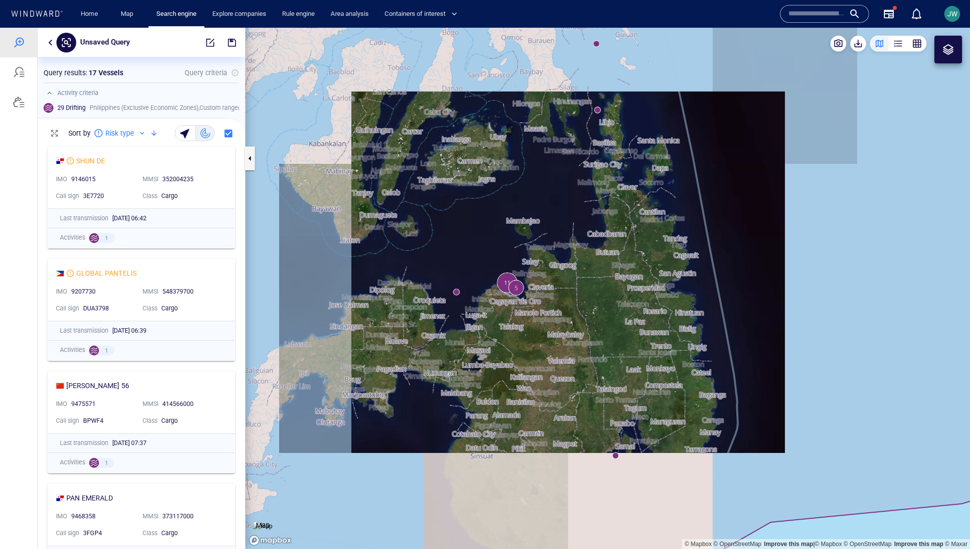
drag, startPoint x: 502, startPoint y: 244, endPoint x: 498, endPoint y: 287, distance: 43.3
click at [498, 287] on canvas "Map" at bounding box center [607, 288] width 724 height 521
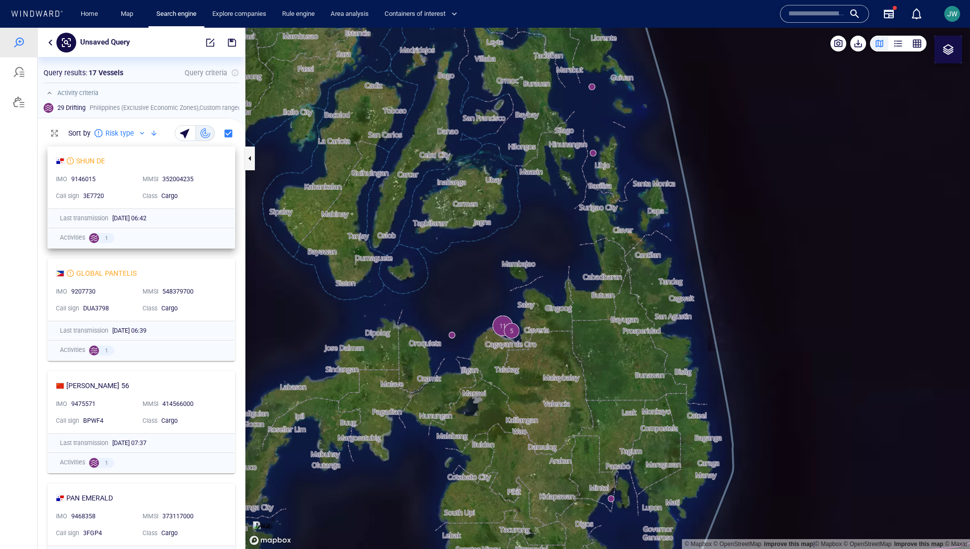
click at [228, 167] on div "SHUN DE IMO 9146015 MMSI 352004235 Call sign 3E7720 Class Cargo" at bounding box center [141, 177] width 187 height 61
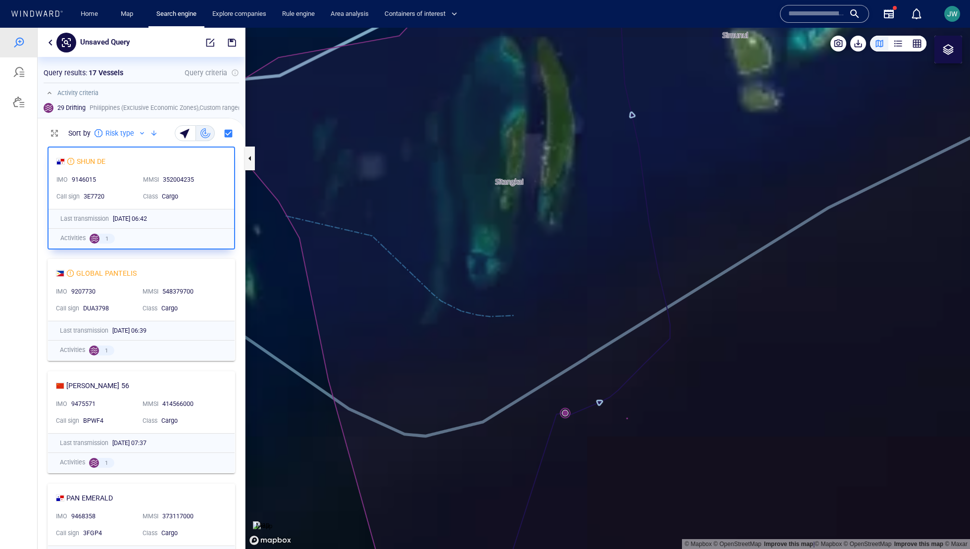
click at [568, 414] on canvas "Map" at bounding box center [607, 288] width 724 height 521
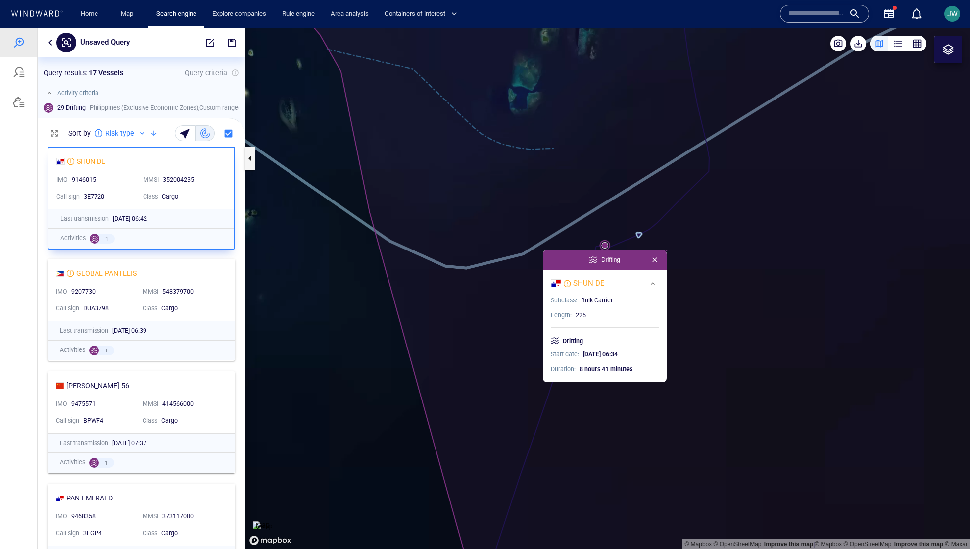
drag, startPoint x: 582, startPoint y: 356, endPoint x: 620, endPoint y: 190, distance: 170.7
click at [620, 190] on canvas "Map" at bounding box center [607, 288] width 724 height 521
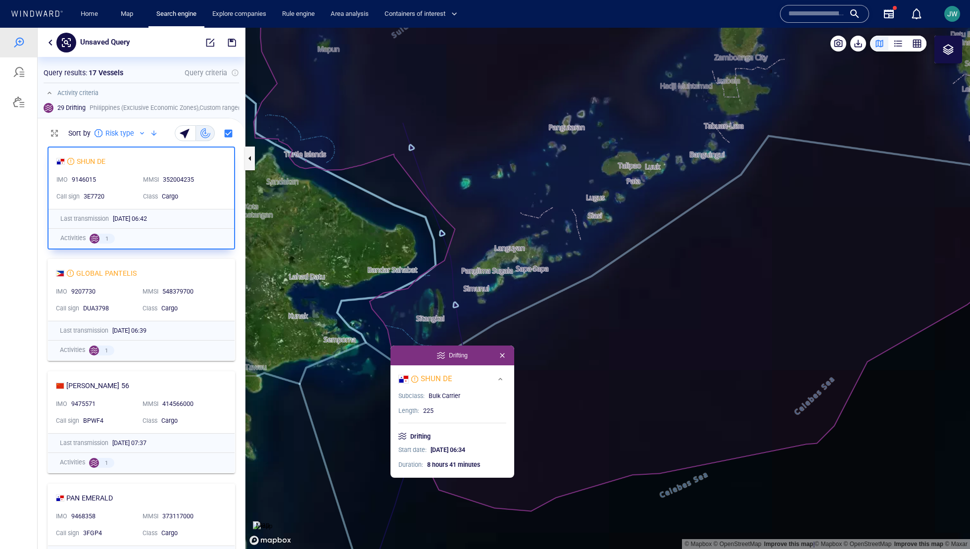
drag, startPoint x: 357, startPoint y: 463, endPoint x: 470, endPoint y: 348, distance: 160.6
click at [470, 348] on canvas "Map" at bounding box center [607, 288] width 724 height 521
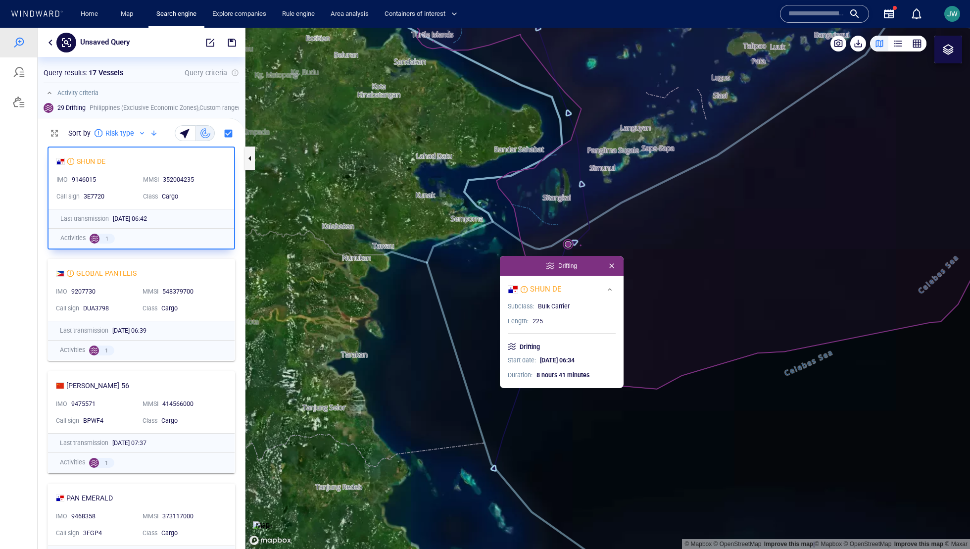
click at [272, 521] on img at bounding box center [262, 526] width 19 height 10
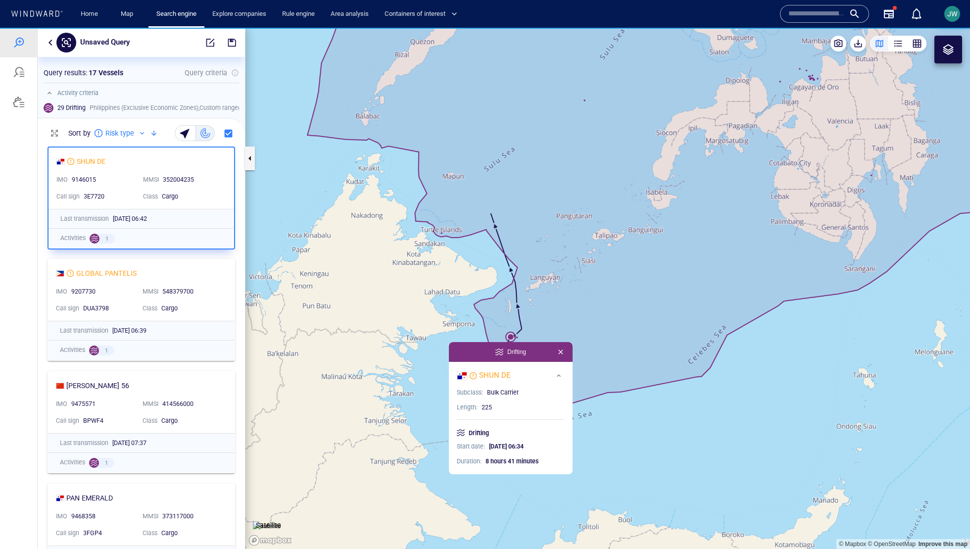
click at [397, 434] on canvas "Map" at bounding box center [607, 288] width 724 height 521
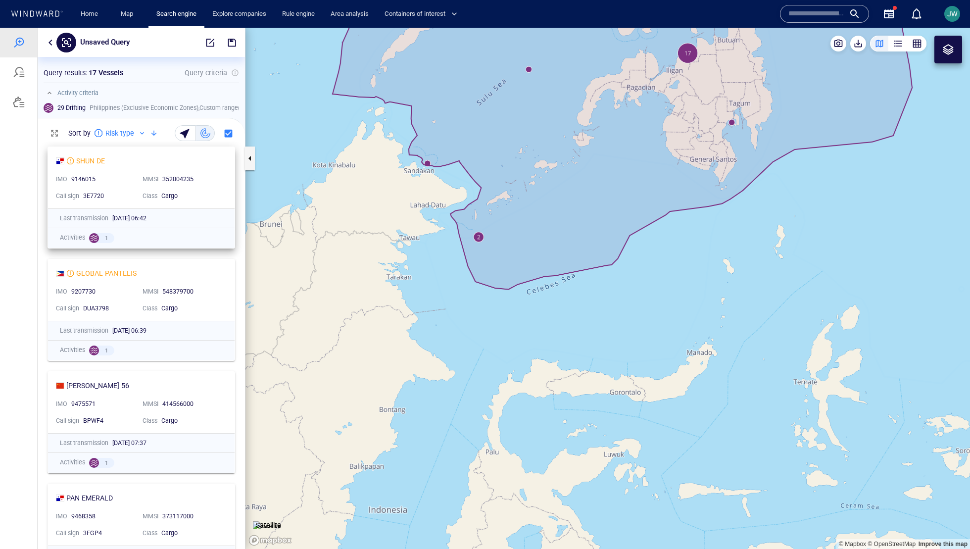
drag, startPoint x: 226, startPoint y: 176, endPoint x: 225, endPoint y: 186, distance: 10.4
click at [226, 175] on div "SHUN DE IMO 9146015 MMSI 352004235 Call sign 3E7720 Class Cargo" at bounding box center [141, 177] width 187 height 61
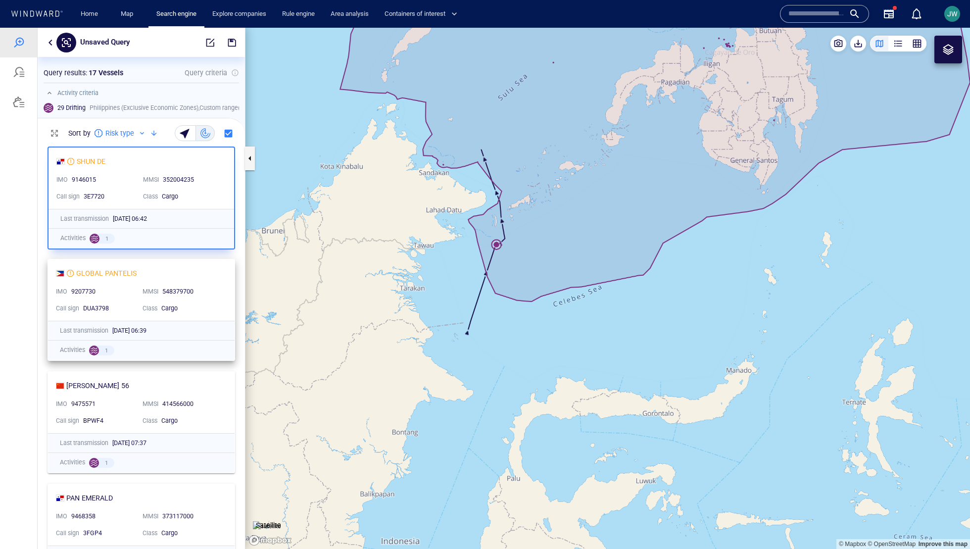
click at [211, 288] on div "548379700" at bounding box center [191, 291] width 59 height 9
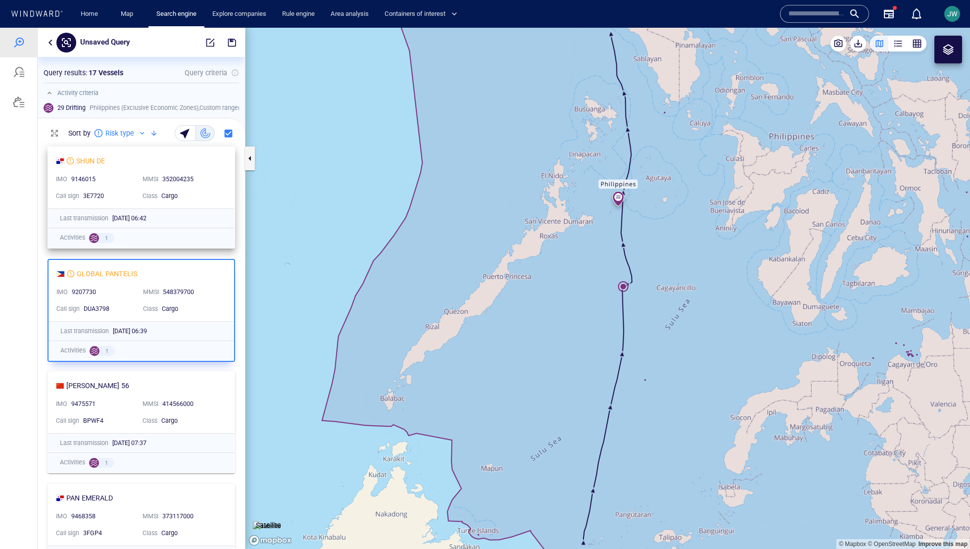
click at [221, 166] on div "SHUN DE IMO 9146015 MMSI 352004235 Call sign 3E7720 Class Cargo" at bounding box center [141, 177] width 187 height 61
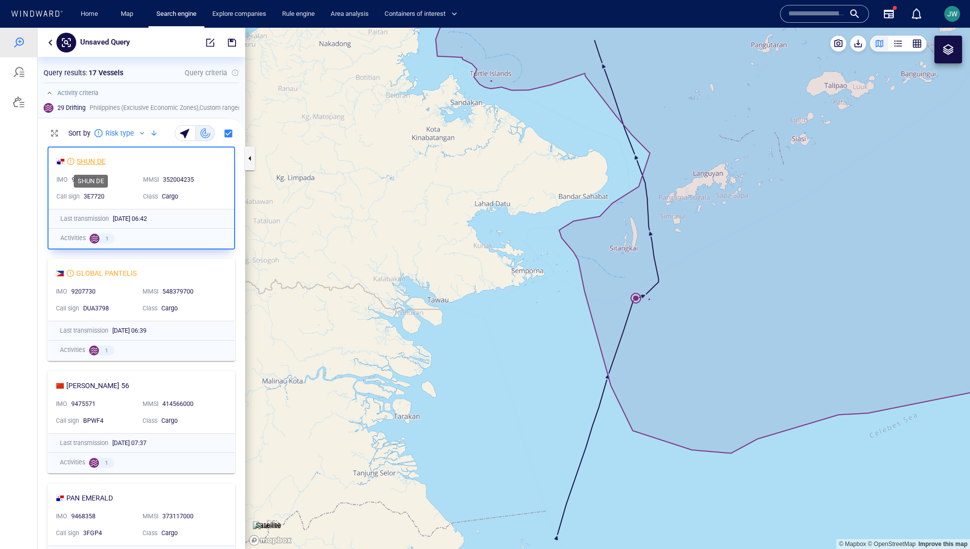
click at [85, 163] on div "SHUN DE" at bounding box center [91, 161] width 29 height 12
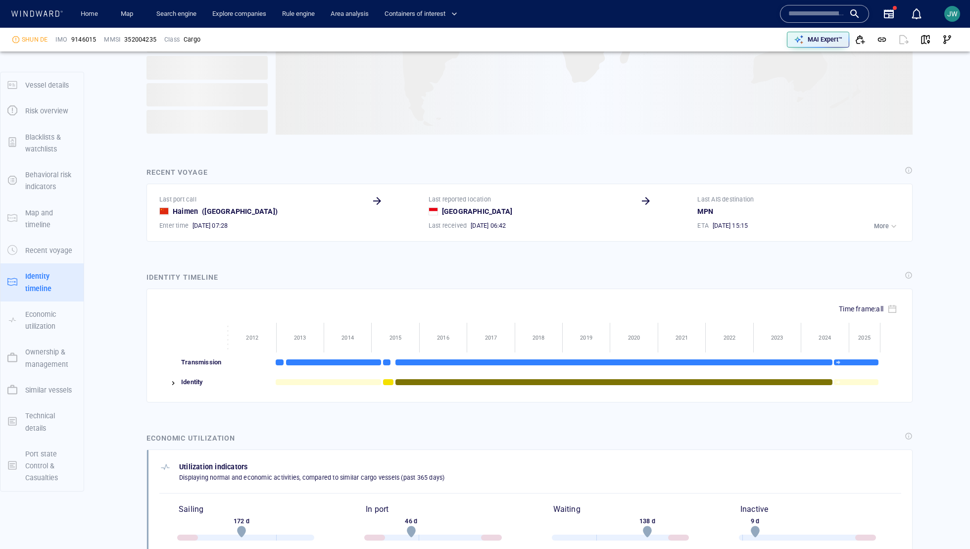
scroll to position [1147, 0]
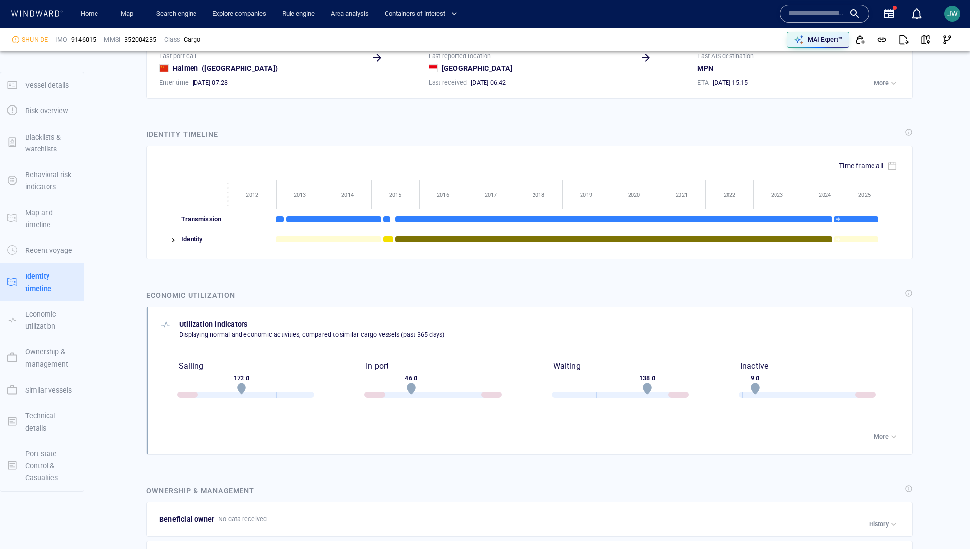
click at [173, 229] on div at bounding box center [168, 239] width 19 height 20
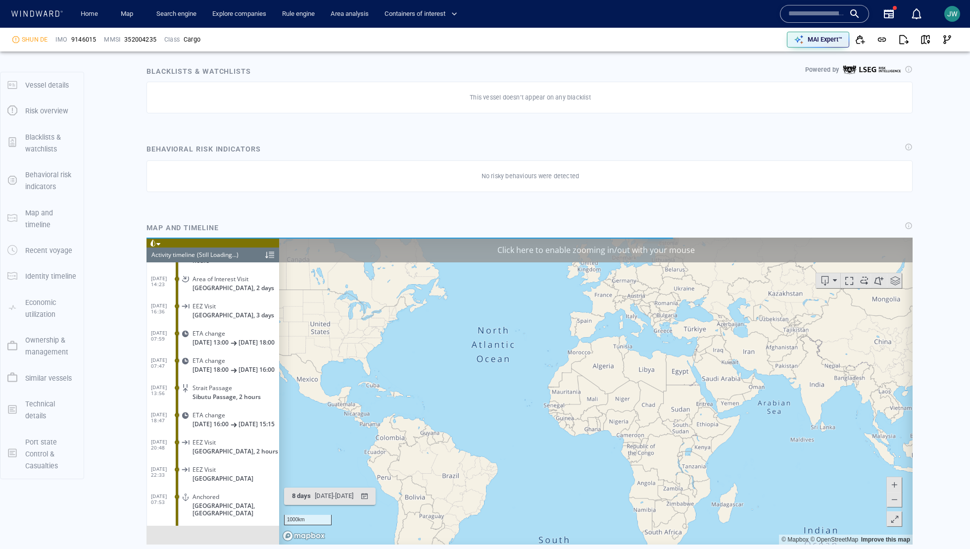
scroll to position [5140, 0]
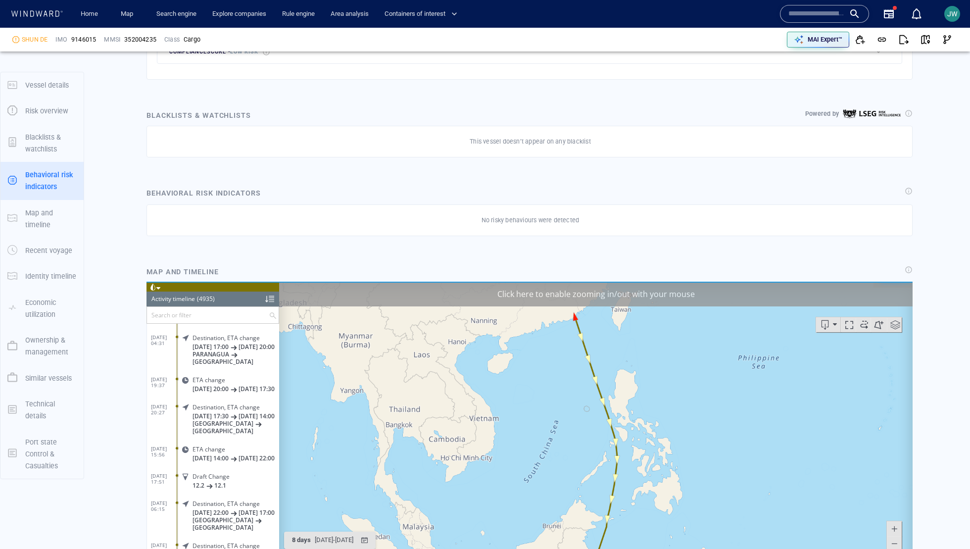
click at [712, 288] on div "Click here to enable zooming in/out with your mouse" at bounding box center [595, 293] width 633 height 25
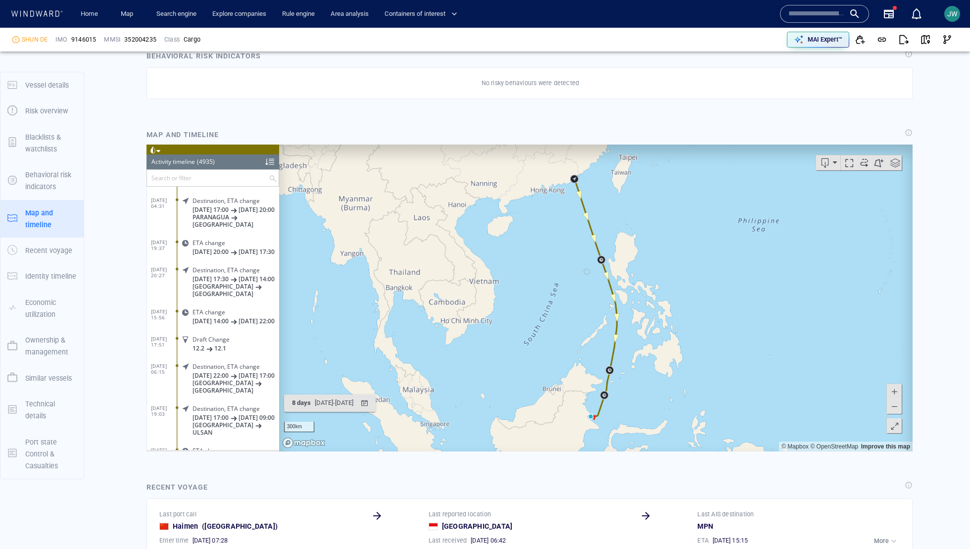
scroll to position [690, 0]
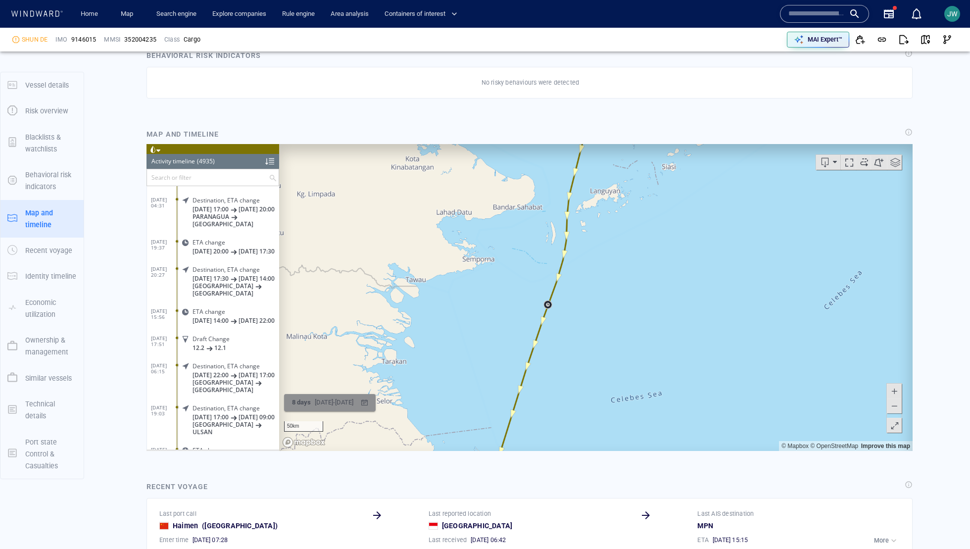
click at [322, 404] on div "[DATE] - [DATE]" at bounding box center [334, 401] width 43 height 15
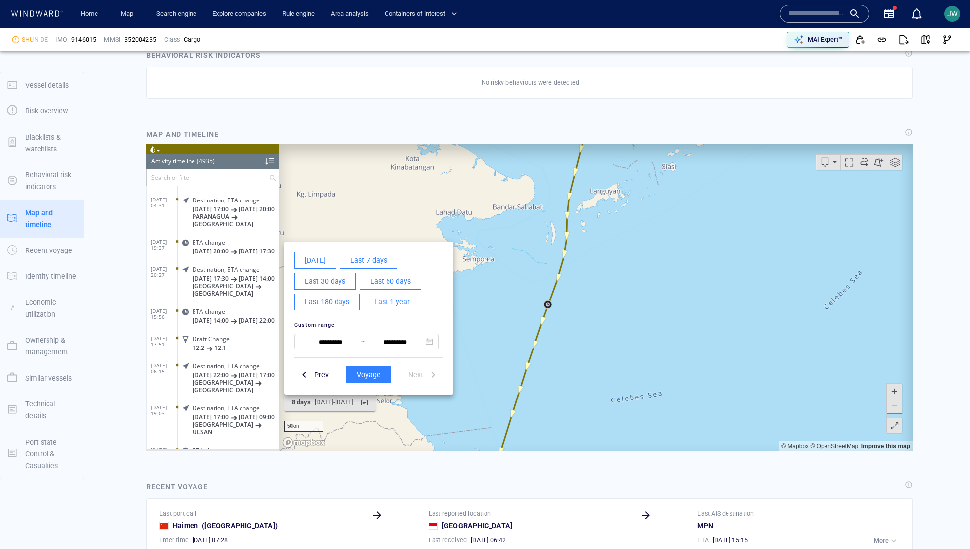
click at [393, 282] on span "Last 60 days" at bounding box center [390, 281] width 41 height 12
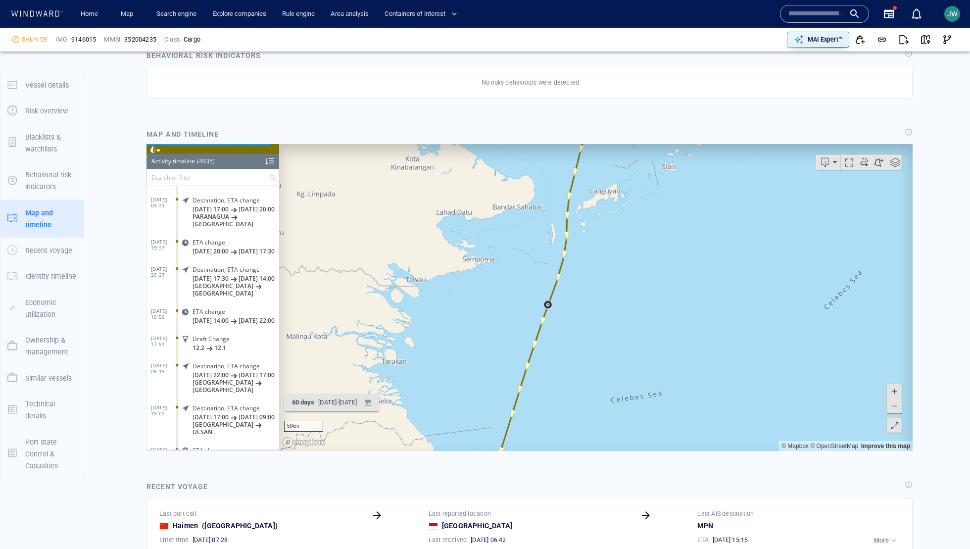
click at [155, 148] on span at bounding box center [152, 148] width 7 height 7
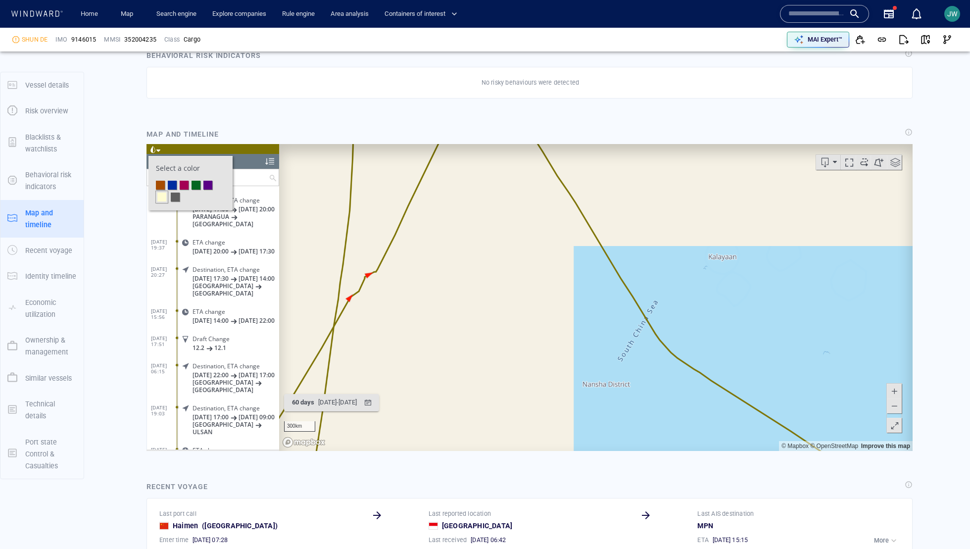
click at [184, 188] on li at bounding box center [184, 184] width 9 height 9
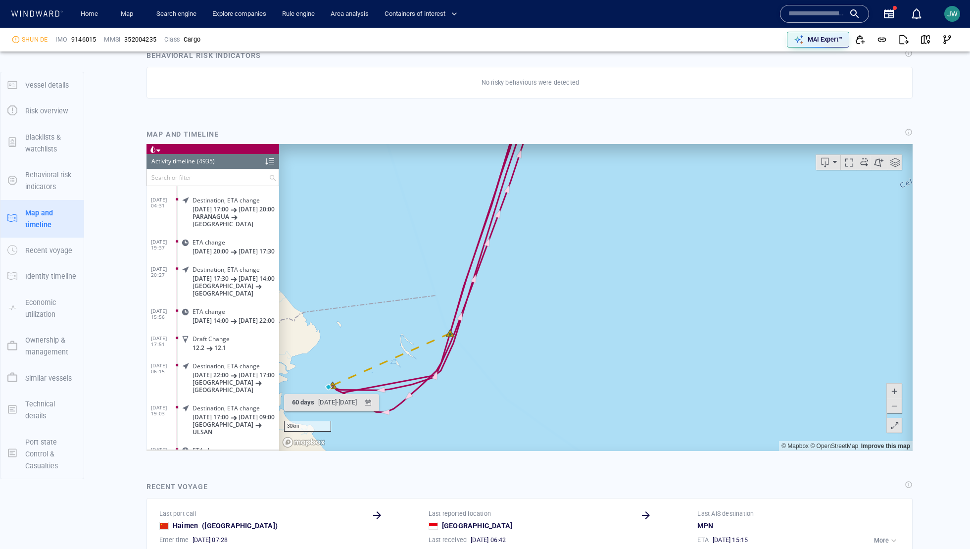
drag, startPoint x: 516, startPoint y: 332, endPoint x: 701, endPoint y: 258, distance: 200.0
click at [701, 258] on canvas "Map" at bounding box center [595, 296] width 633 height 307
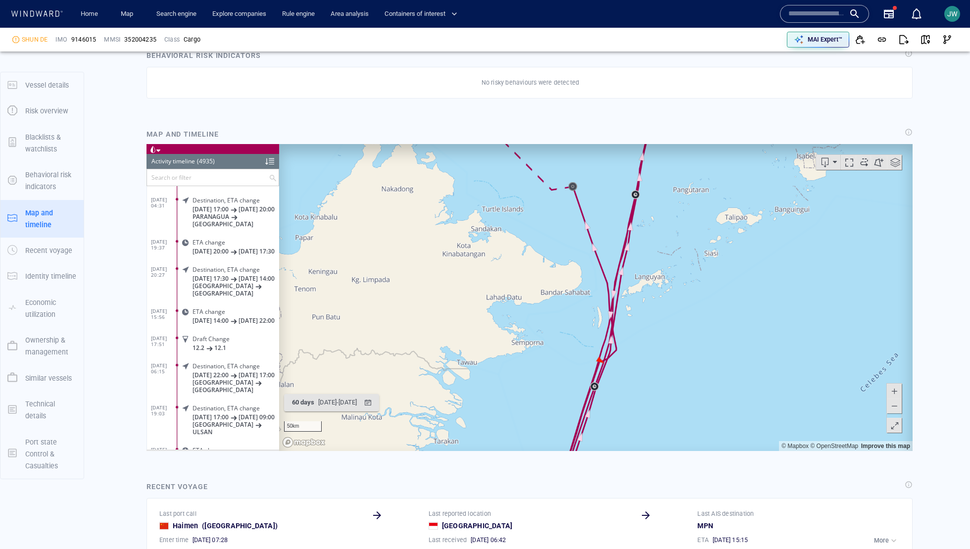
drag, startPoint x: 747, startPoint y: 208, endPoint x: 635, endPoint y: 478, distance: 292.1
click at [635, 450] on html "Loading vessel activities... Activity timeline (4935) (Still Loading...) Search…" at bounding box center [529, 296] width 766 height 307
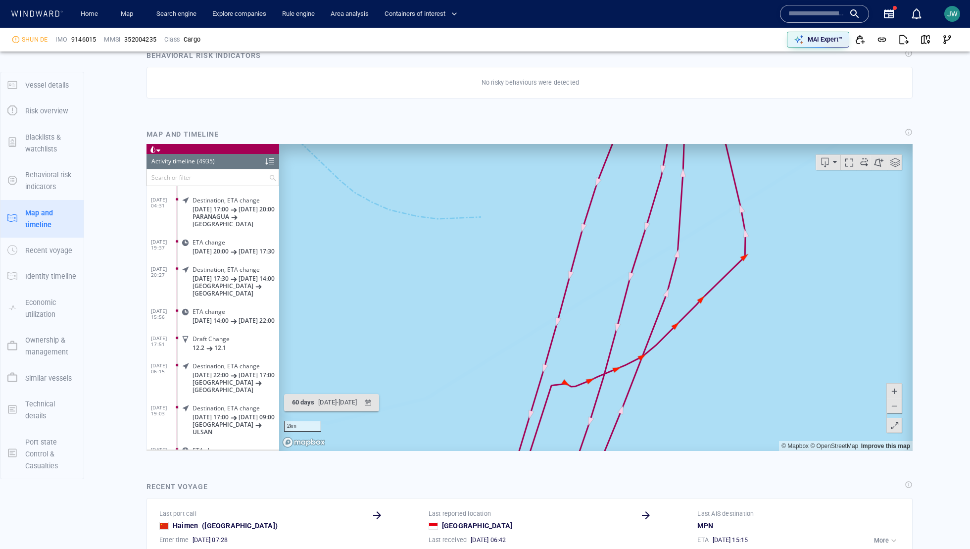
click at [563, 373] on canvas "Map" at bounding box center [595, 296] width 633 height 307
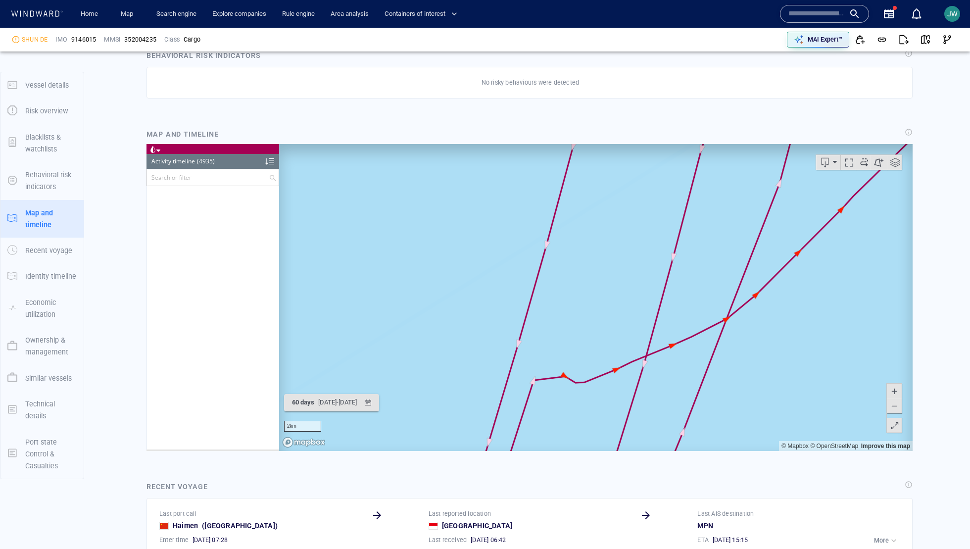
scroll to position [132366, 0]
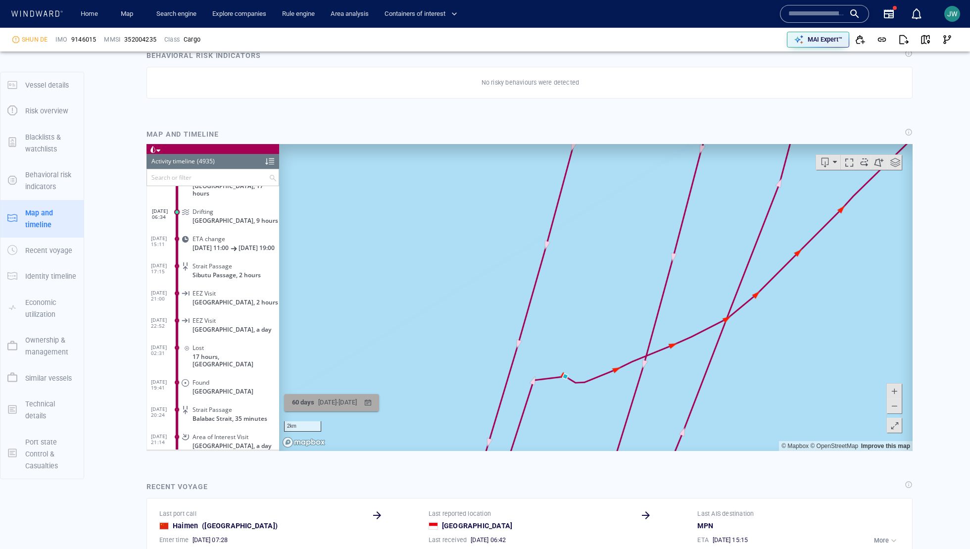
click at [297, 399] on span "60 days" at bounding box center [303, 401] width 22 height 7
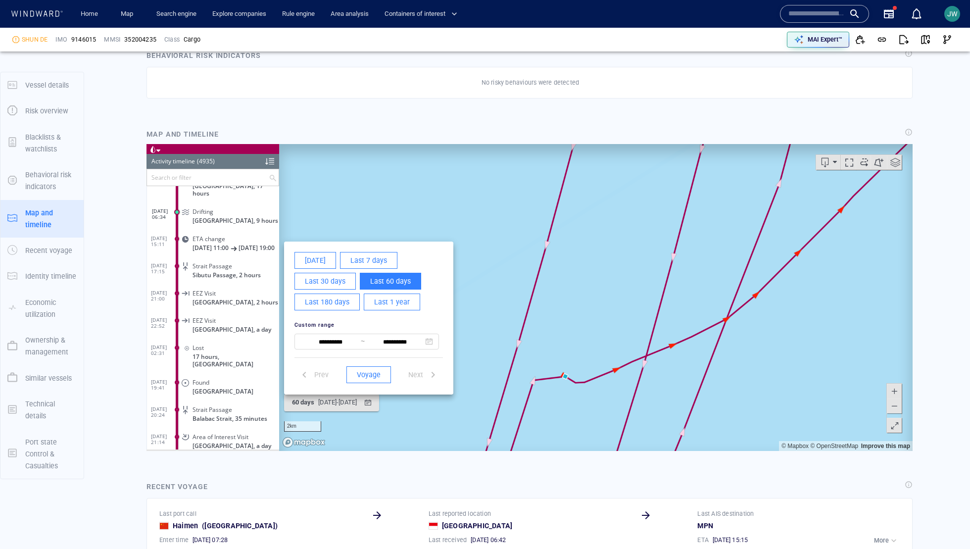
click at [358, 260] on span "Last 7 days" at bounding box center [368, 260] width 37 height 12
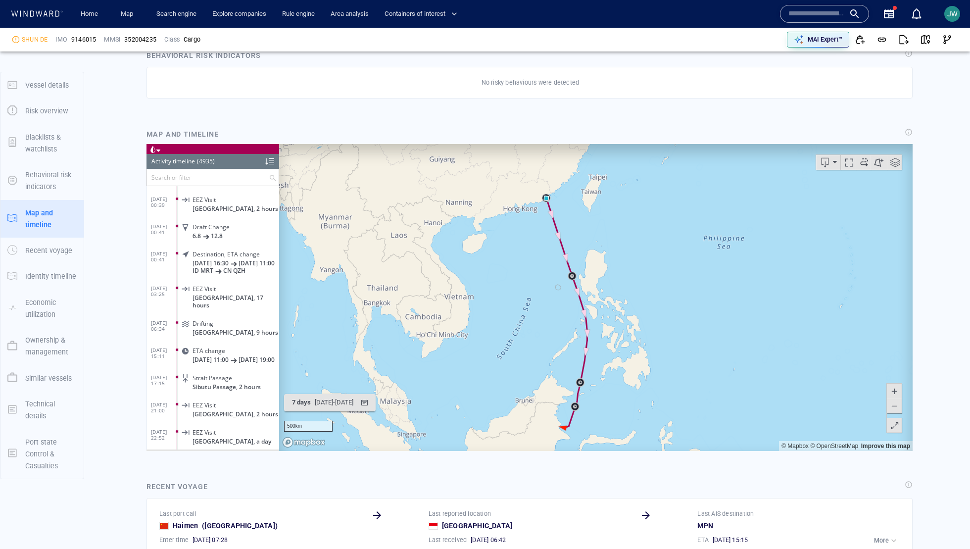
scroll to position [132258, 0]
click at [246, 332] on span "[GEOGRAPHIC_DATA], 9 hours" at bounding box center [235, 335] width 86 height 7
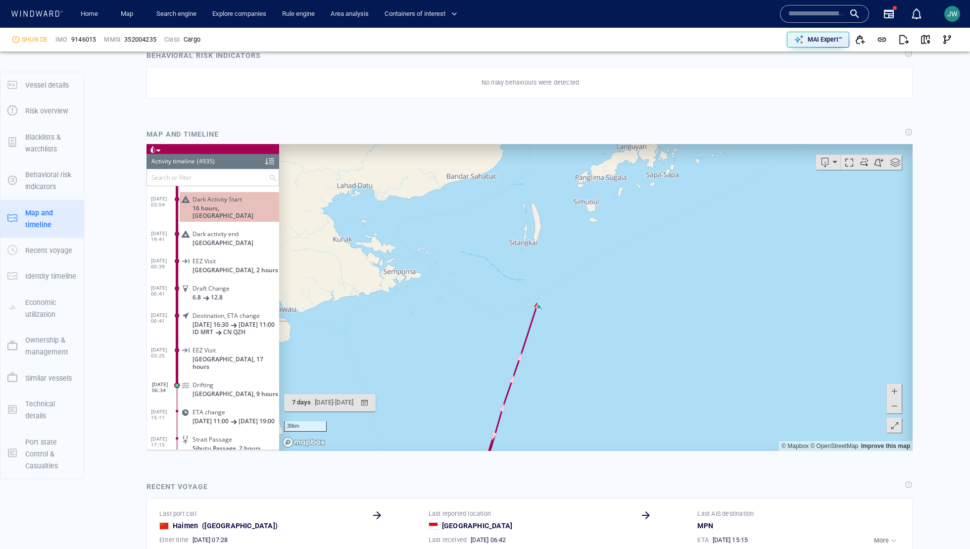
scroll to position [132198, 0]
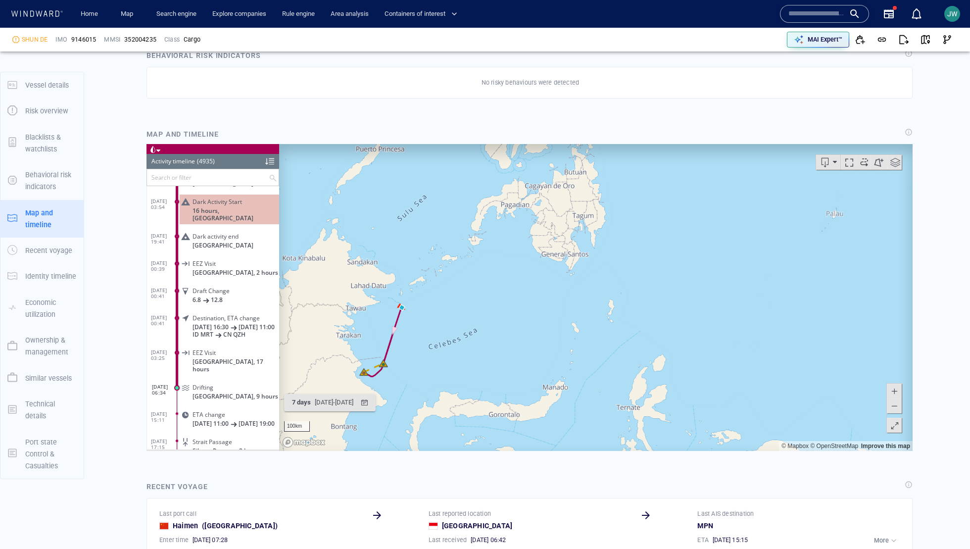
drag, startPoint x: 432, startPoint y: 304, endPoint x: 493, endPoint y: 304, distance: 60.4
click at [493, 304] on canvas "Map" at bounding box center [595, 296] width 633 height 307
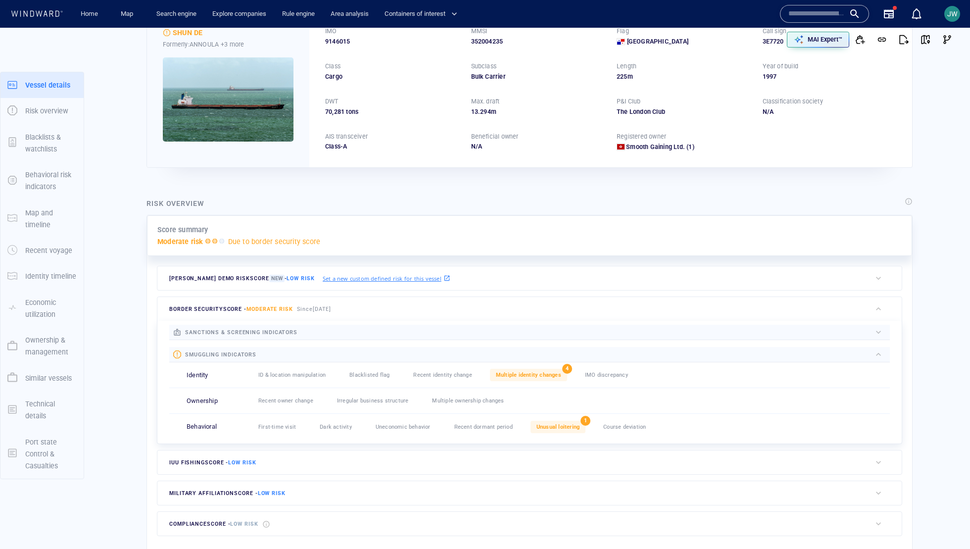
scroll to position [0, 0]
